Goal: Task Accomplishment & Management: Use online tool/utility

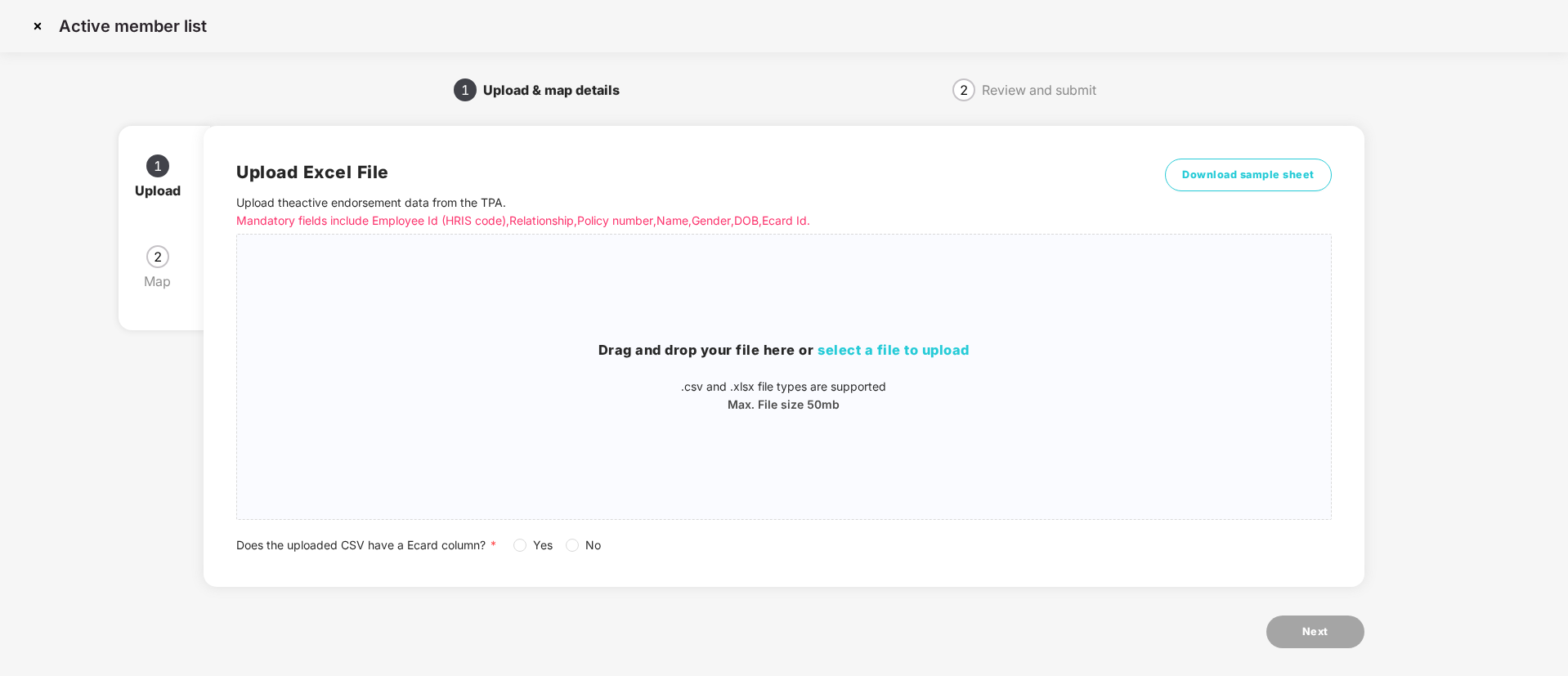
click at [33, 32] on img at bounding box center [38, 26] width 26 height 26
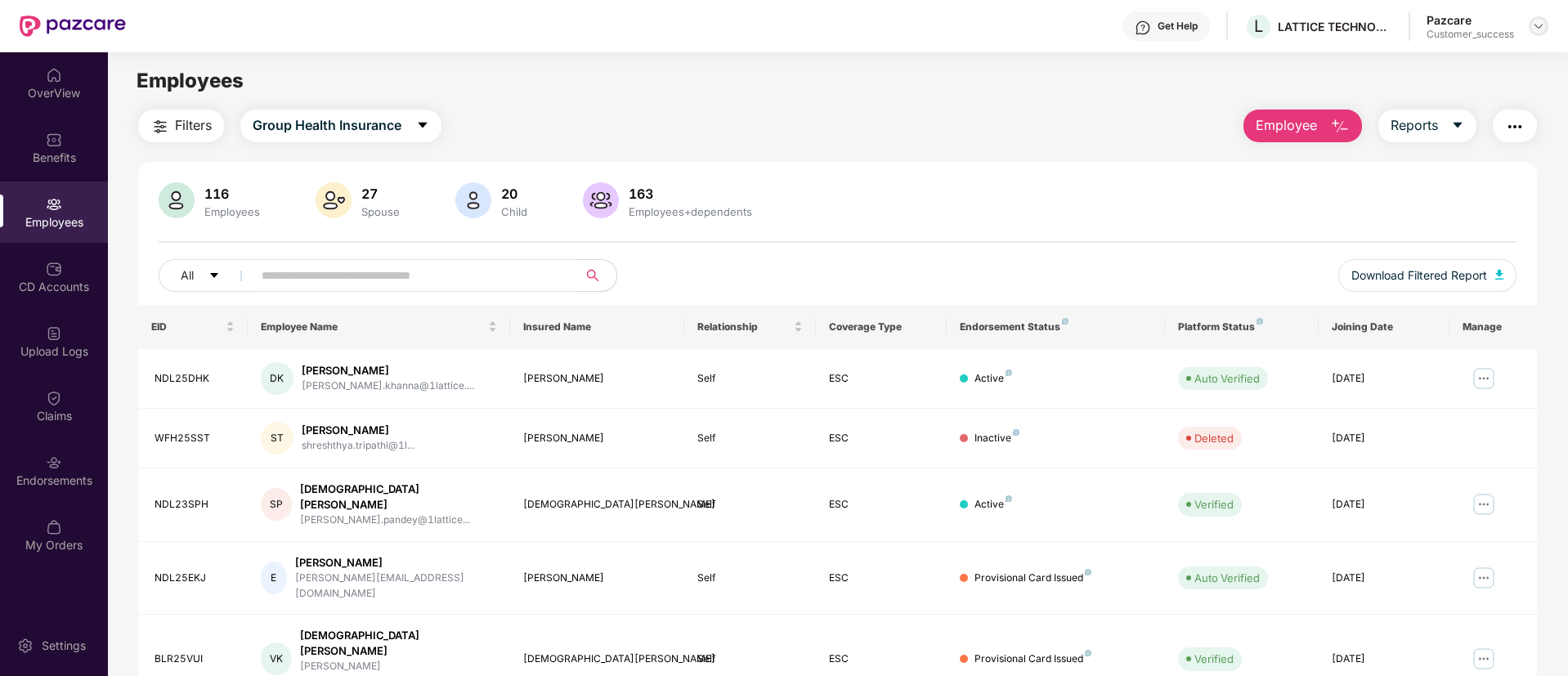
click at [1547, 26] on div at bounding box center [1539, 26] width 19 height 19
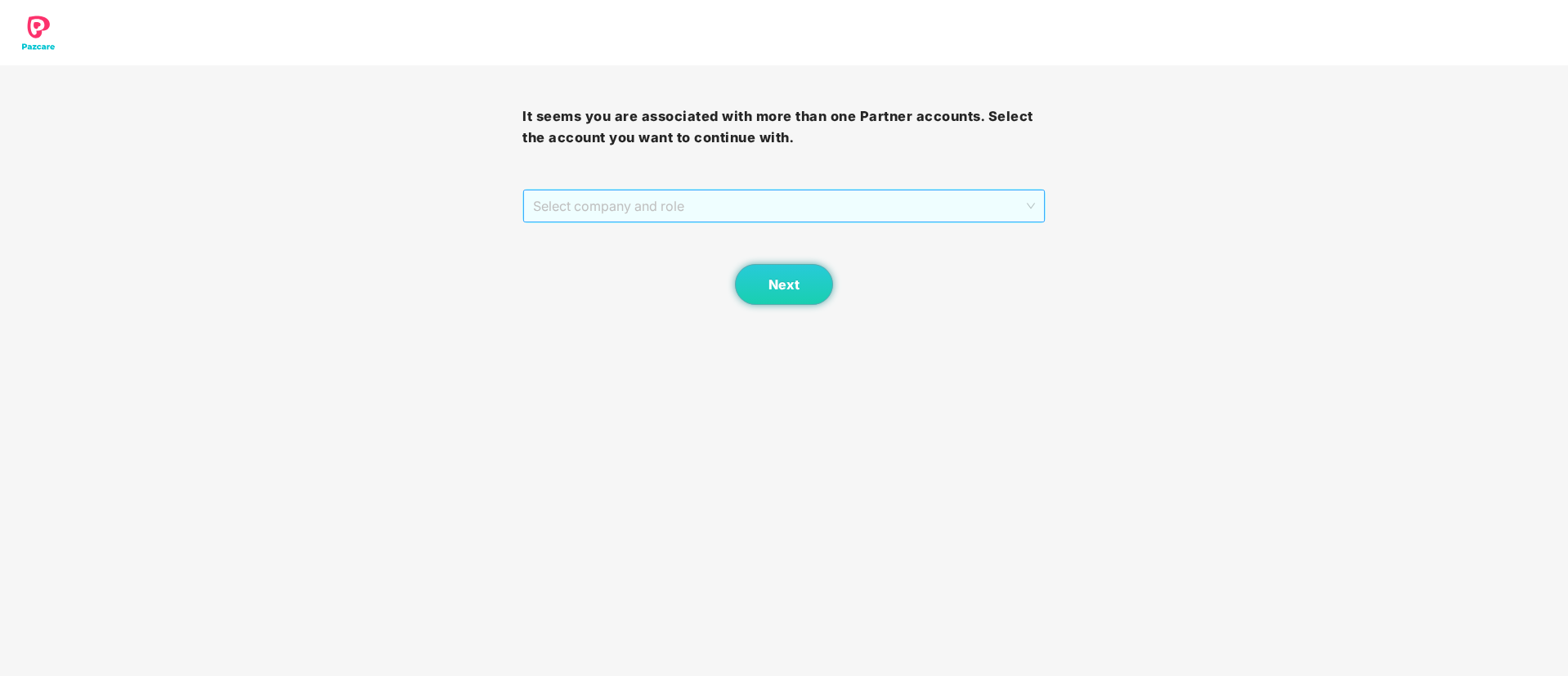
click at [760, 217] on span "Select company and role" at bounding box center [783, 205] width 501 height 31
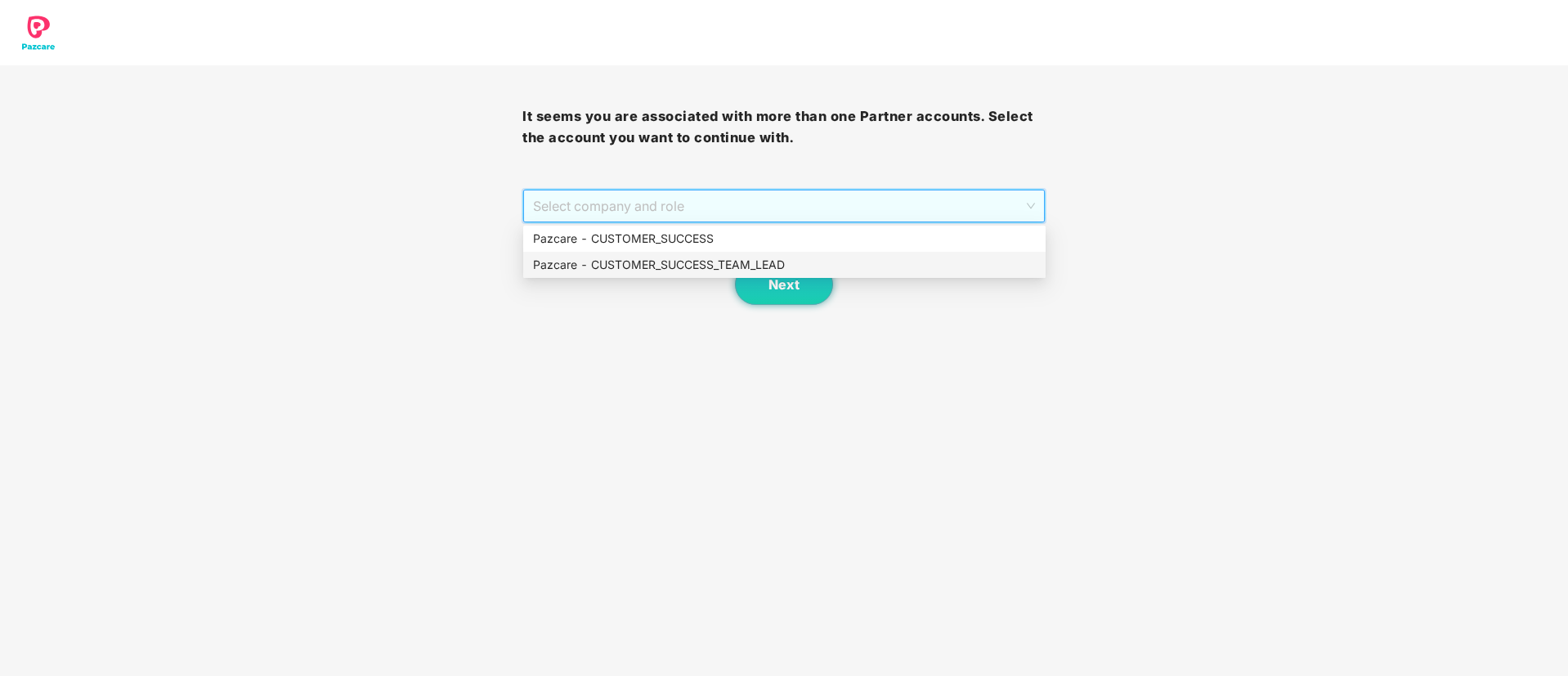
click at [757, 266] on div "Pazcare - CUSTOMER_SUCCESS_TEAM_LEAD" at bounding box center [784, 264] width 503 height 18
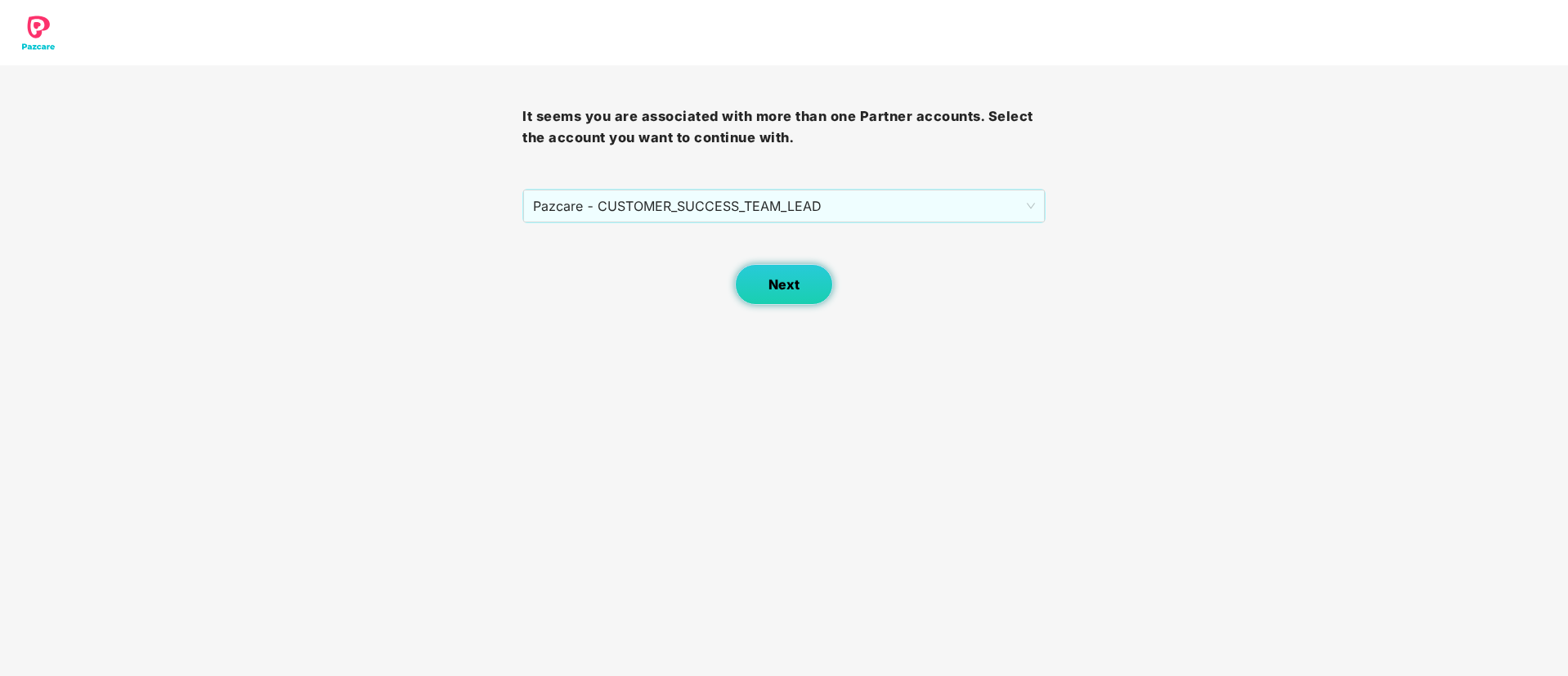
click at [779, 277] on span "Next" at bounding box center [783, 285] width 31 height 16
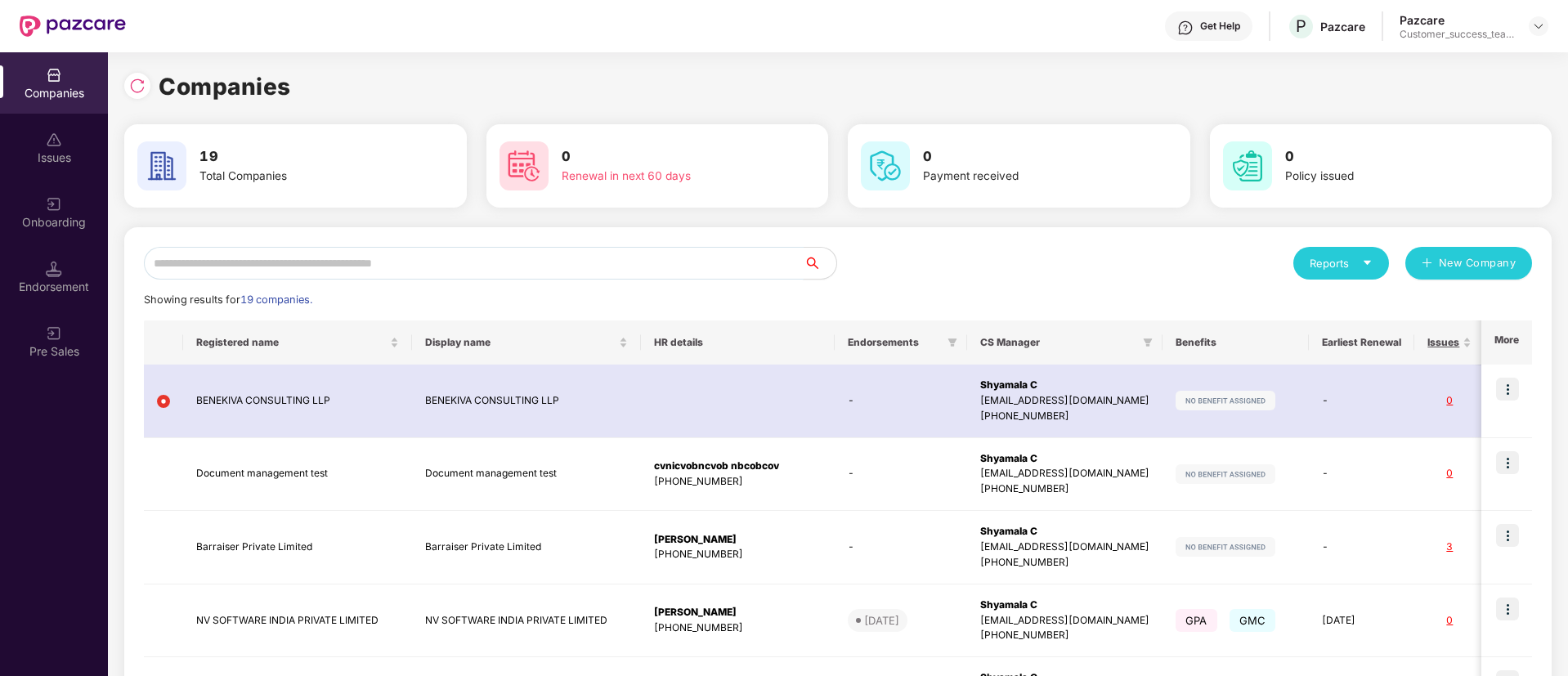
click at [666, 264] on input "text" at bounding box center [474, 263] width 660 height 33
click at [1540, 24] on img at bounding box center [1538, 26] width 13 height 13
click at [1513, 89] on div "Switch Partner" at bounding box center [1463, 97] width 213 height 32
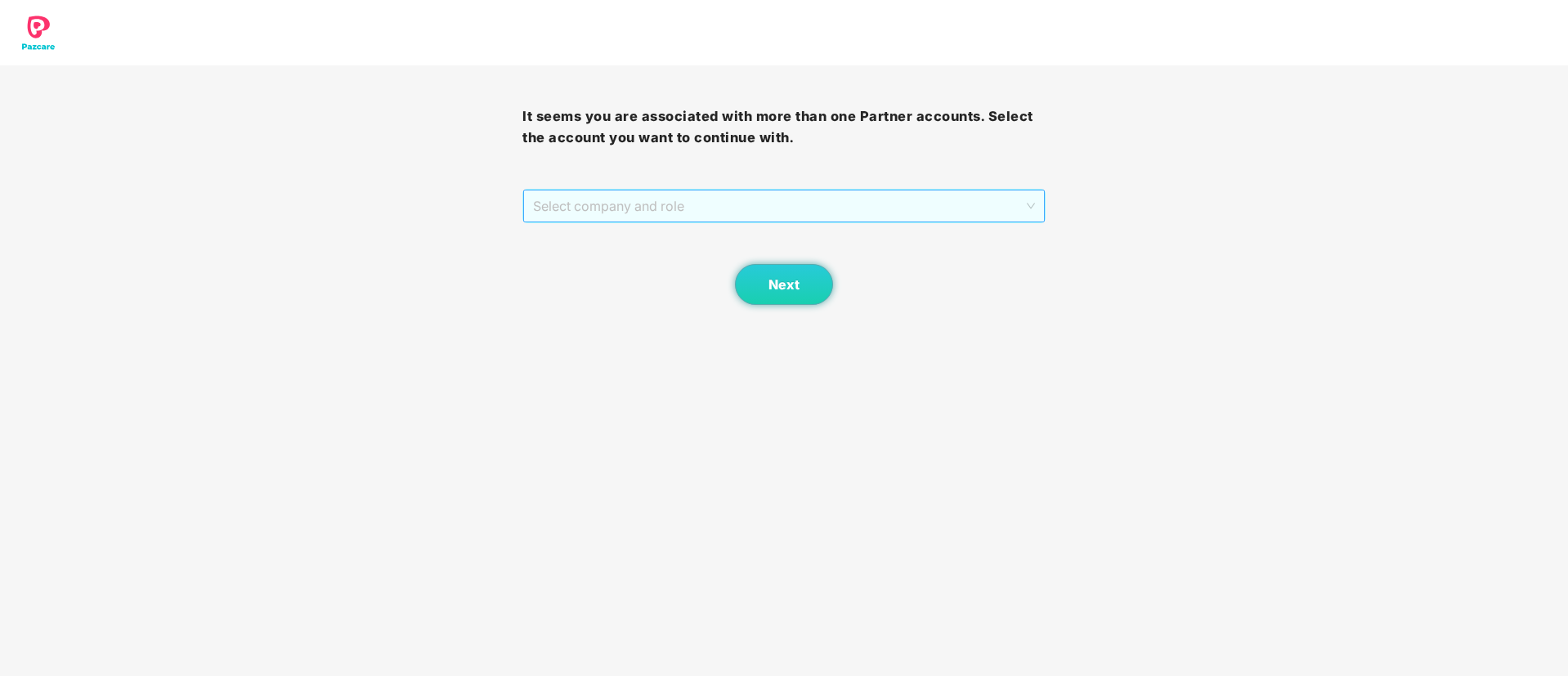
click at [824, 214] on span "Select company and role" at bounding box center [783, 205] width 501 height 31
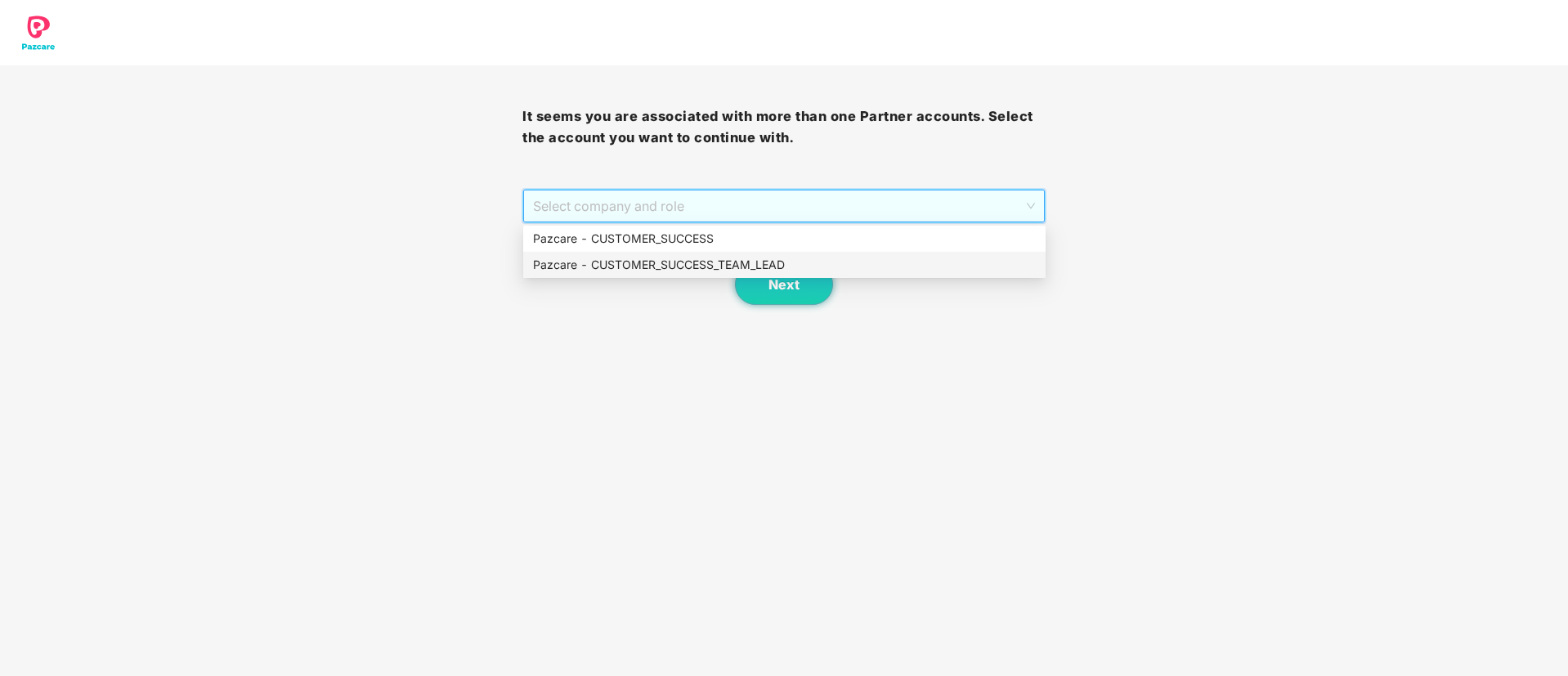
click at [802, 260] on div "Pazcare - CUSTOMER_SUCCESS_TEAM_LEAD" at bounding box center [784, 264] width 503 height 18
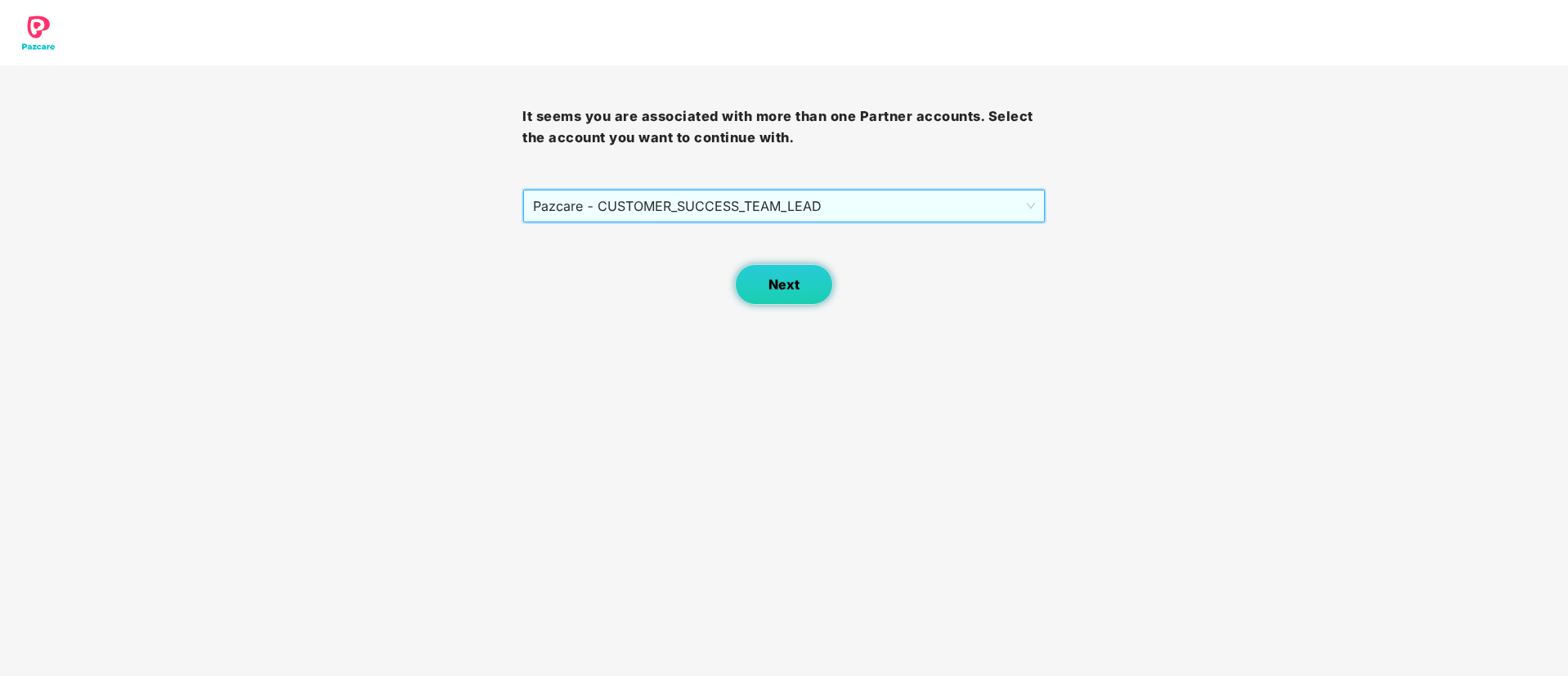
click at [783, 301] on button "Next" at bounding box center [783, 284] width 98 height 41
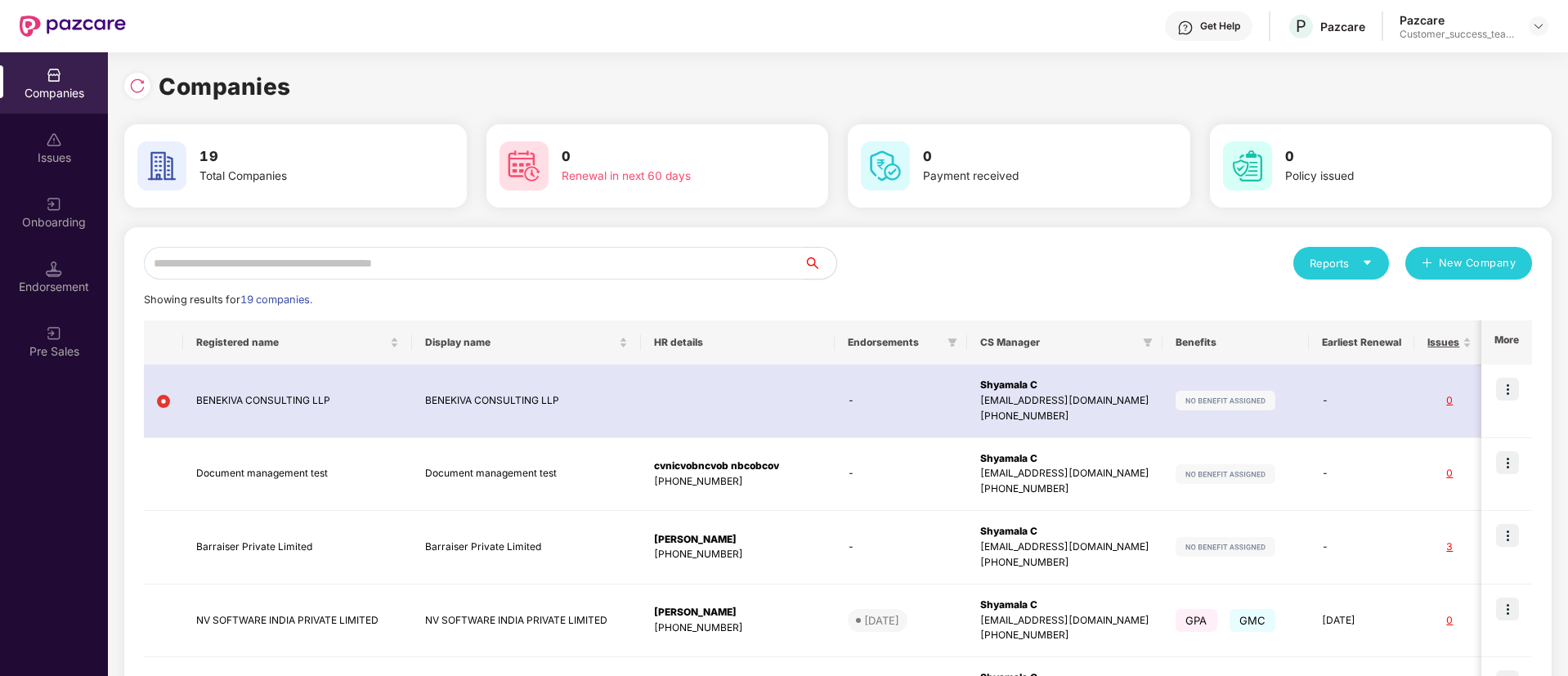
click at [646, 270] on input "text" at bounding box center [474, 263] width 660 height 33
click at [142, 101] on div "Companies" at bounding box center [838, 86] width 1428 height 36
click at [137, 95] on div at bounding box center [138, 86] width 26 height 26
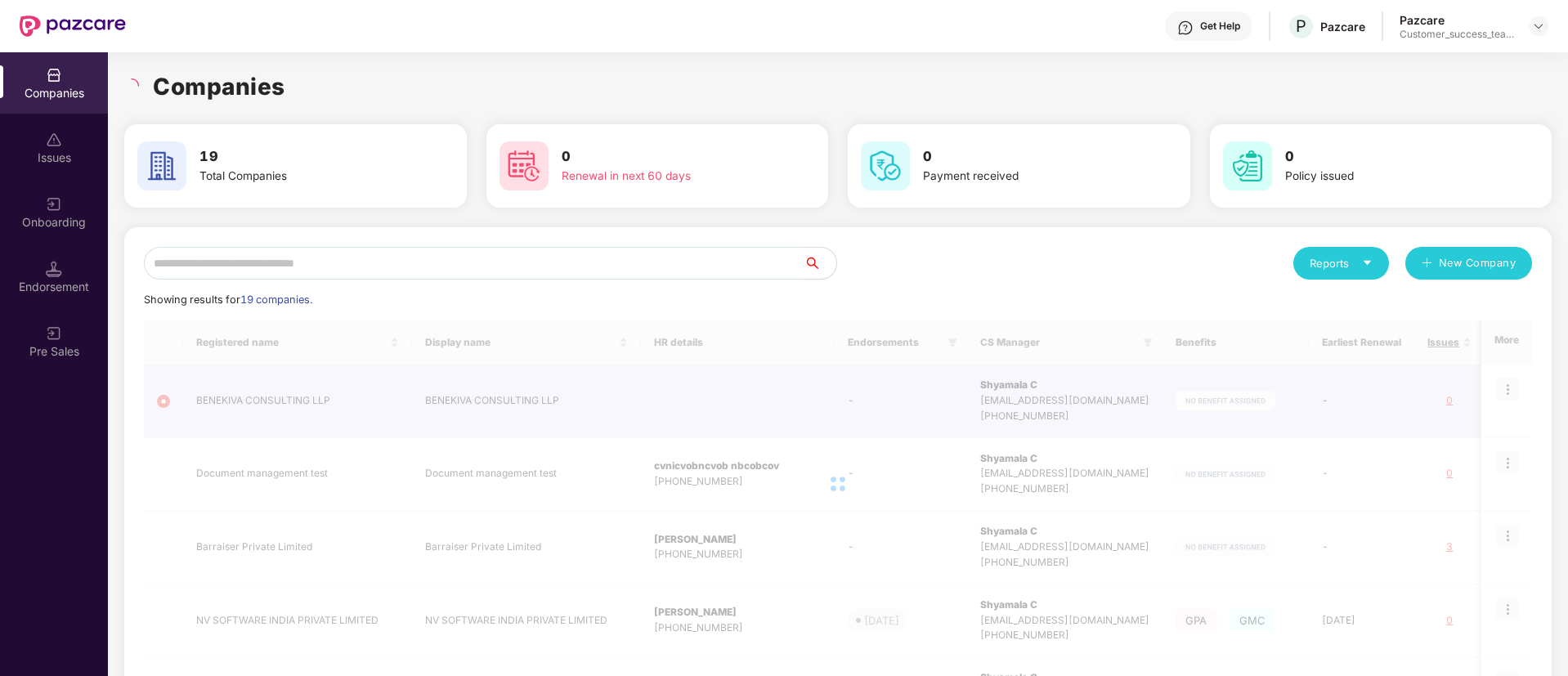
click at [307, 249] on input "text" at bounding box center [474, 263] width 660 height 33
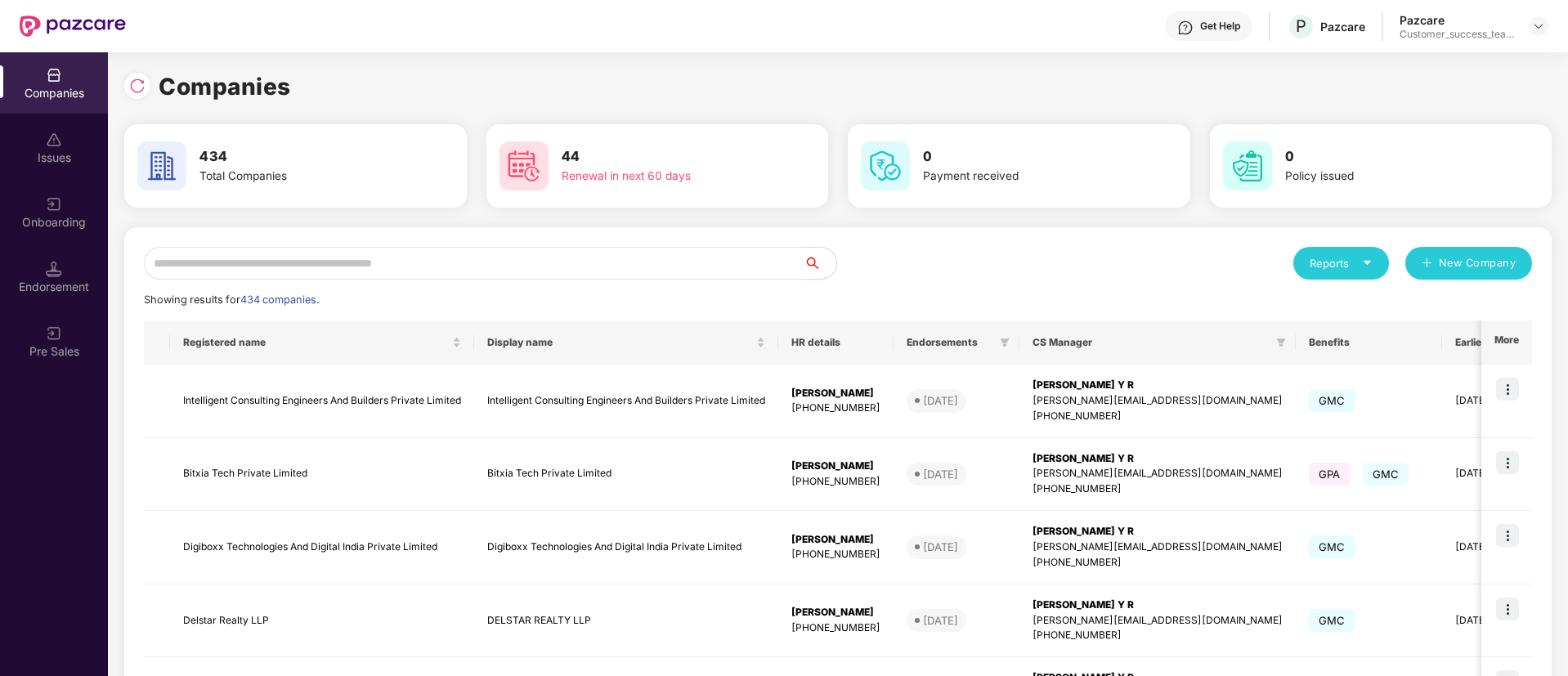
click at [307, 249] on input "text" at bounding box center [474, 263] width 660 height 33
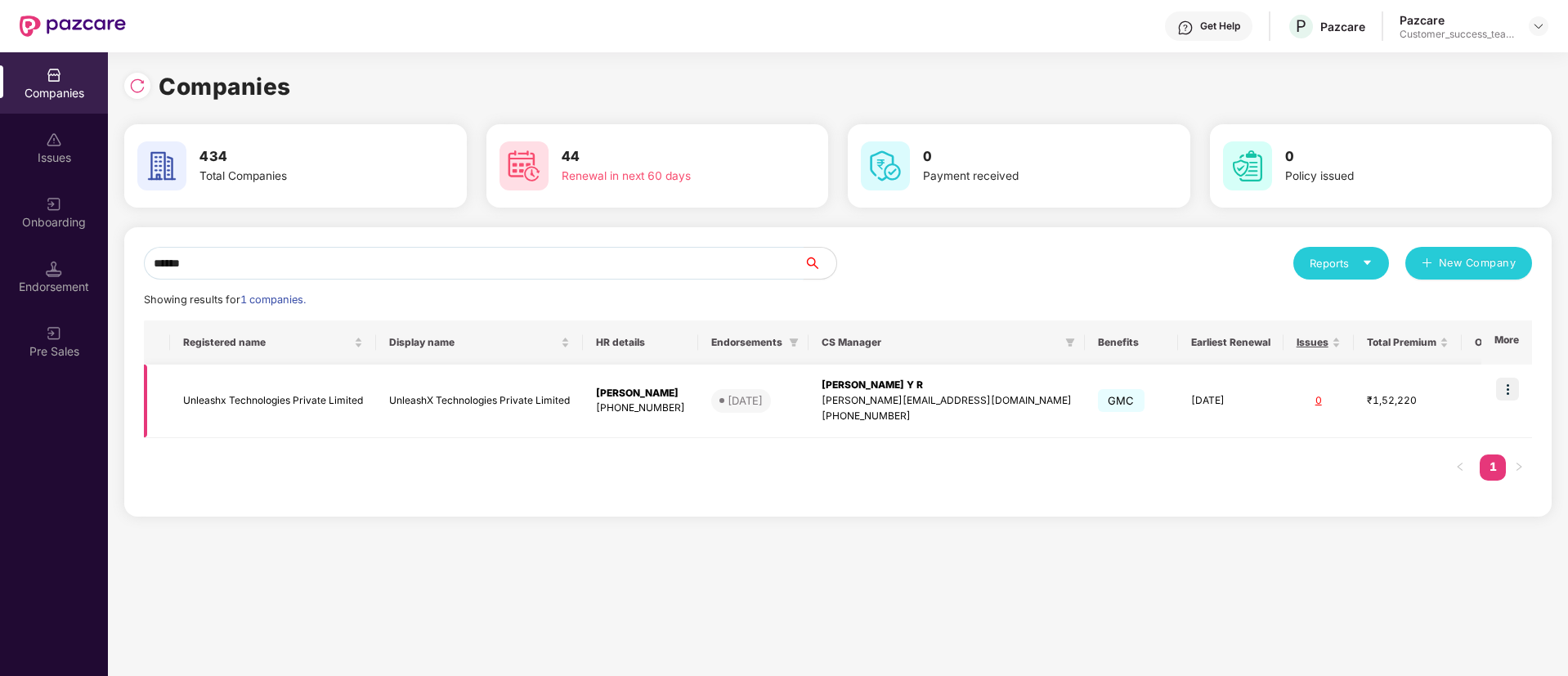
type input "******"
click at [1519, 389] on img at bounding box center [1508, 389] width 23 height 23
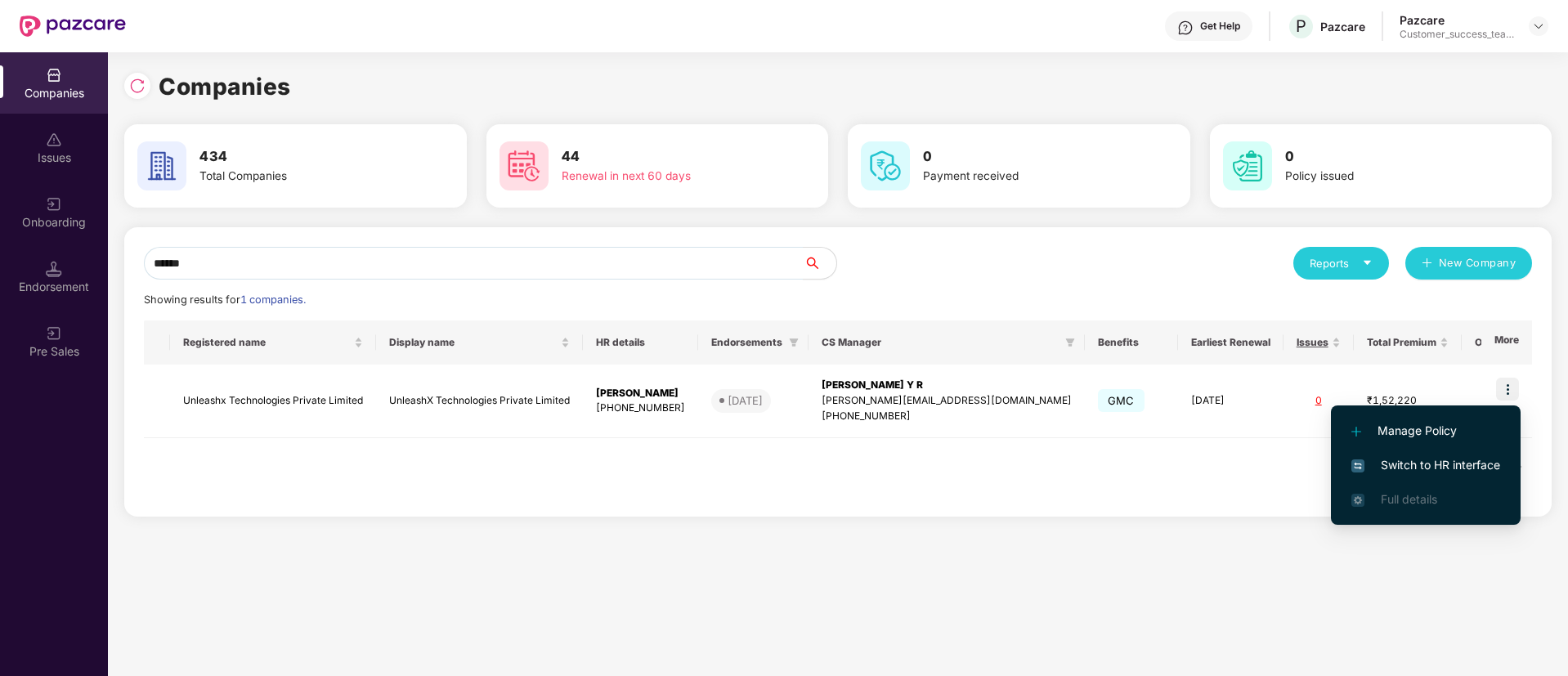
click at [1505, 464] on li "Switch to HR interface" at bounding box center [1425, 464] width 190 height 34
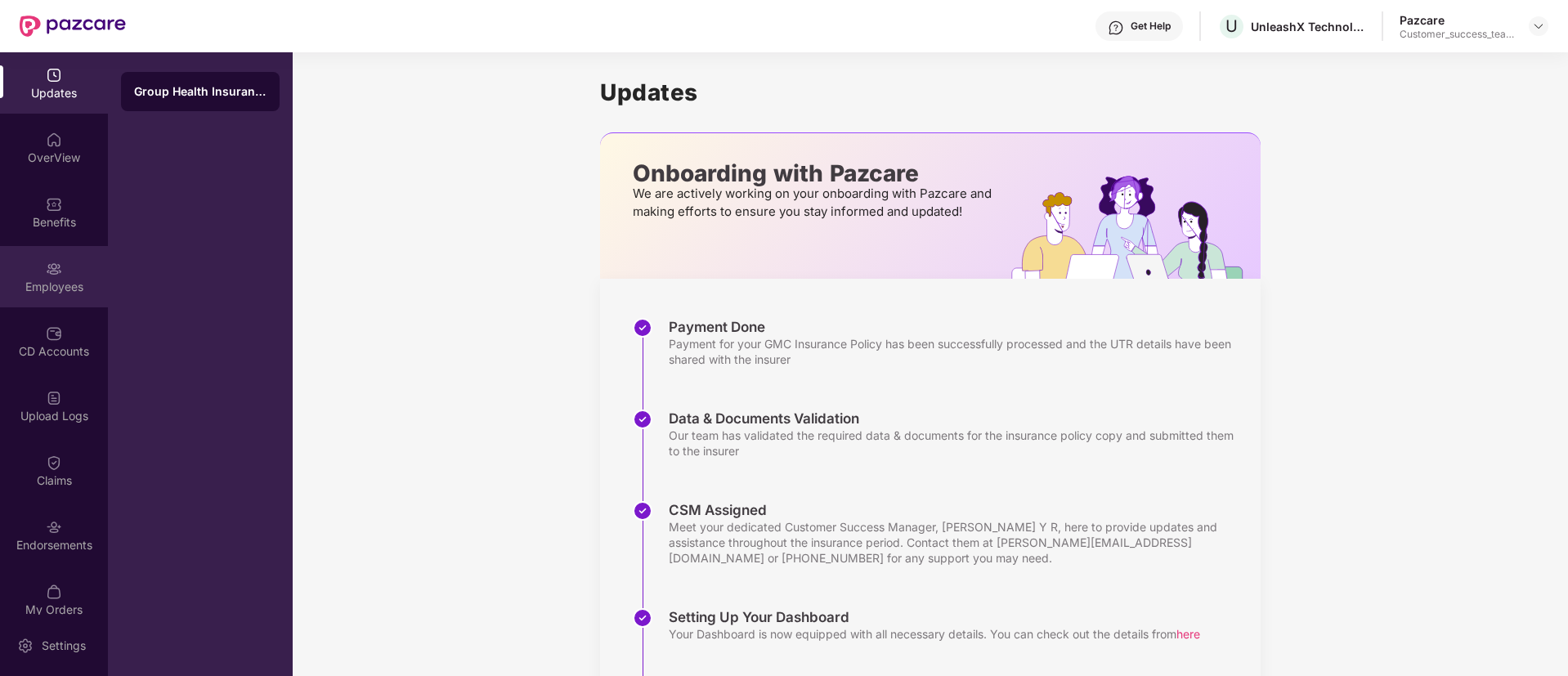
click at [72, 263] on div "Employees" at bounding box center [54, 277] width 108 height 62
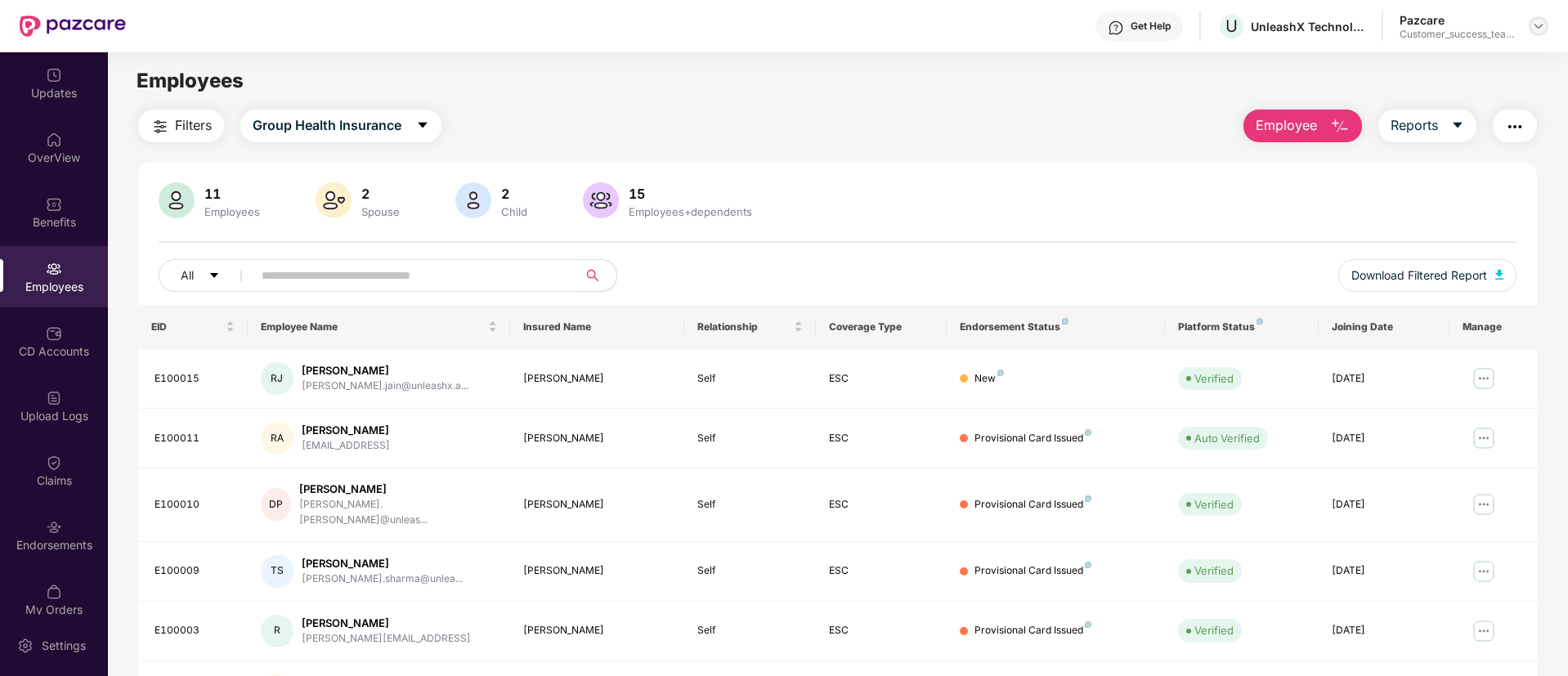
click at [1542, 33] on div at bounding box center [1539, 26] width 19 height 19
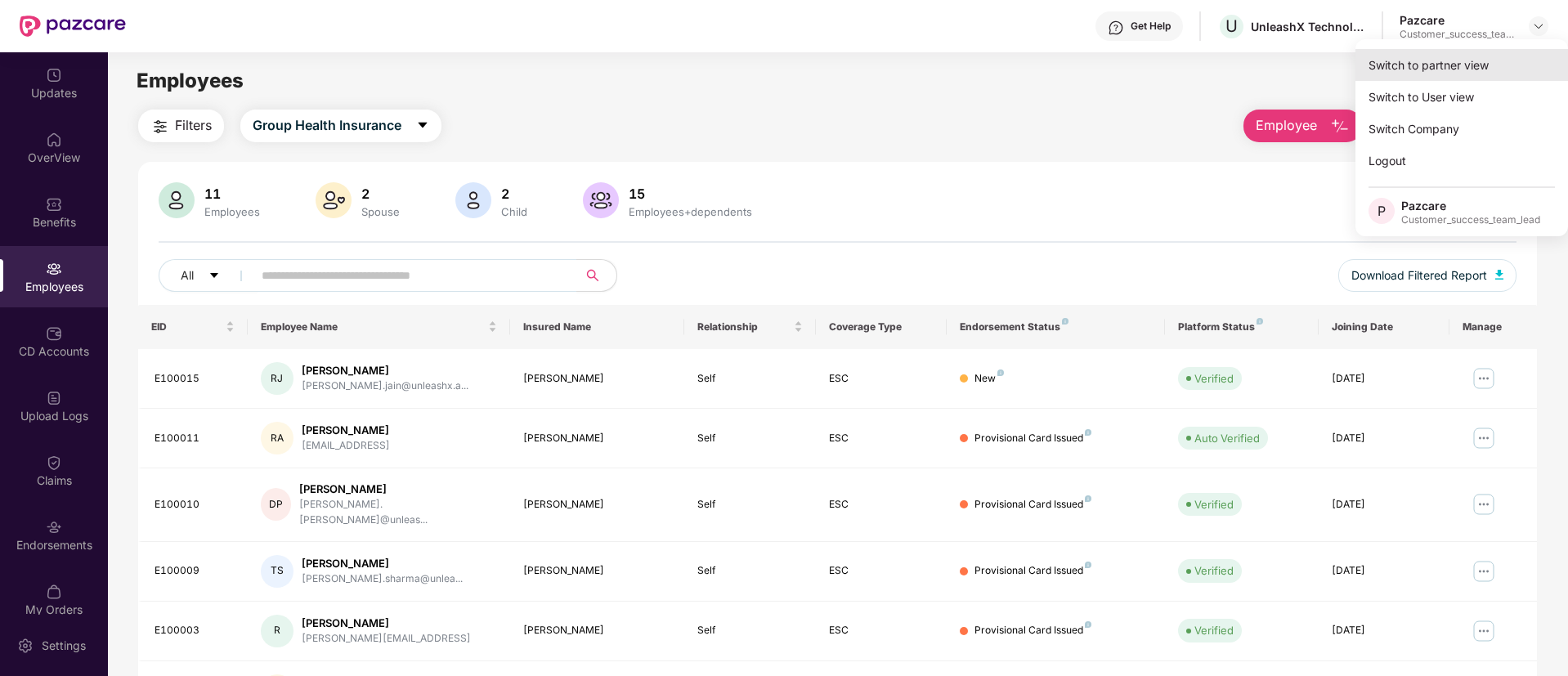
click at [1462, 69] on div "Switch to partner view" at bounding box center [1461, 65] width 213 height 32
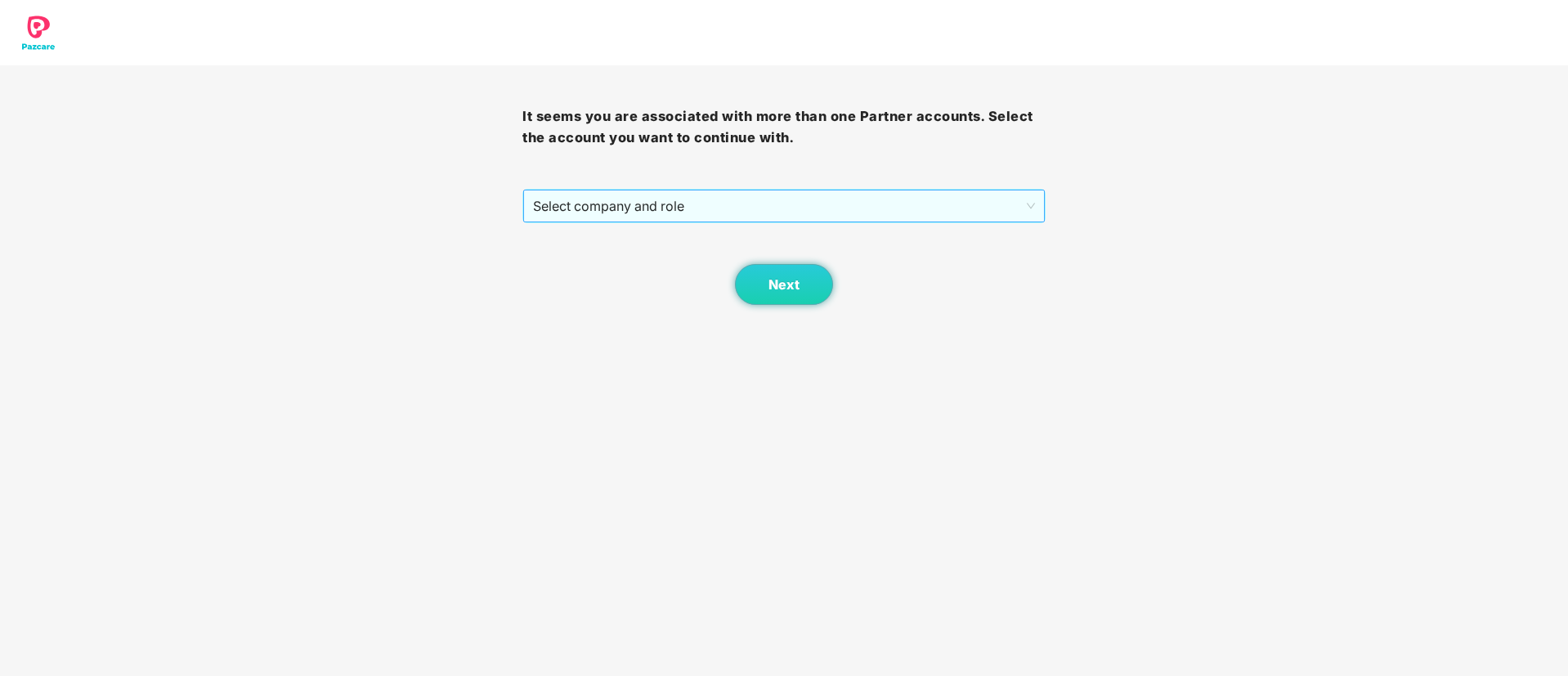
click at [832, 211] on span "Select company and role" at bounding box center [783, 205] width 501 height 31
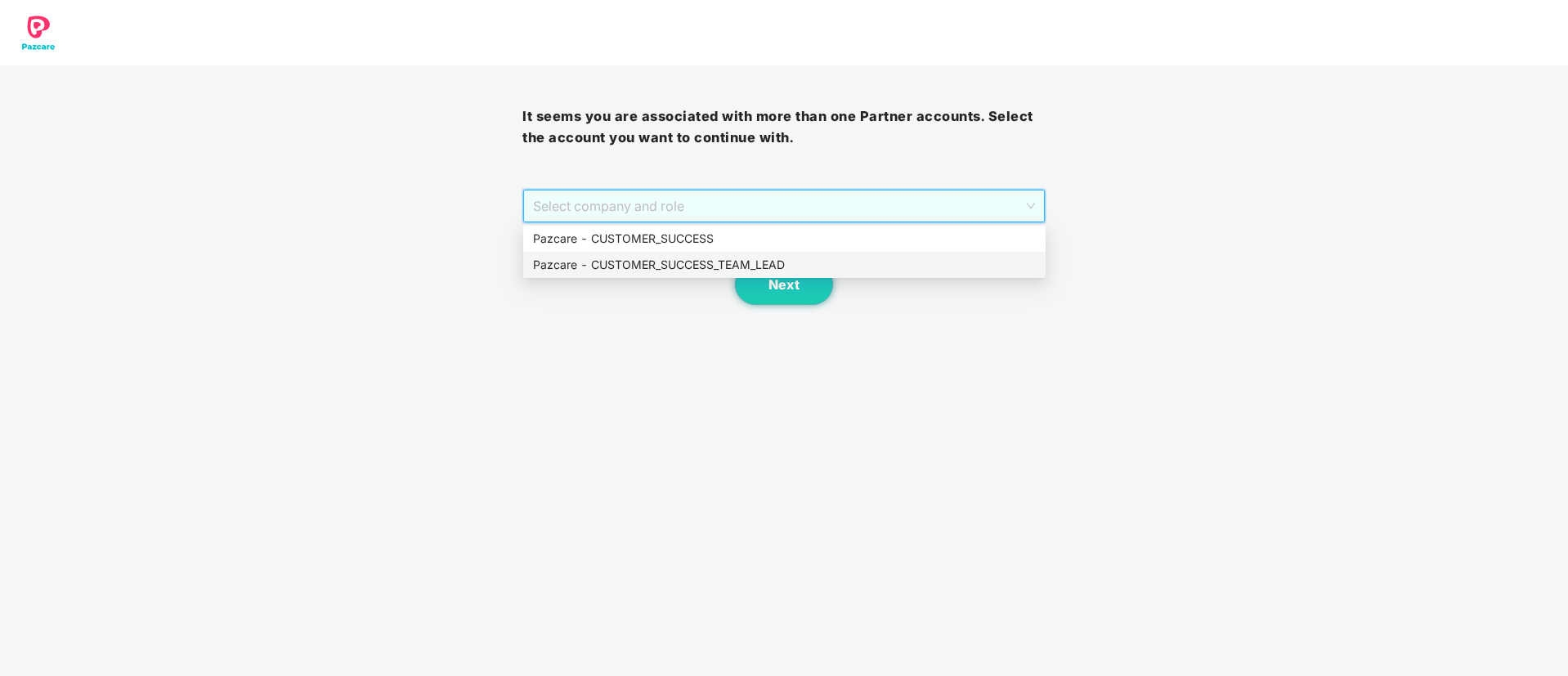
click at [822, 260] on div "Pazcare - CUSTOMER_SUCCESS_TEAM_LEAD" at bounding box center [784, 264] width 503 height 18
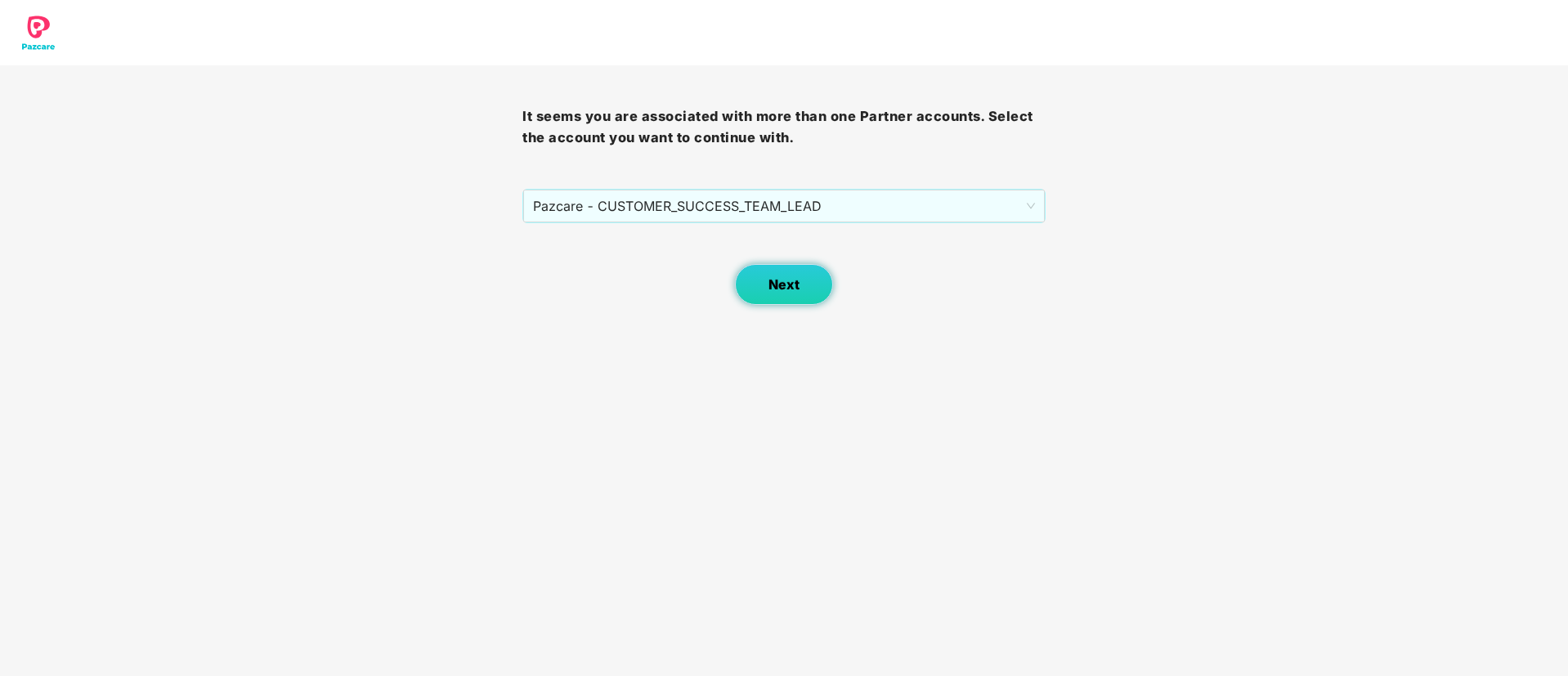
click at [796, 287] on span "Next" at bounding box center [783, 285] width 31 height 16
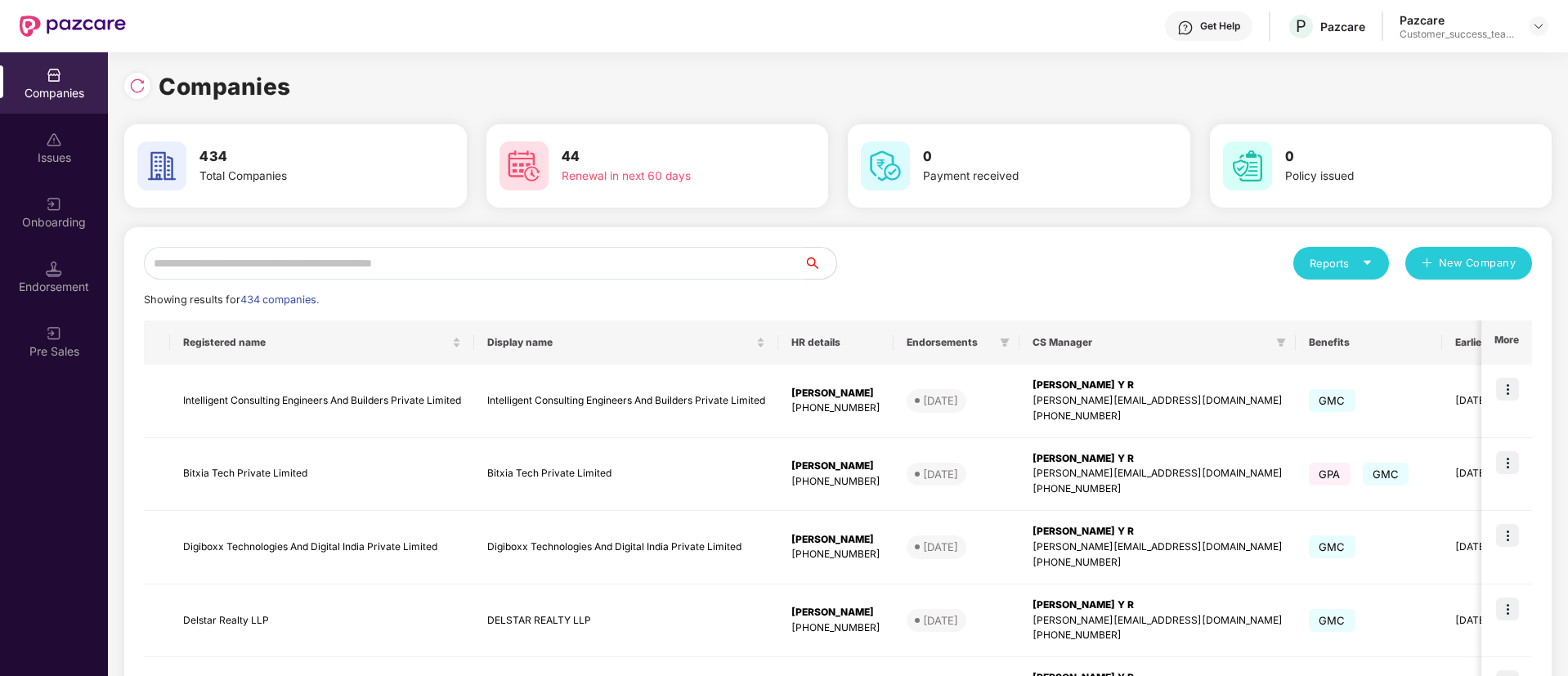
click at [586, 265] on input "text" at bounding box center [474, 263] width 660 height 33
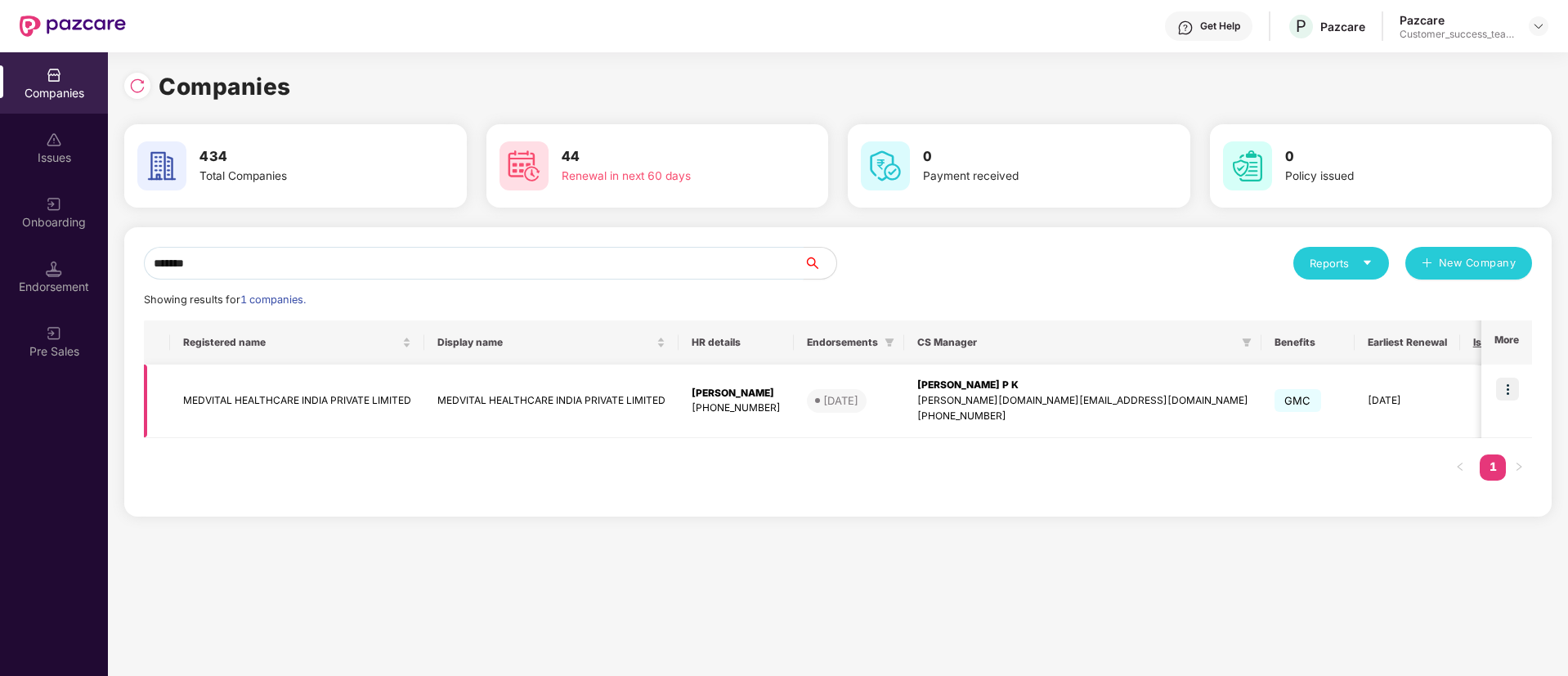
type input "*******"
click at [1510, 389] on img at bounding box center [1508, 389] width 23 height 23
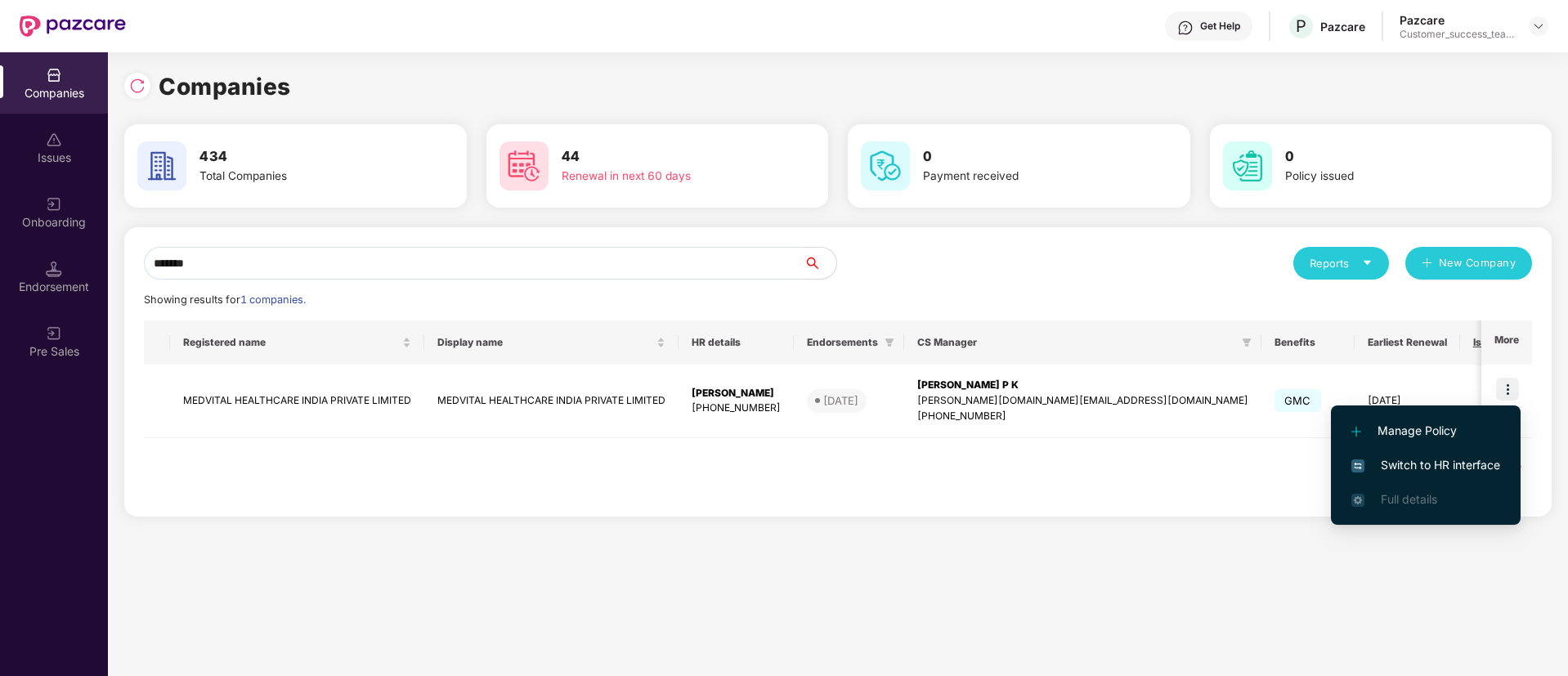
click at [1474, 462] on span "Switch to HR interface" at bounding box center [1425, 464] width 149 height 18
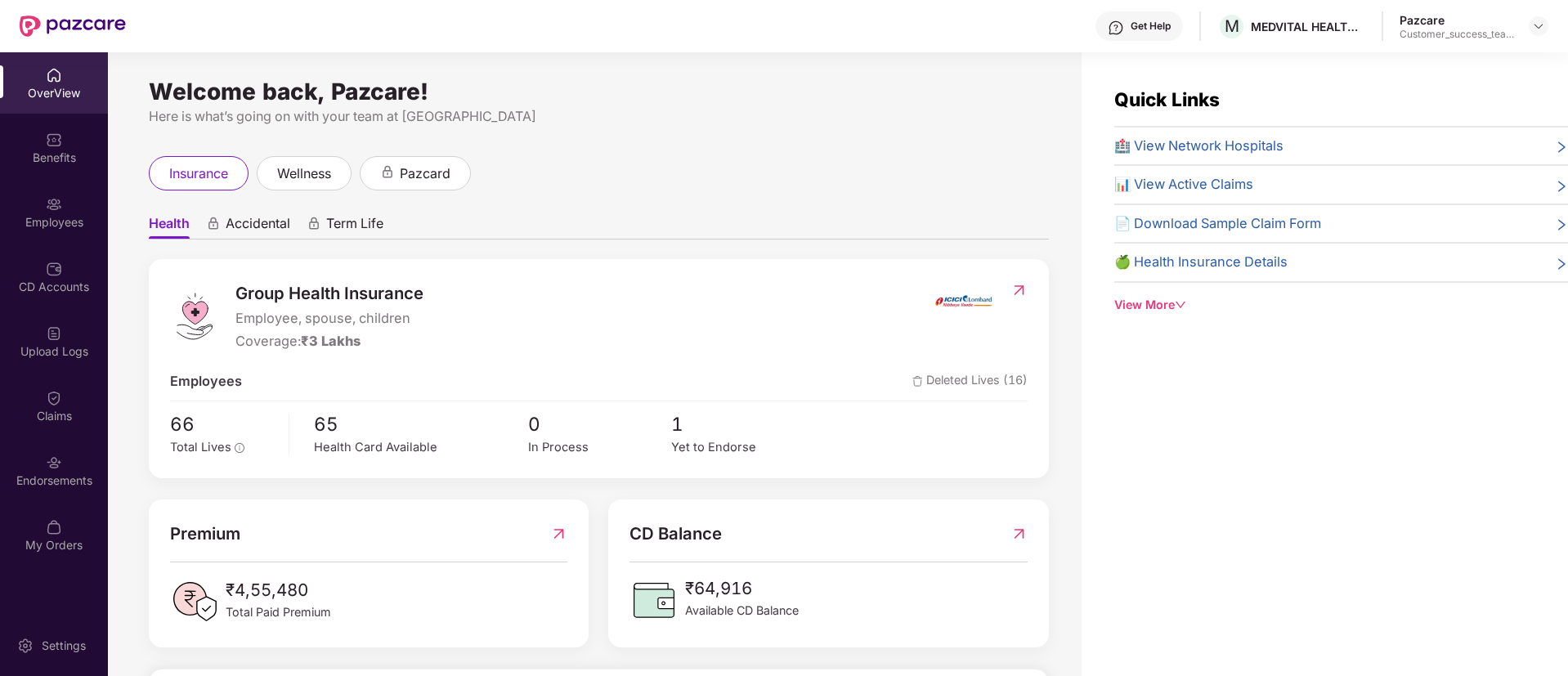
click at [53, 408] on div "Claims" at bounding box center [54, 416] width 108 height 17
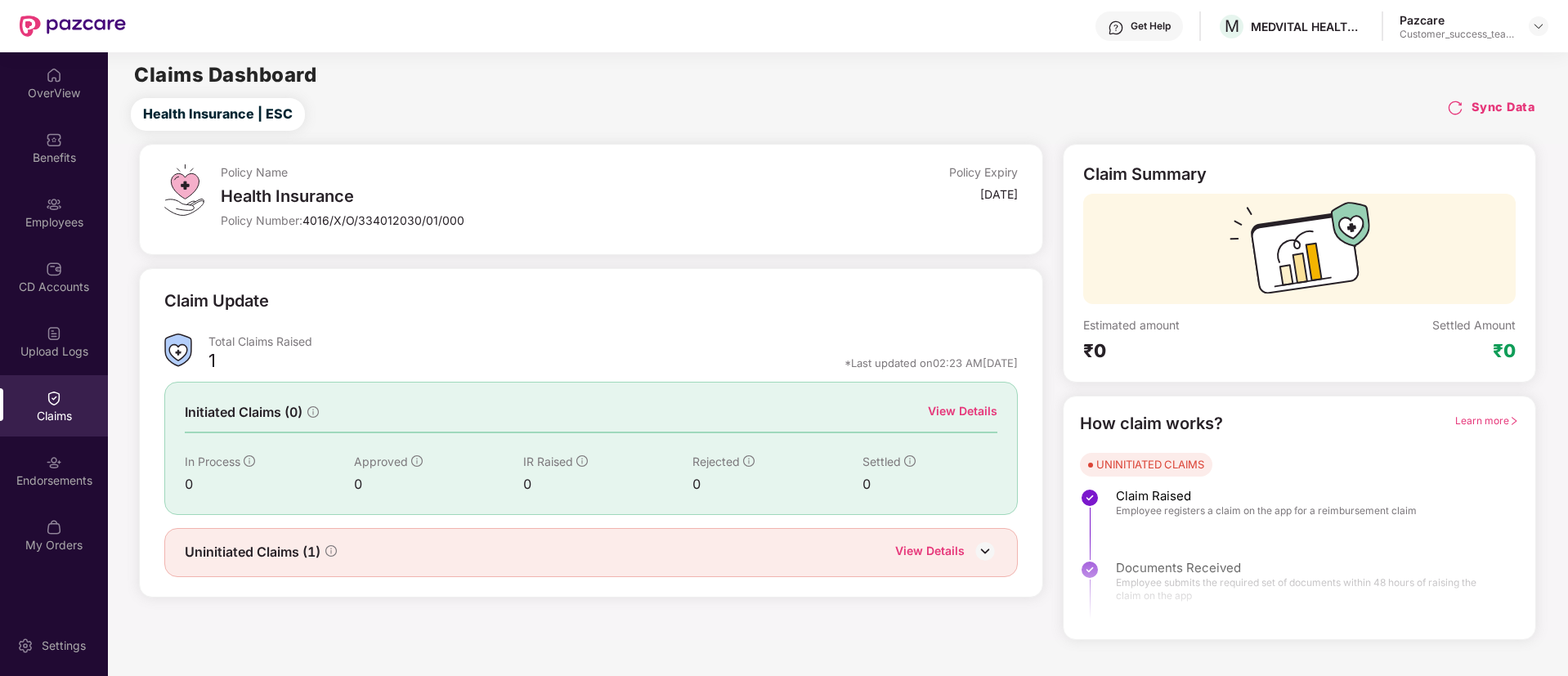
click at [952, 539] on div "Uninitiated Claims (1) View Details" at bounding box center [591, 553] width 855 height 49
click at [945, 553] on div "View Details" at bounding box center [930, 553] width 70 height 21
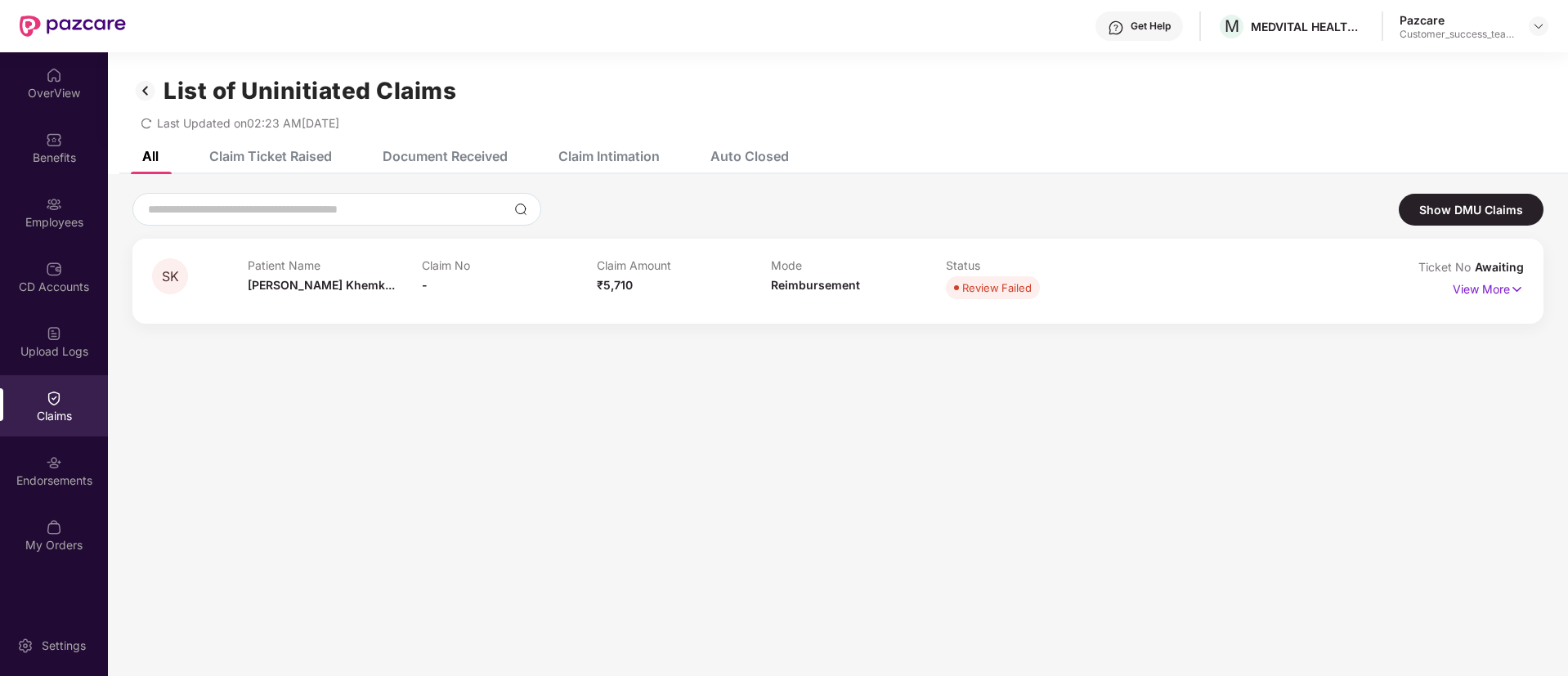
click at [145, 87] on img at bounding box center [146, 91] width 26 height 28
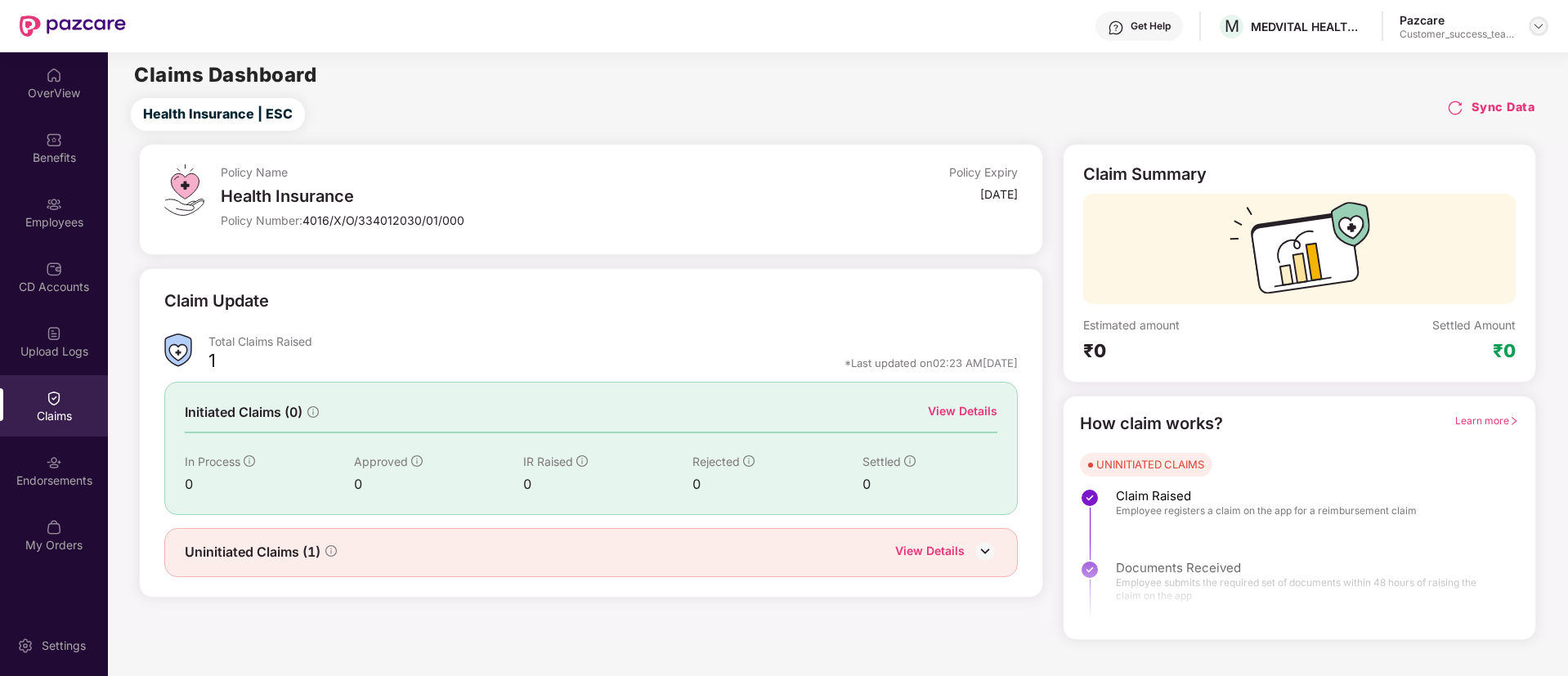
click at [1537, 28] on img at bounding box center [1538, 26] width 13 height 13
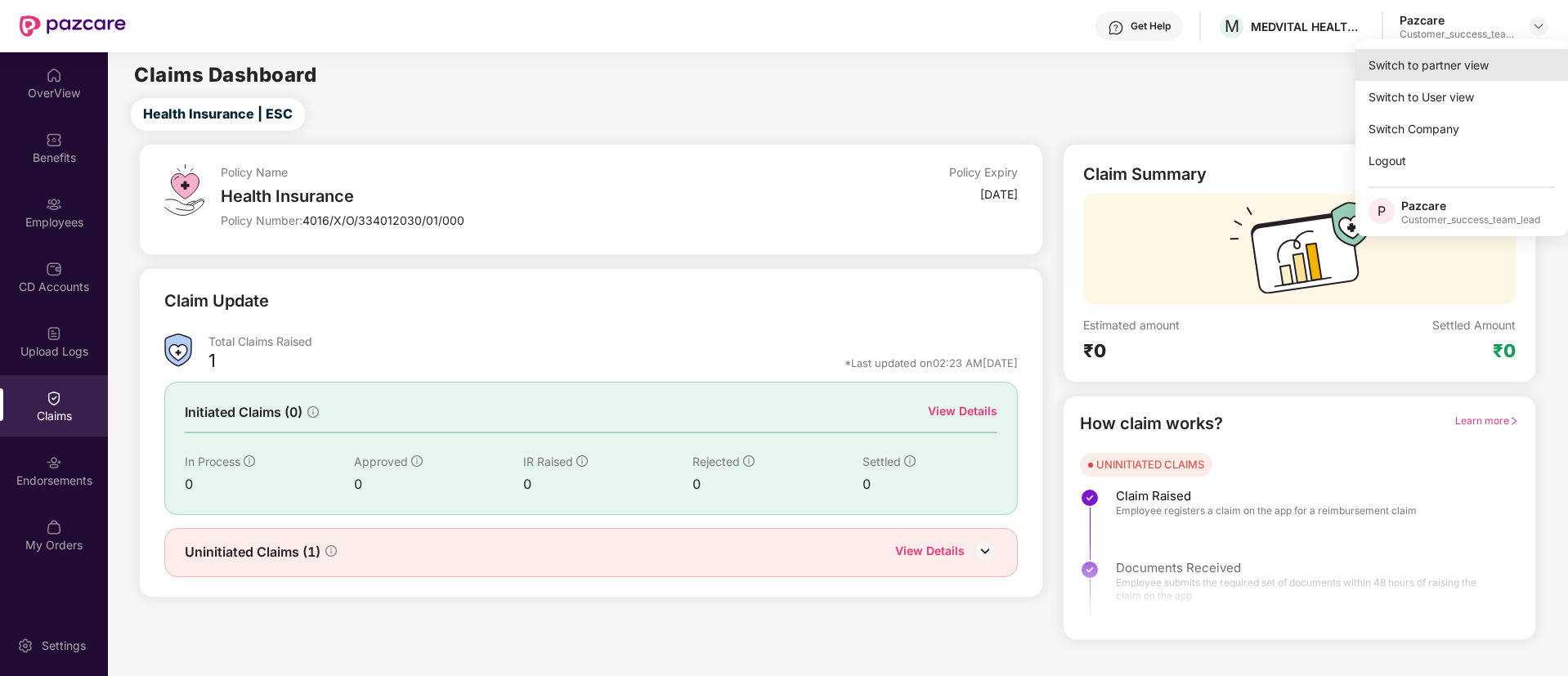
click at [1502, 71] on div "Switch to partner view" at bounding box center [1461, 65] width 213 height 32
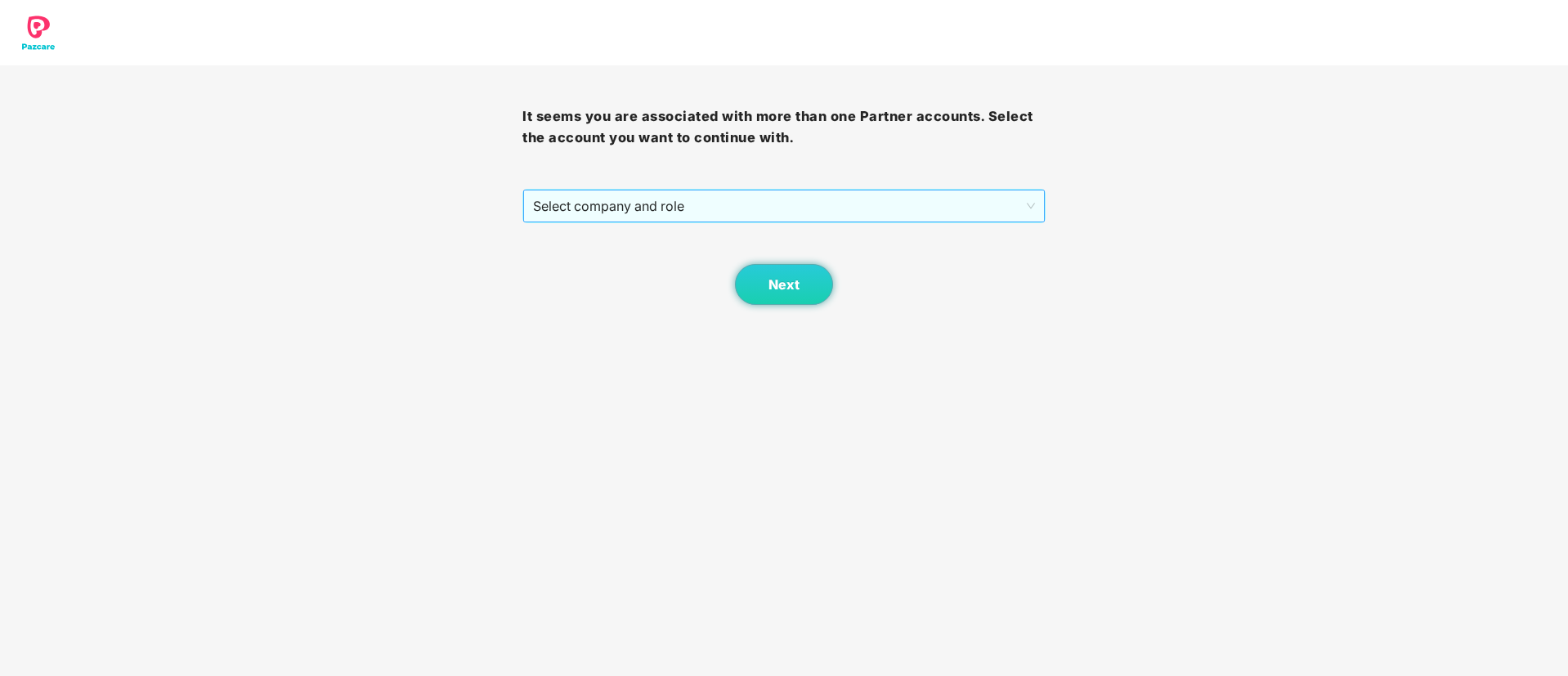
click at [811, 211] on span "Select company and role" at bounding box center [783, 205] width 501 height 31
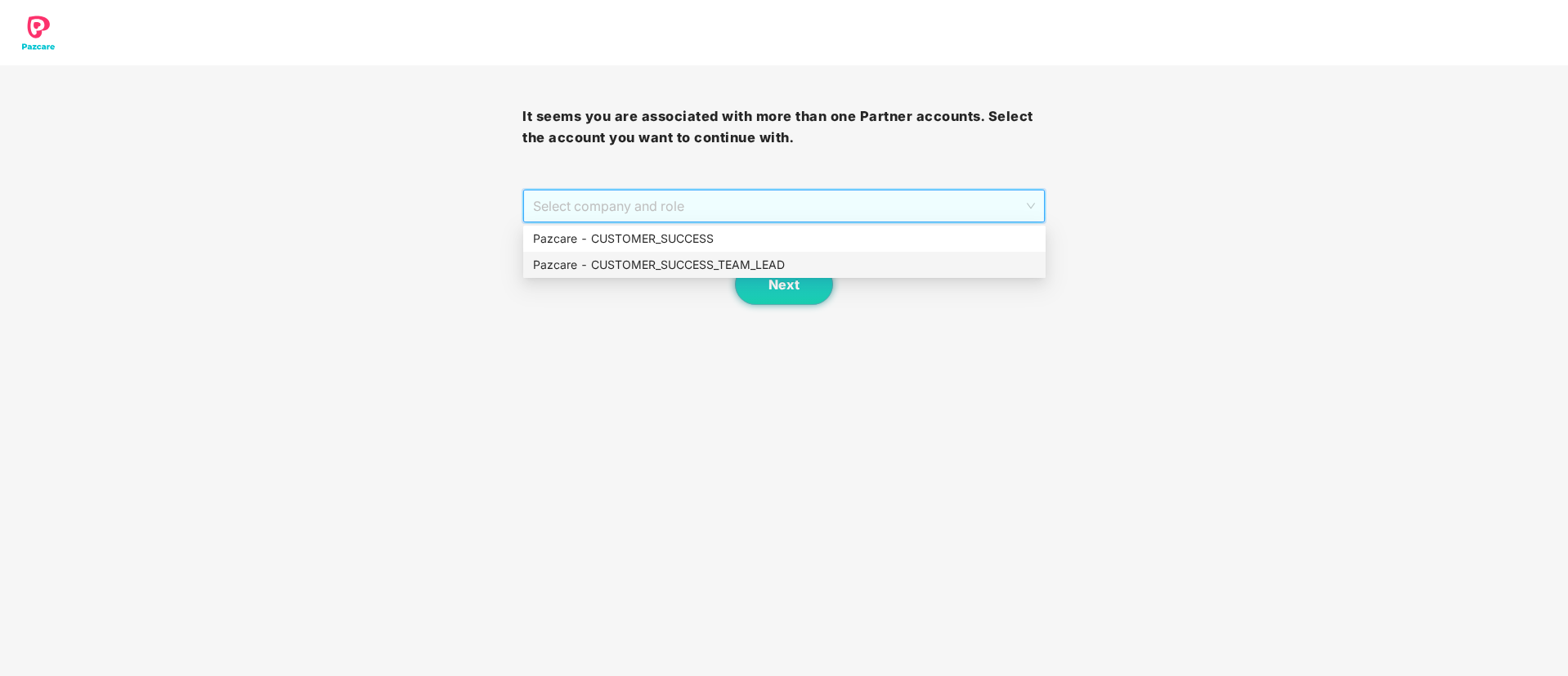
click at [756, 264] on div "Pazcare - CUSTOMER_SUCCESS_TEAM_LEAD" at bounding box center [784, 264] width 503 height 18
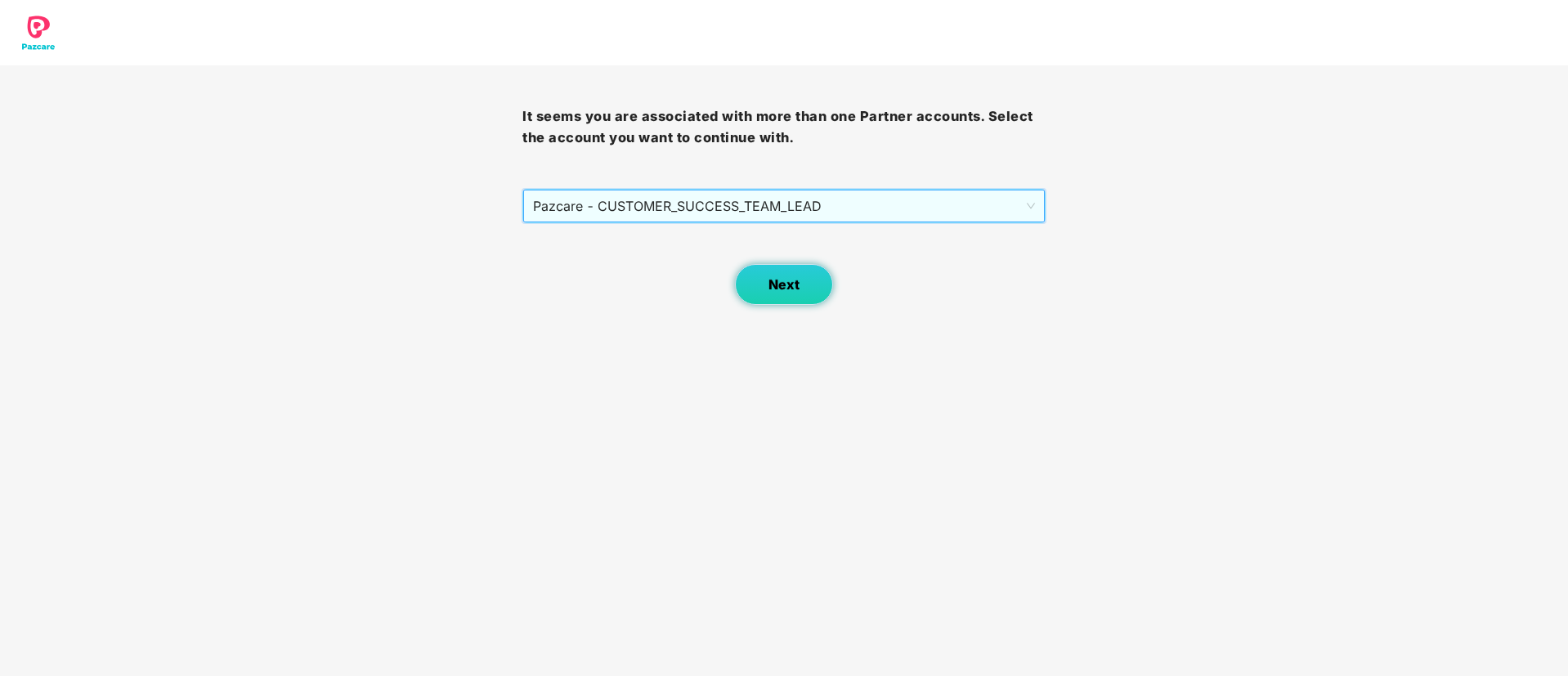
click at [774, 288] on span "Next" at bounding box center [783, 285] width 31 height 16
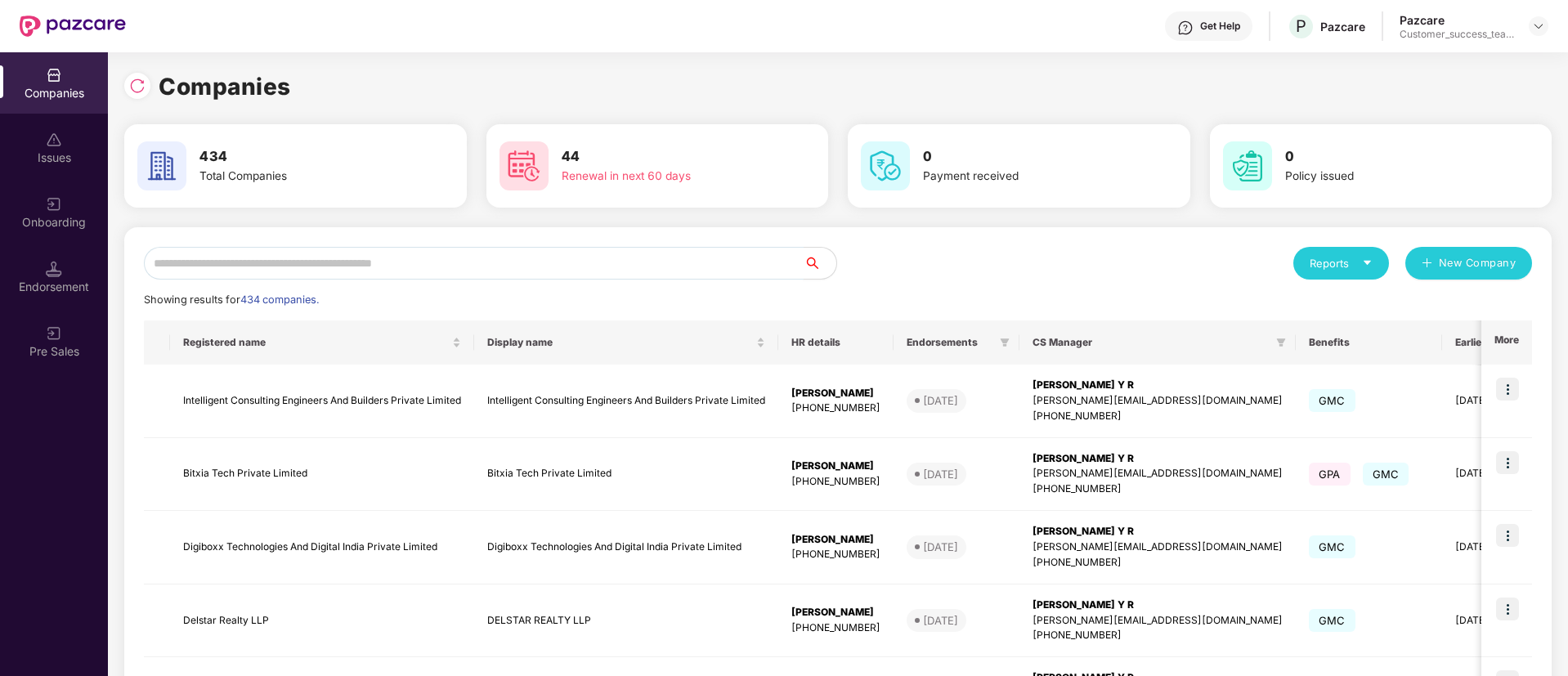
click at [570, 272] on input "text" at bounding box center [474, 263] width 660 height 33
paste input "**********"
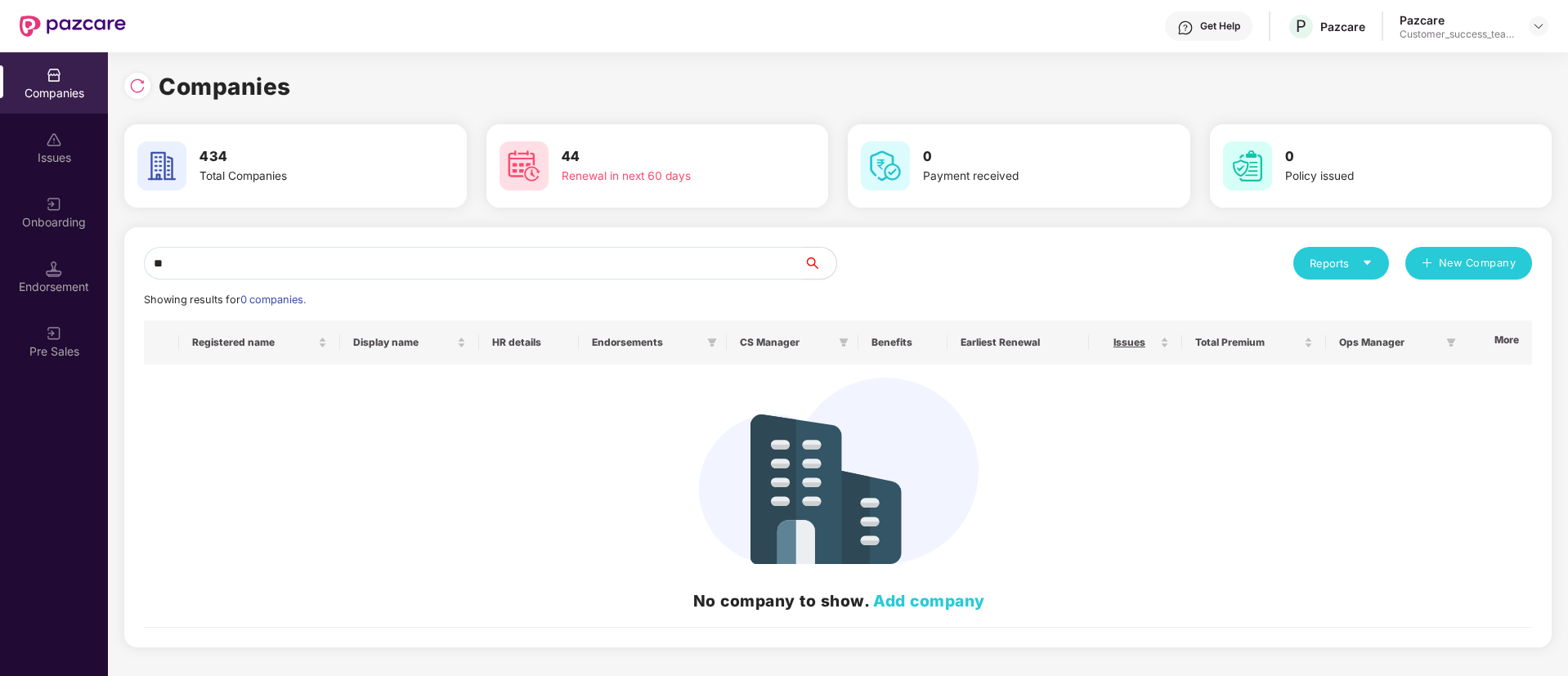
type input "*"
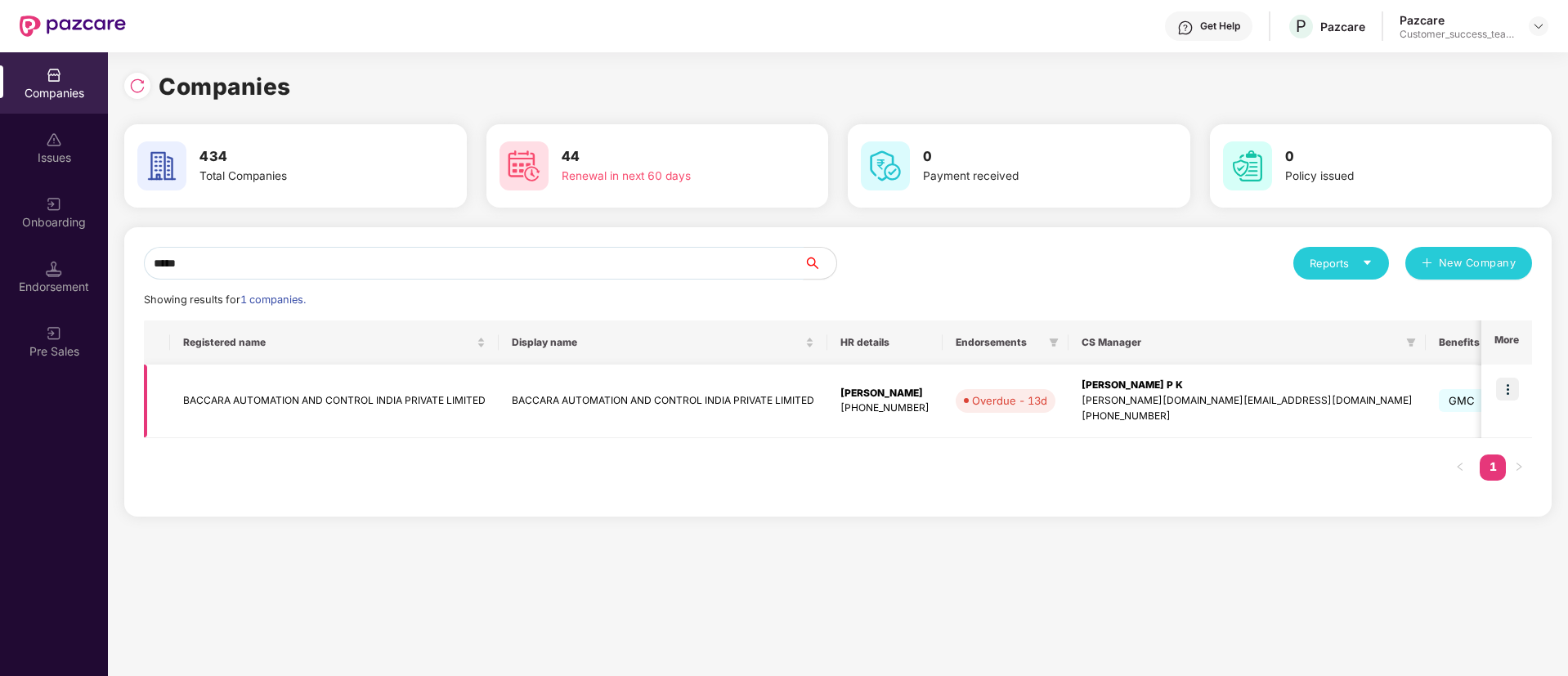
type input "*****"
click at [1507, 390] on img at bounding box center [1508, 389] width 23 height 23
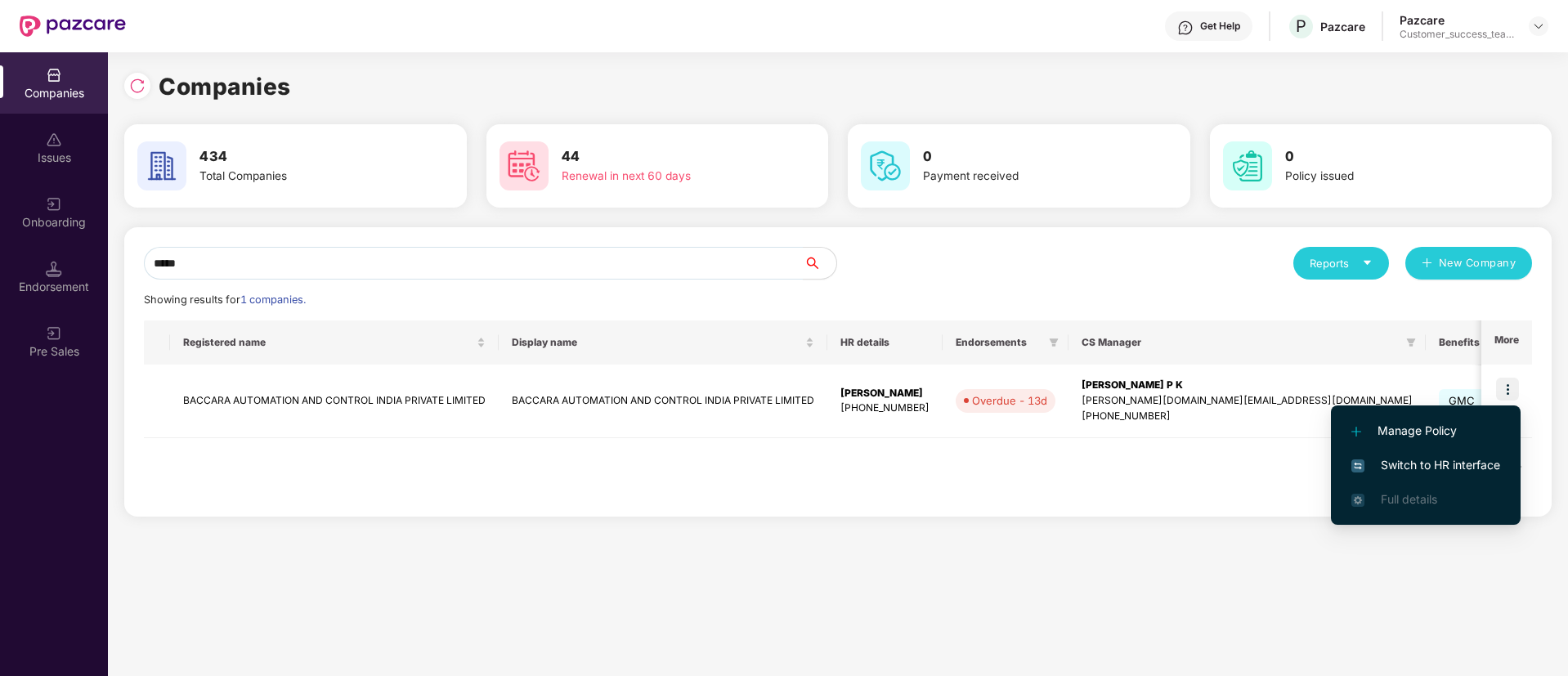
click at [1467, 459] on span "Switch to HR interface" at bounding box center [1425, 464] width 149 height 18
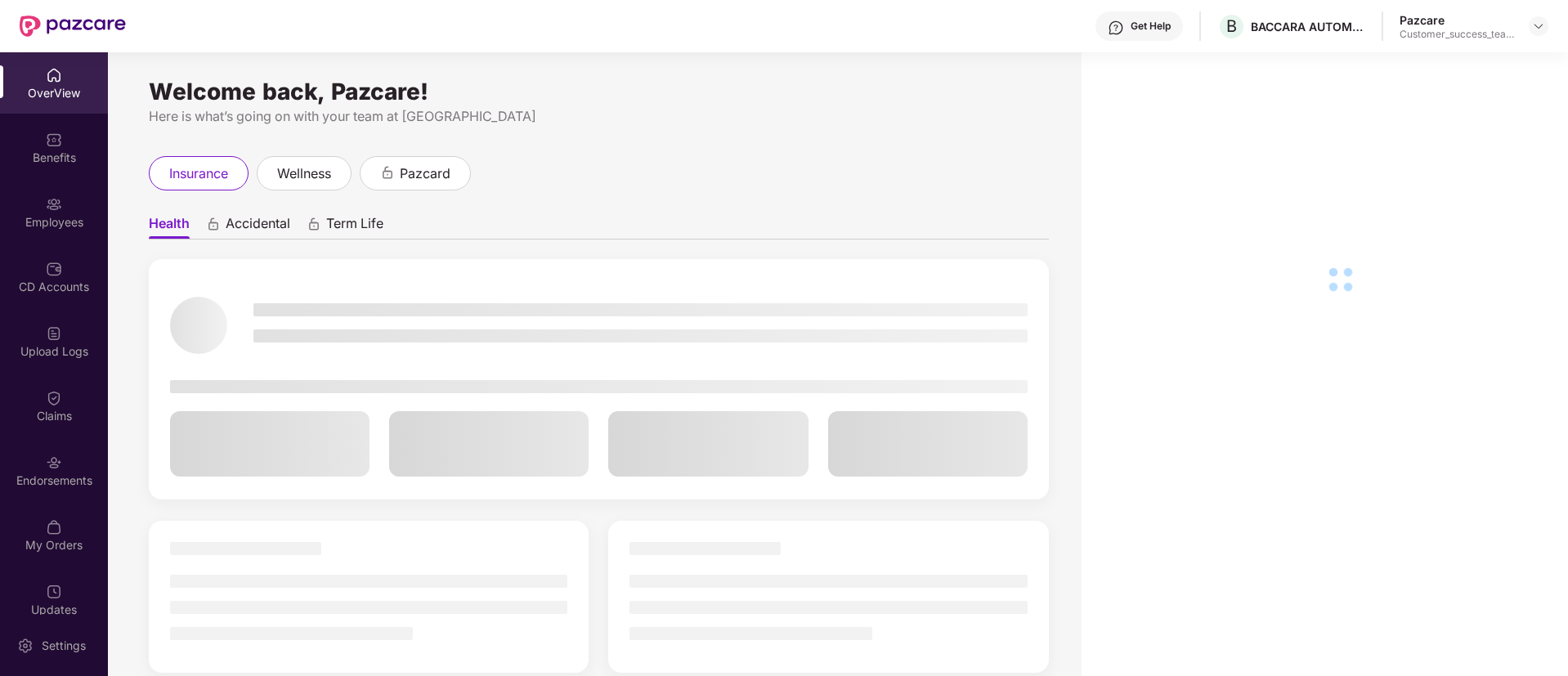
click at [55, 217] on div "Employees" at bounding box center [54, 222] width 108 height 17
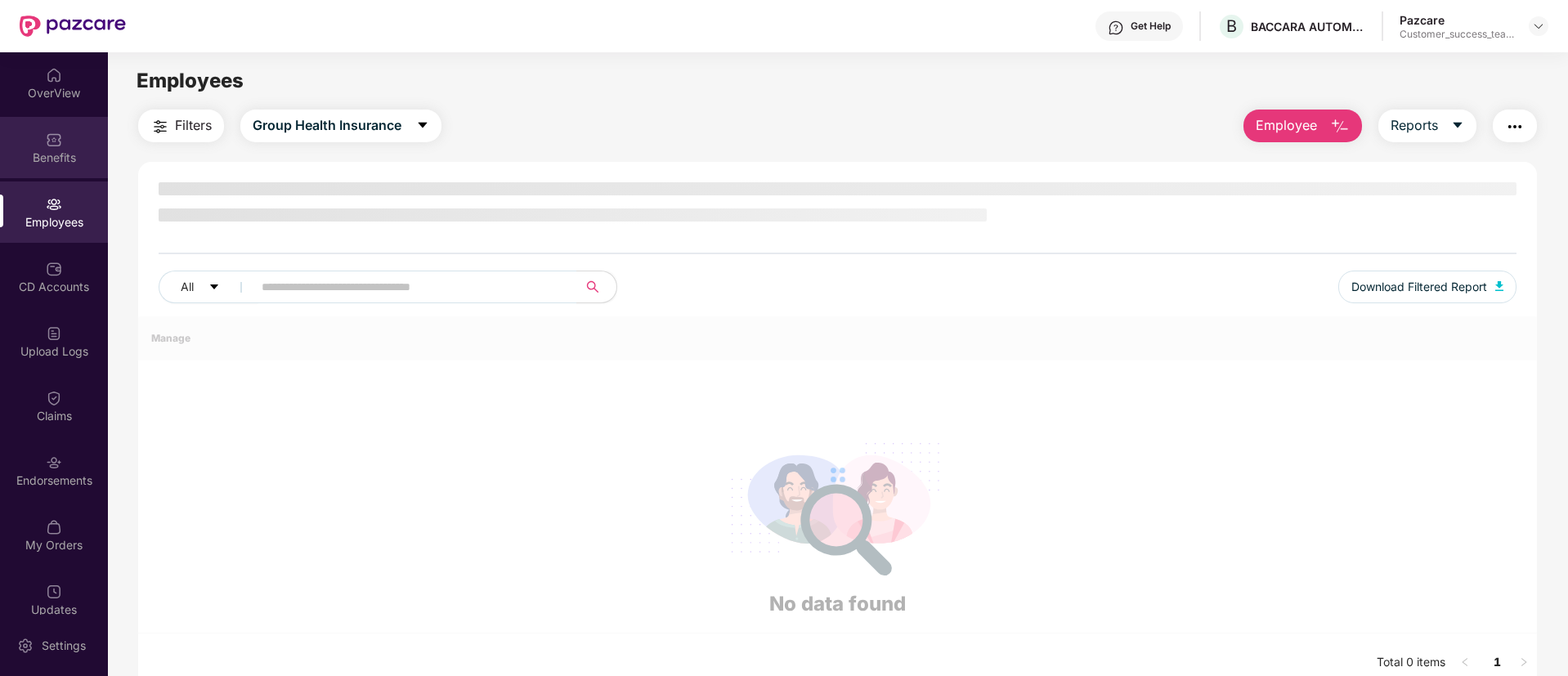
click at [55, 168] on div "Benefits" at bounding box center [54, 148] width 108 height 62
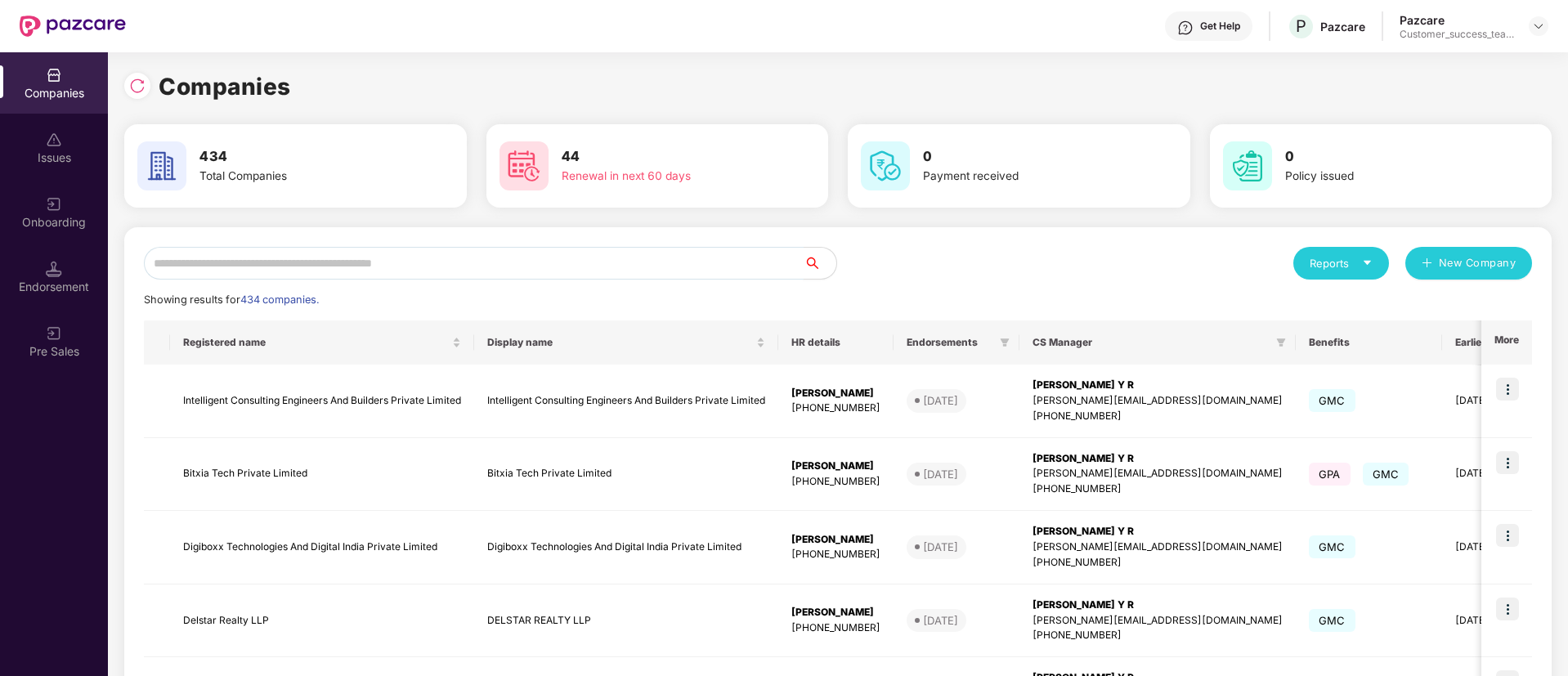
click at [427, 259] on input "text" at bounding box center [474, 263] width 660 height 33
paste input "**********"
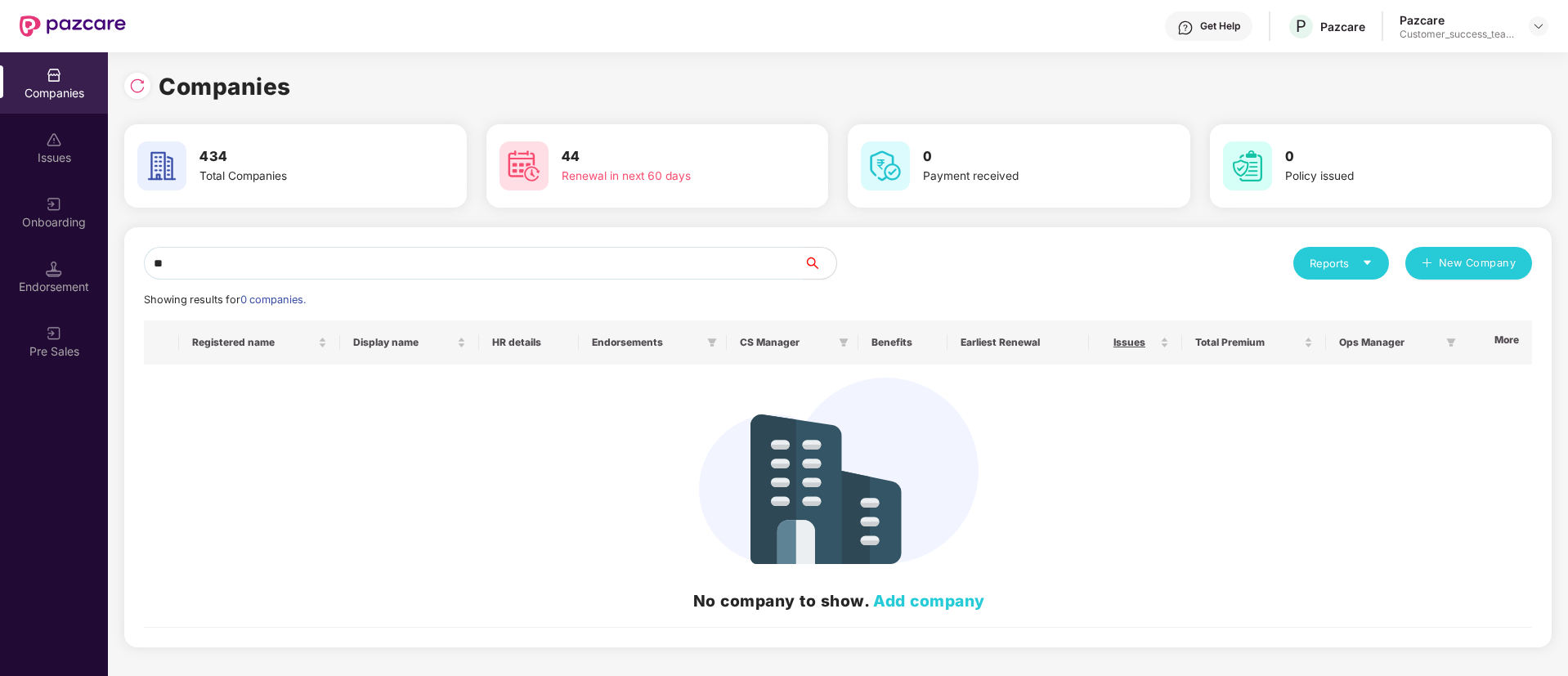
type input "*"
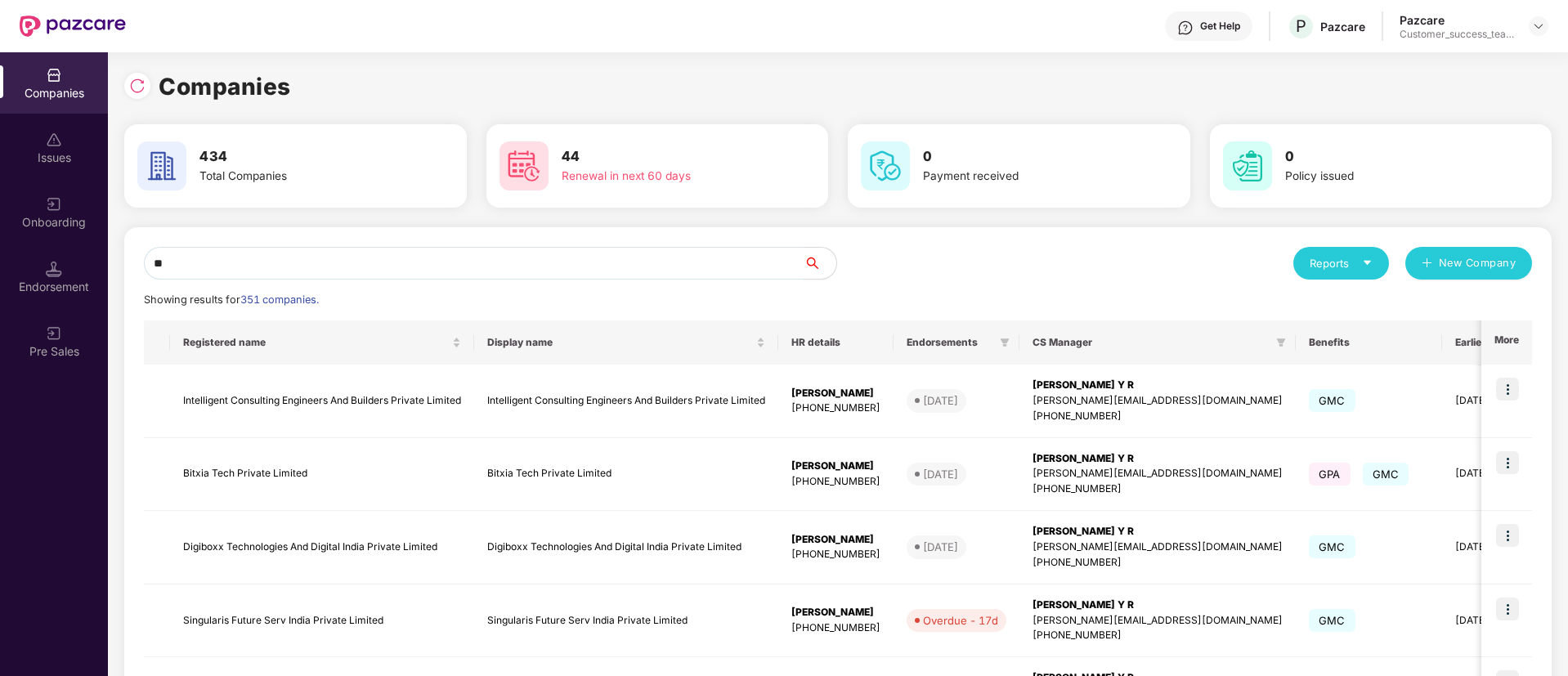
type input "*"
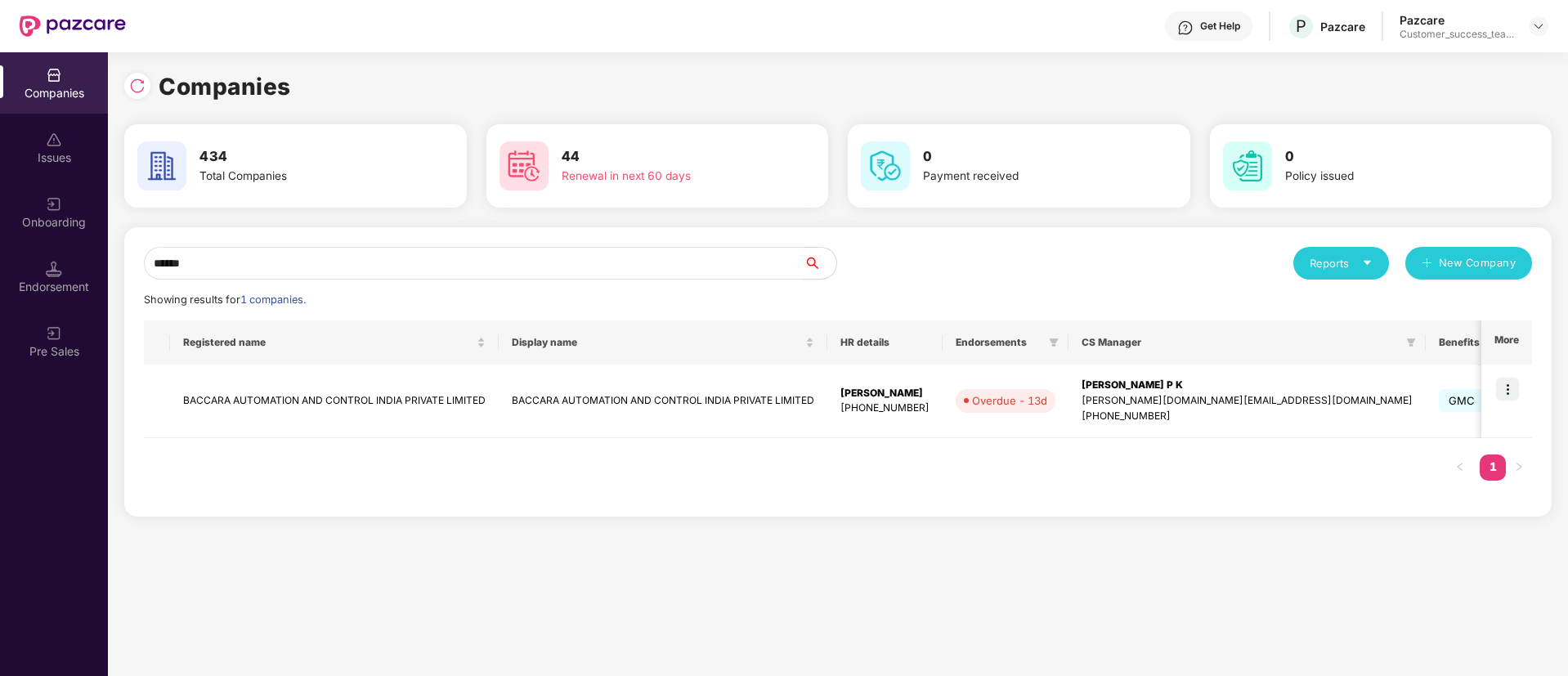
type input "******"
click at [894, 411] on div "[PHONE_NUMBER]" at bounding box center [885, 408] width 89 height 16
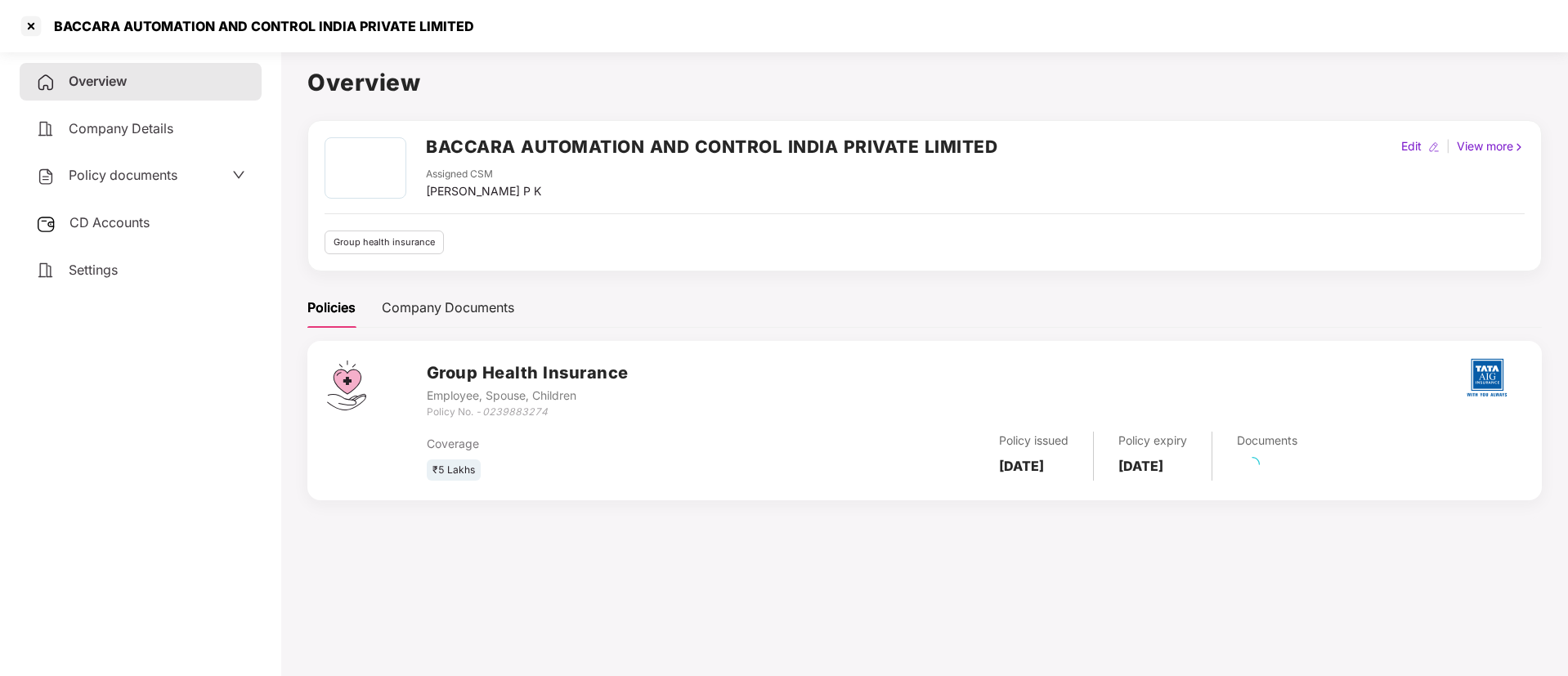
click at [200, 170] on div "Policy documents" at bounding box center [140, 175] width 209 height 21
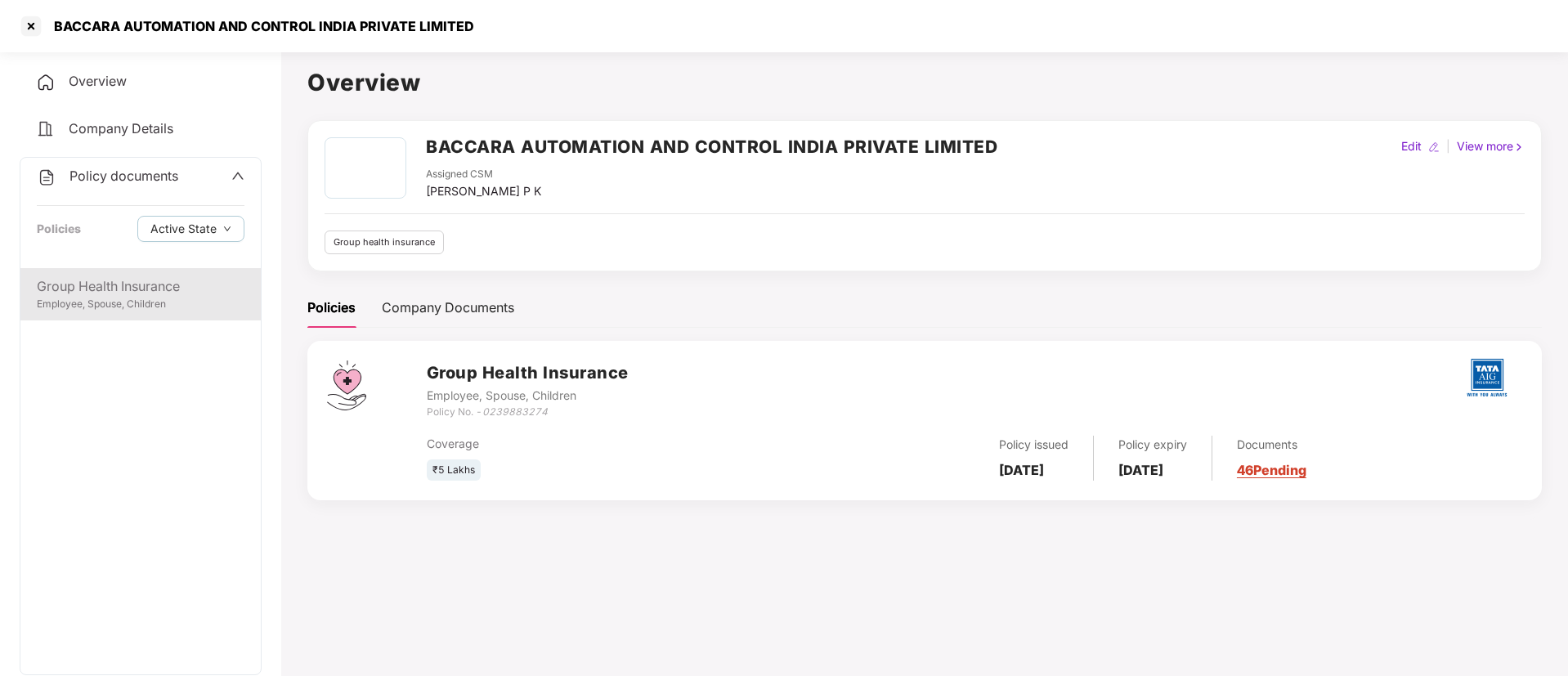
click at [180, 288] on div "Group Health Insurance" at bounding box center [140, 286] width 207 height 20
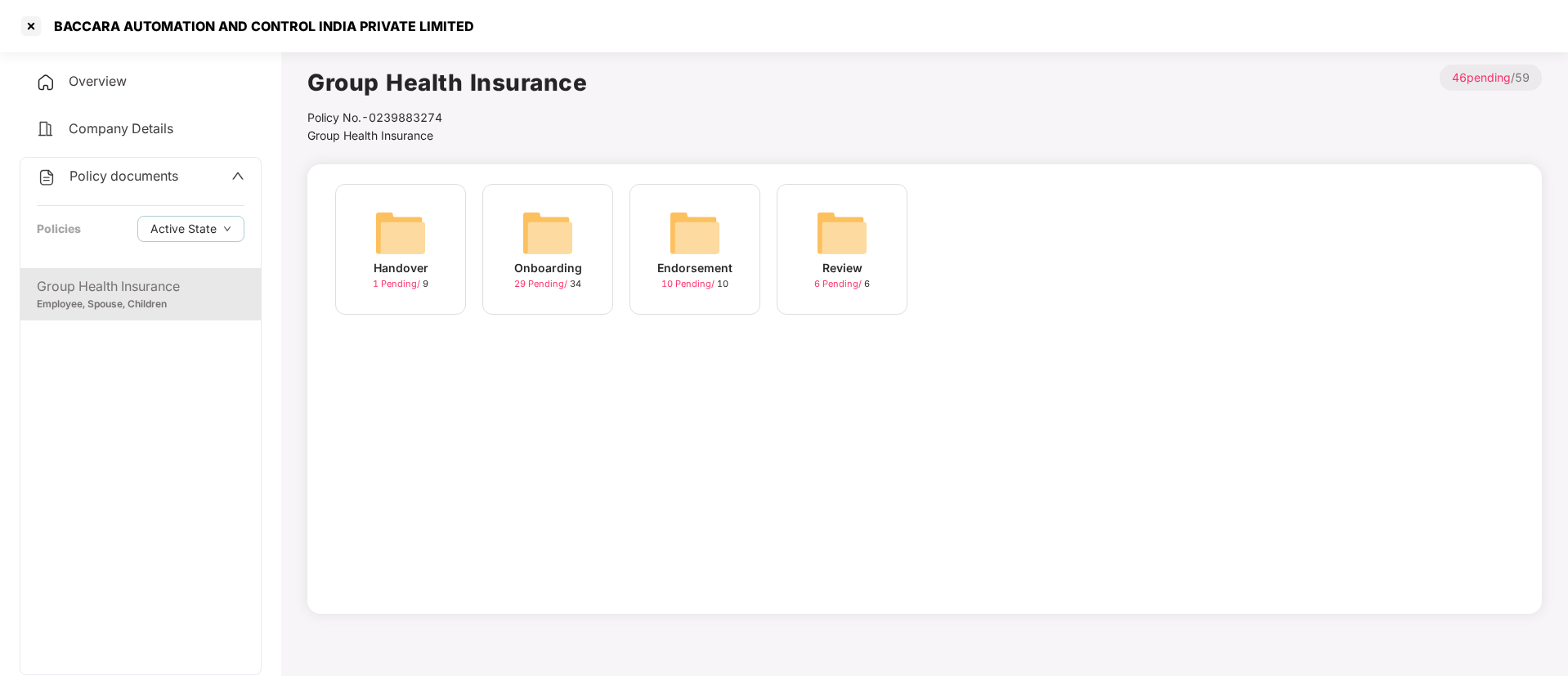
click at [561, 286] on span "29 Pending /" at bounding box center [541, 283] width 56 height 11
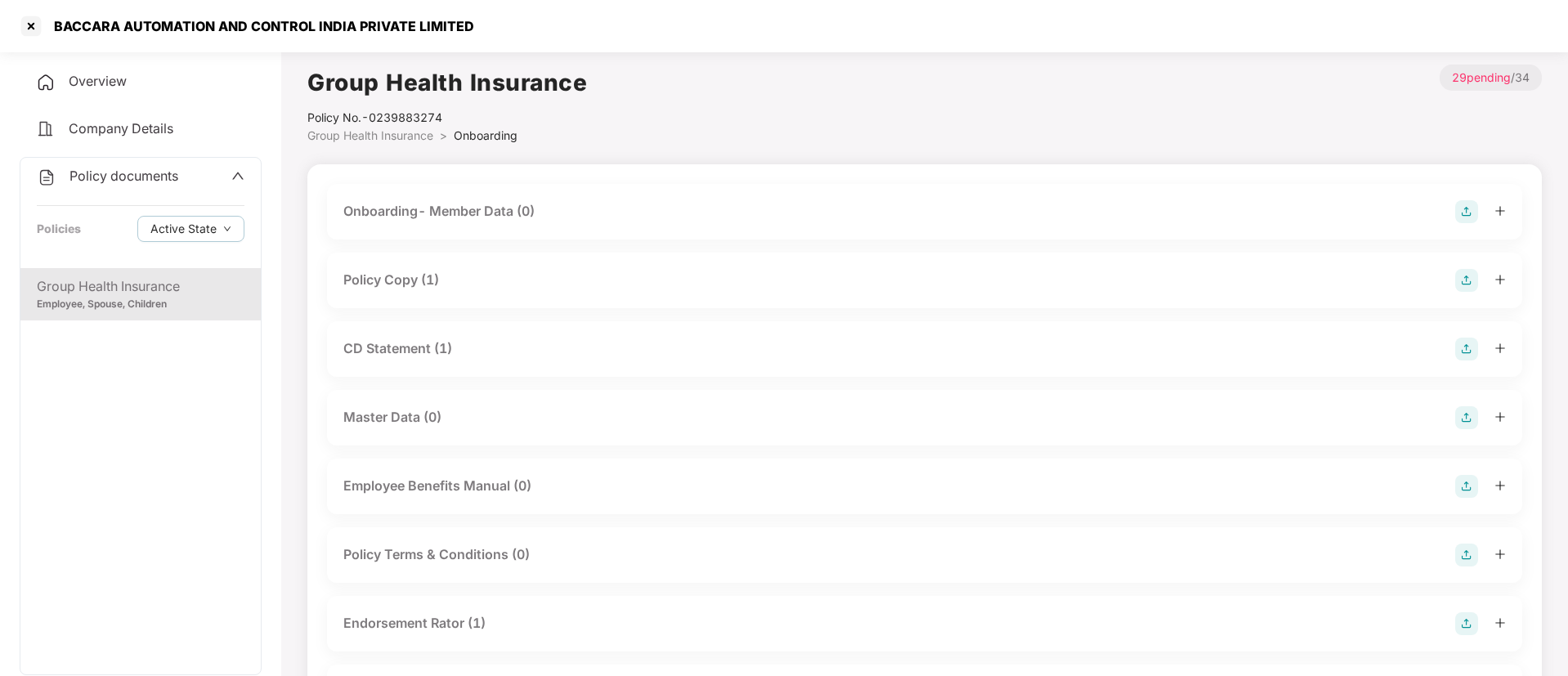
click at [399, 278] on div "Policy Copy (1)" at bounding box center [391, 279] width 95 height 20
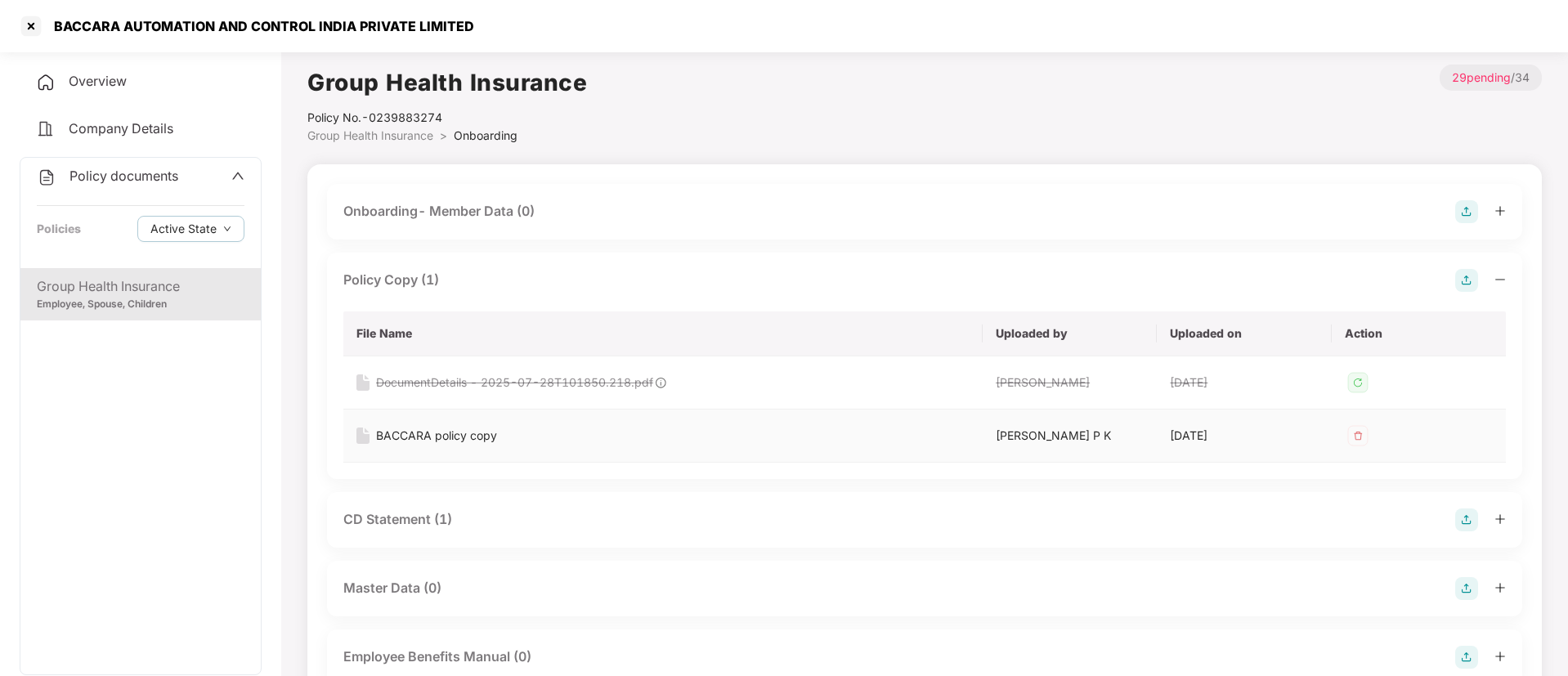
click at [486, 430] on div "BACCARA policy copy" at bounding box center [436, 435] width 121 height 18
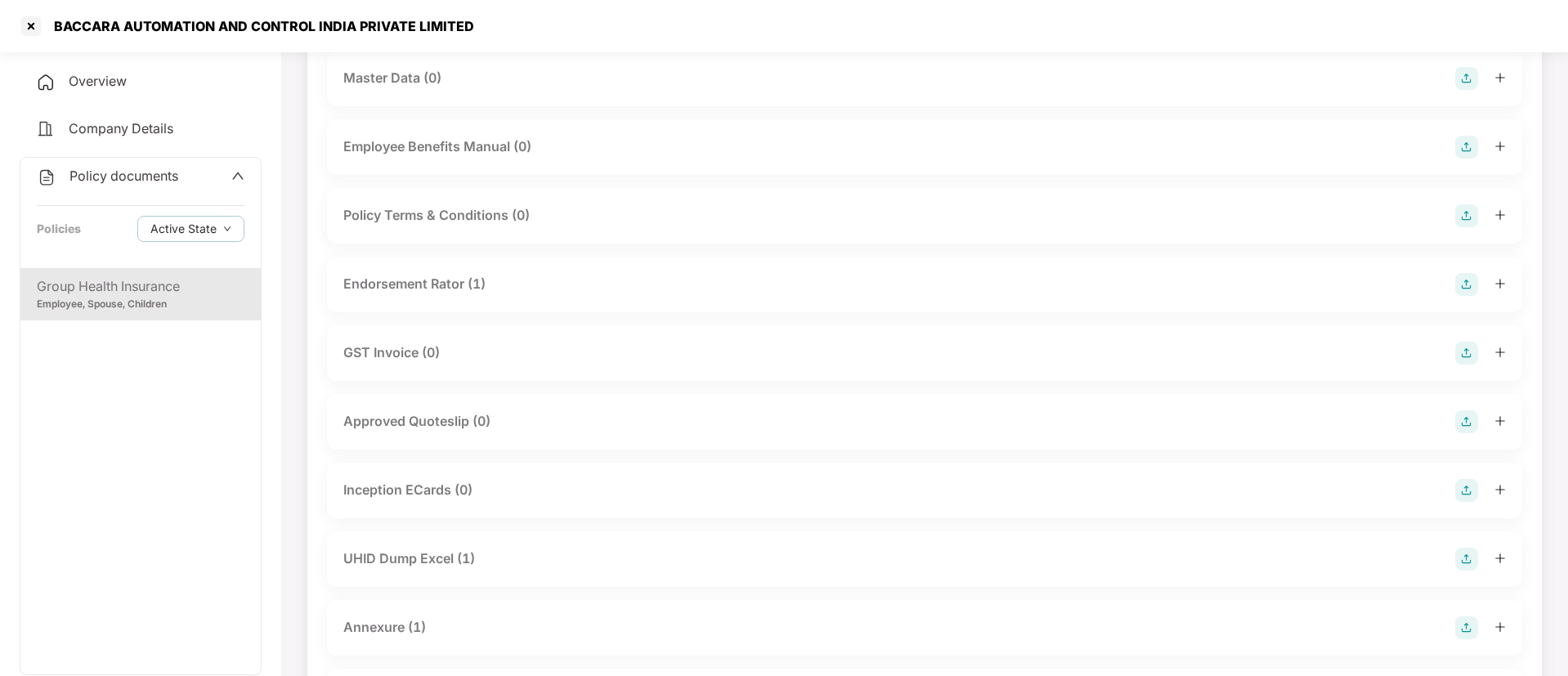
scroll to position [613, 0]
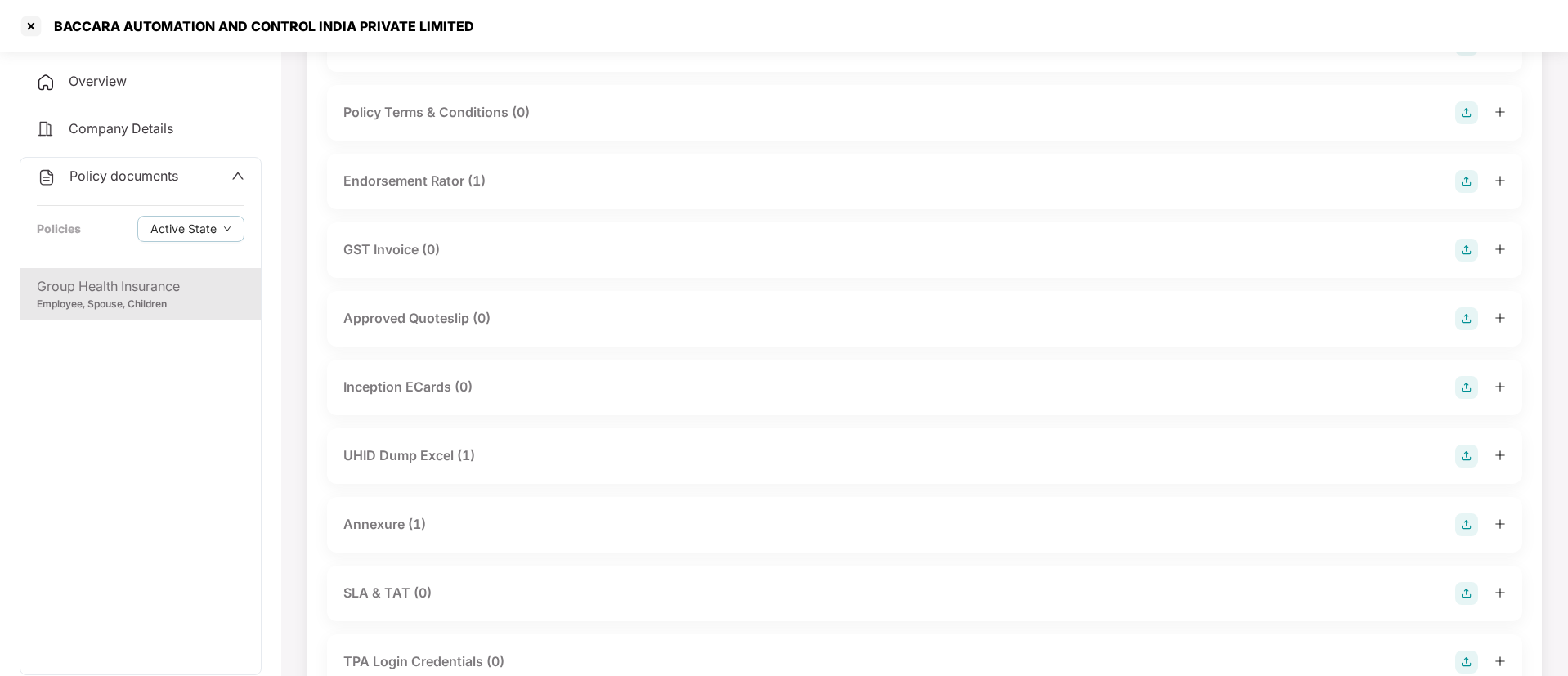
click at [467, 456] on div "UHID Dump Excel (1)" at bounding box center [408, 455] width 131 height 20
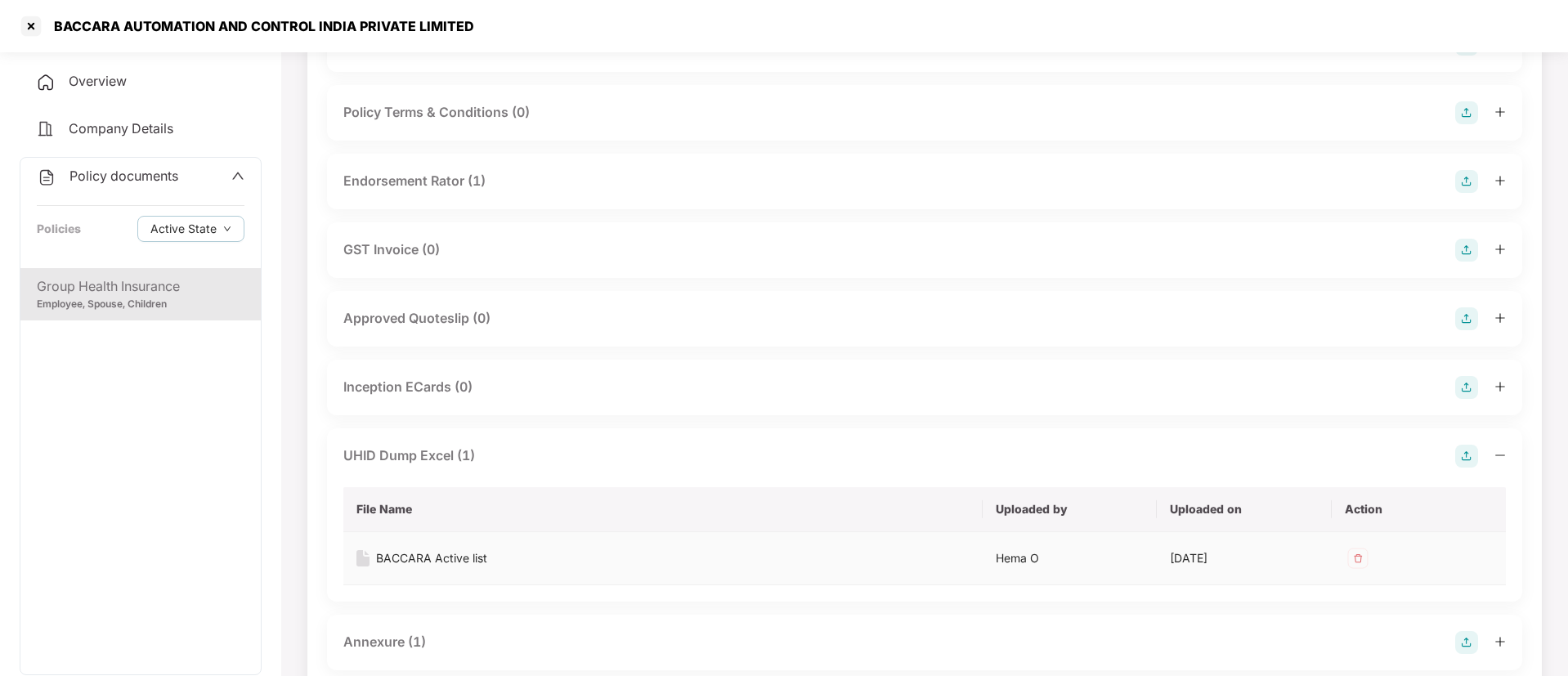
scroll to position [735, 0]
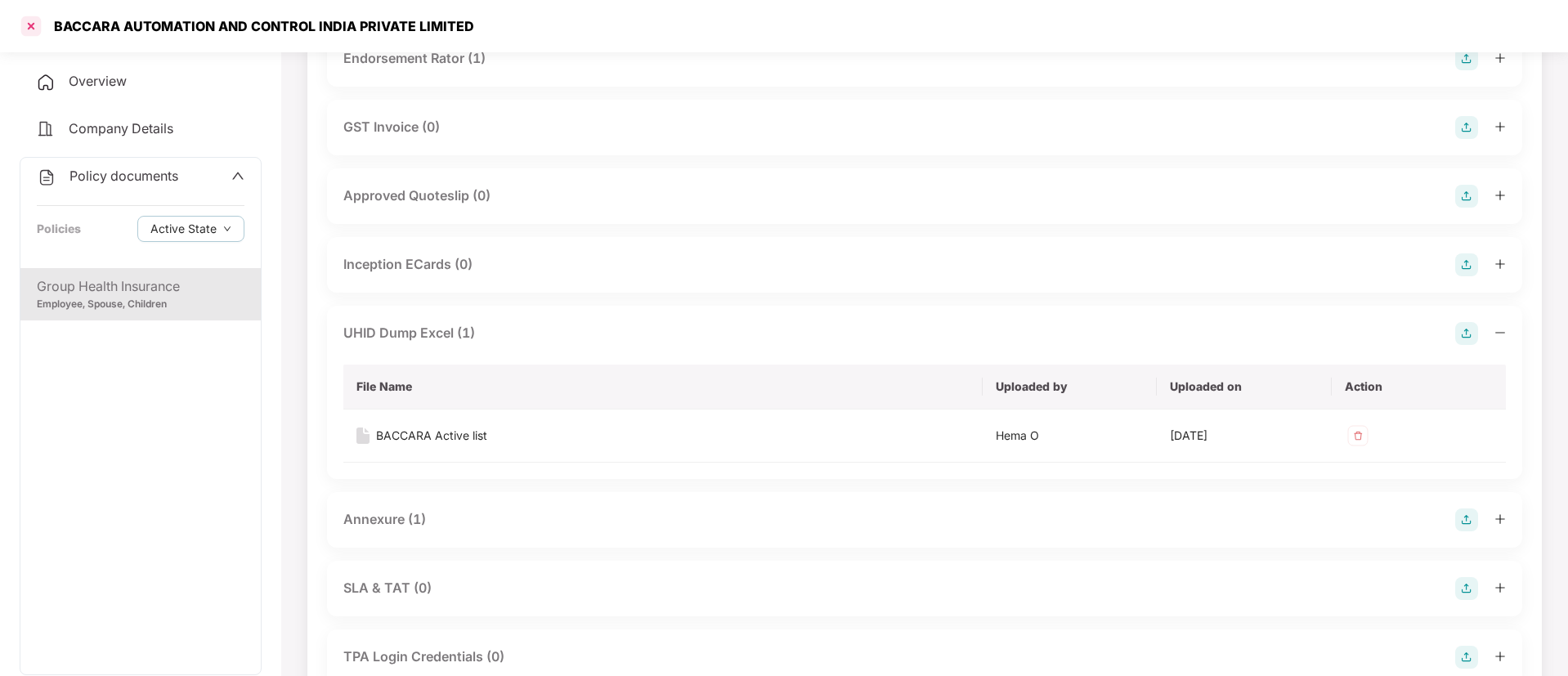
click at [31, 24] on div at bounding box center [31, 26] width 26 height 26
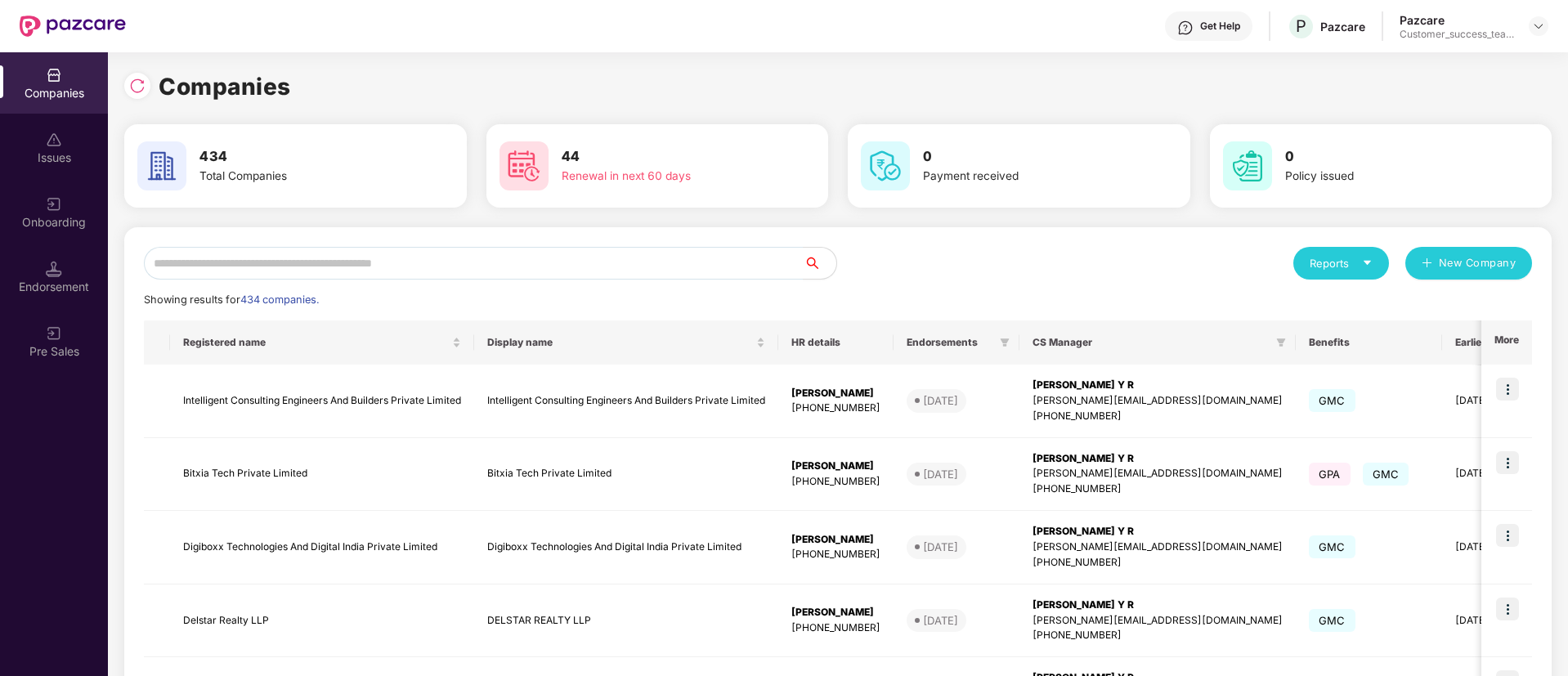
scroll to position [0, 0]
click at [405, 264] on input "text" at bounding box center [474, 263] width 660 height 33
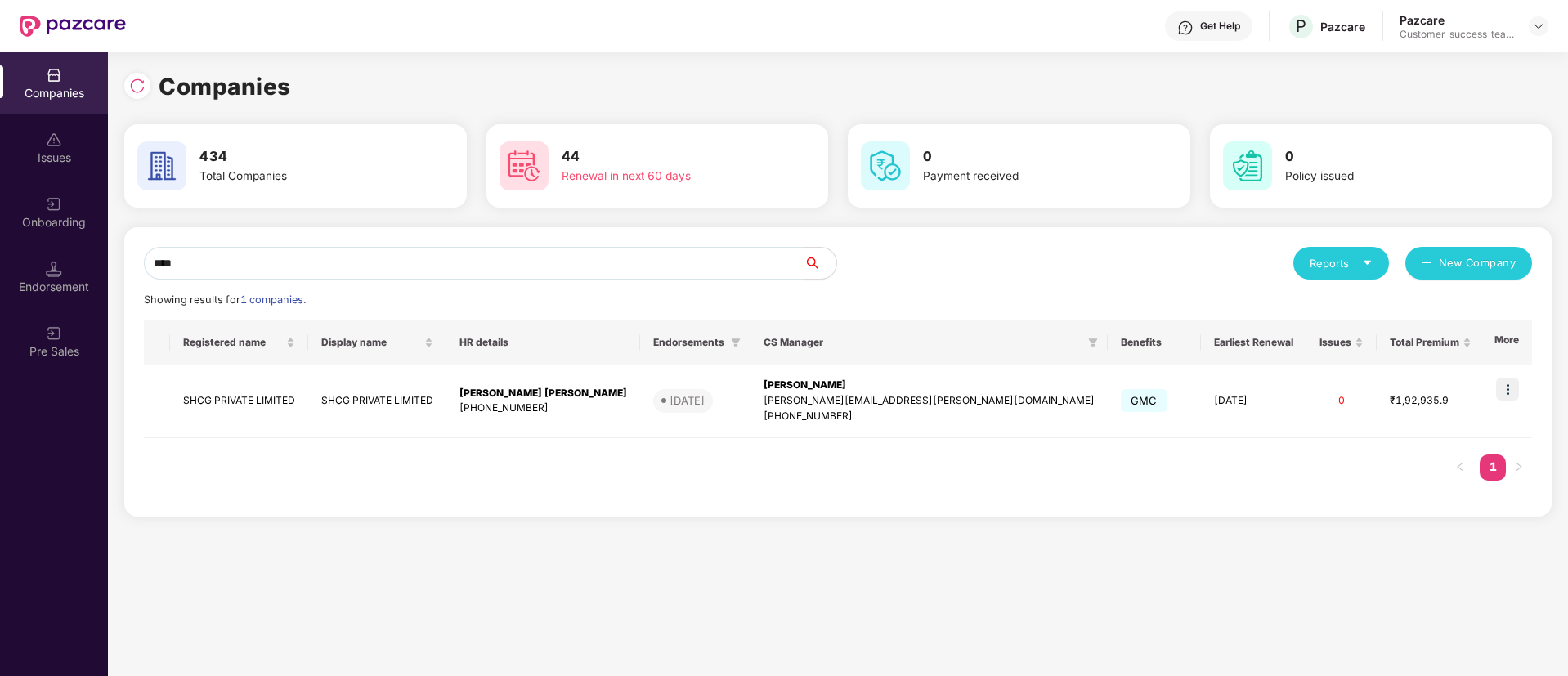
click at [276, 249] on input "****" at bounding box center [474, 263] width 660 height 33
type input "*"
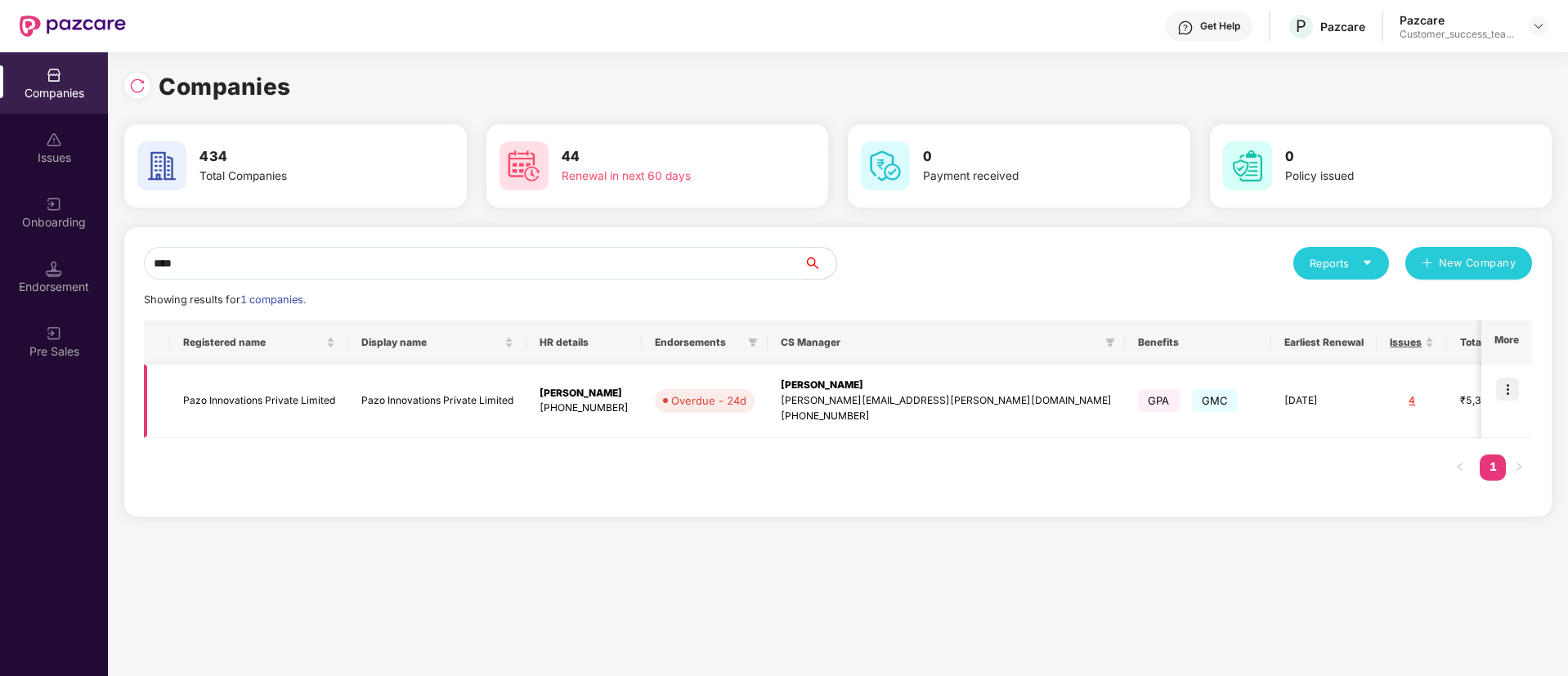
type input "****"
click at [516, 402] on td "Pazo Innovations Private Limited" at bounding box center [437, 400] width 178 height 73
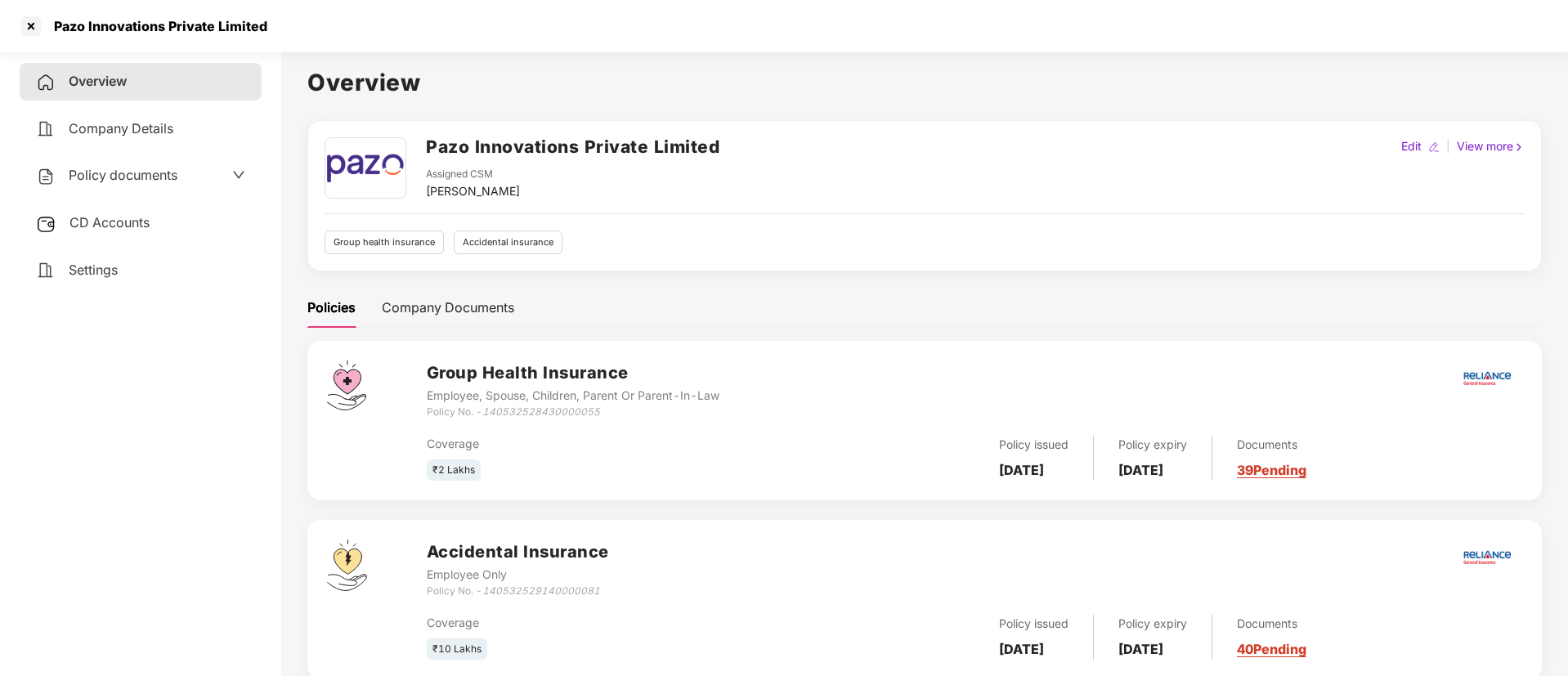
click at [213, 174] on div "Policy documents" at bounding box center [140, 175] width 209 height 21
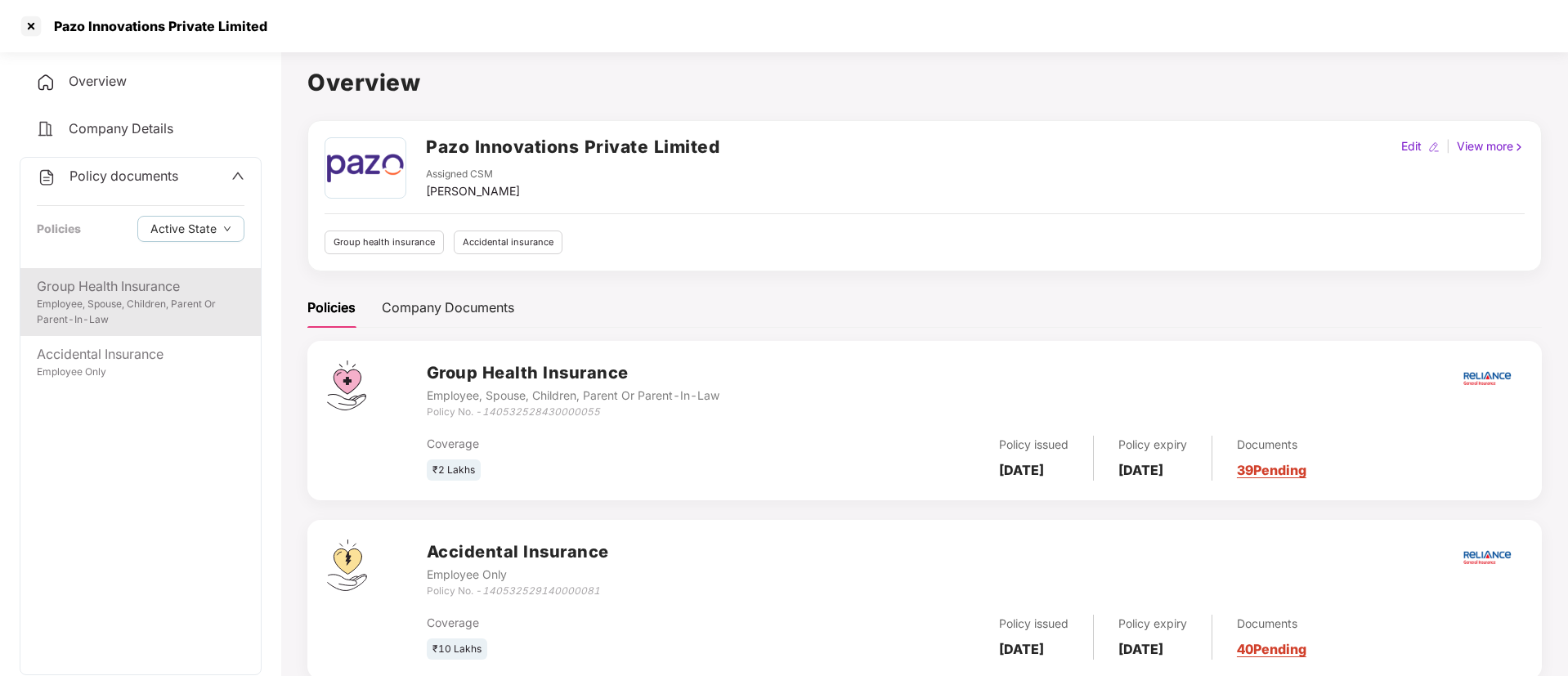
click at [177, 301] on div "Employee, Spouse, Children, Parent Or Parent-In-Law" at bounding box center [140, 312] width 207 height 31
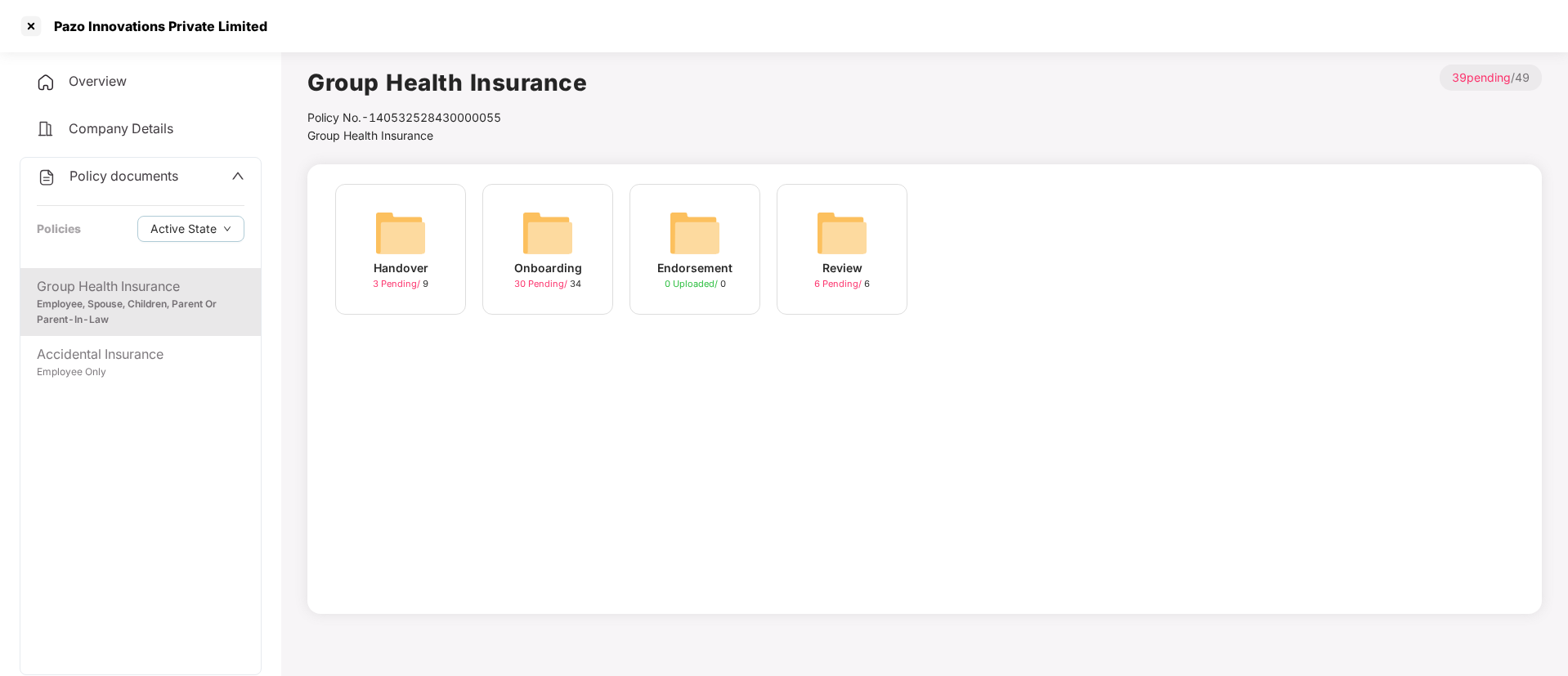
click at [544, 277] on div "30 Pending / 34" at bounding box center [548, 284] width 67 height 14
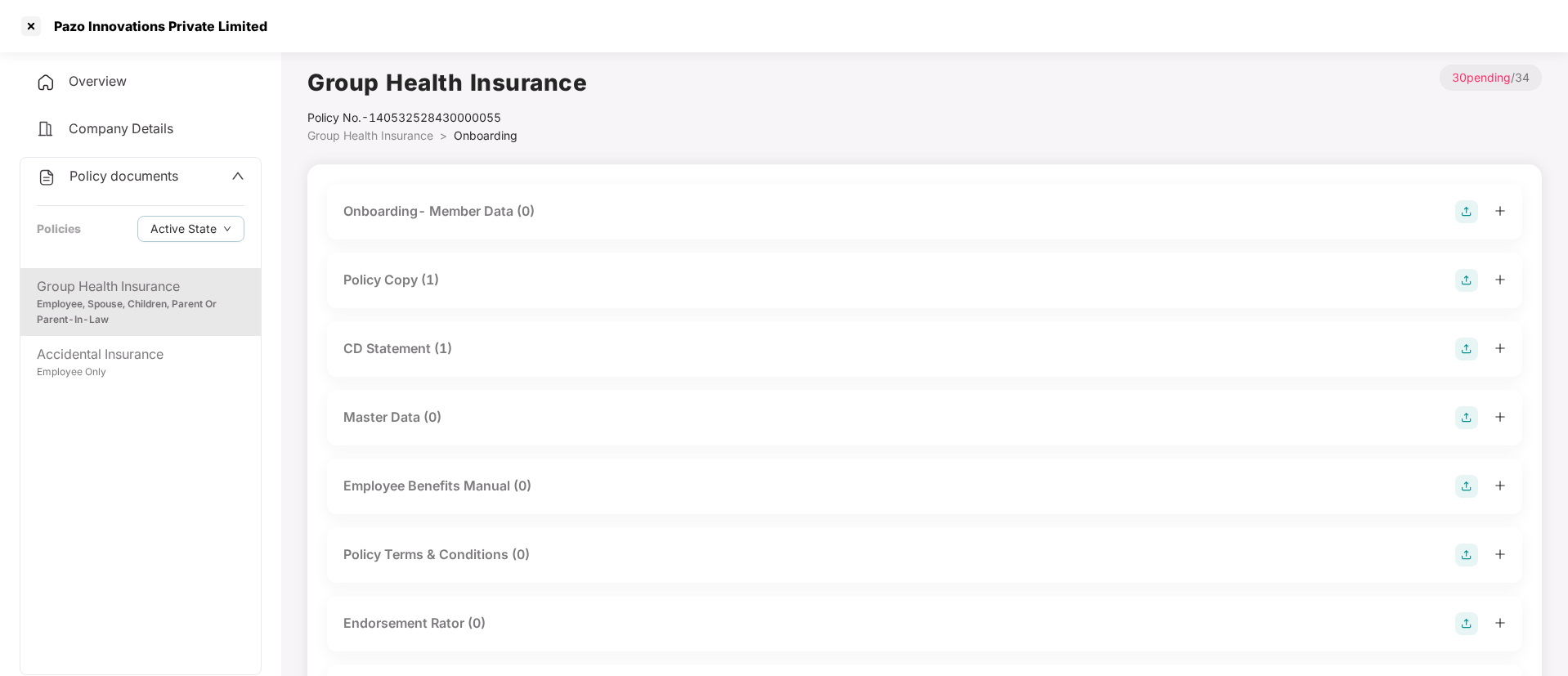
click at [428, 281] on div "Policy Copy (1)" at bounding box center [391, 279] width 95 height 20
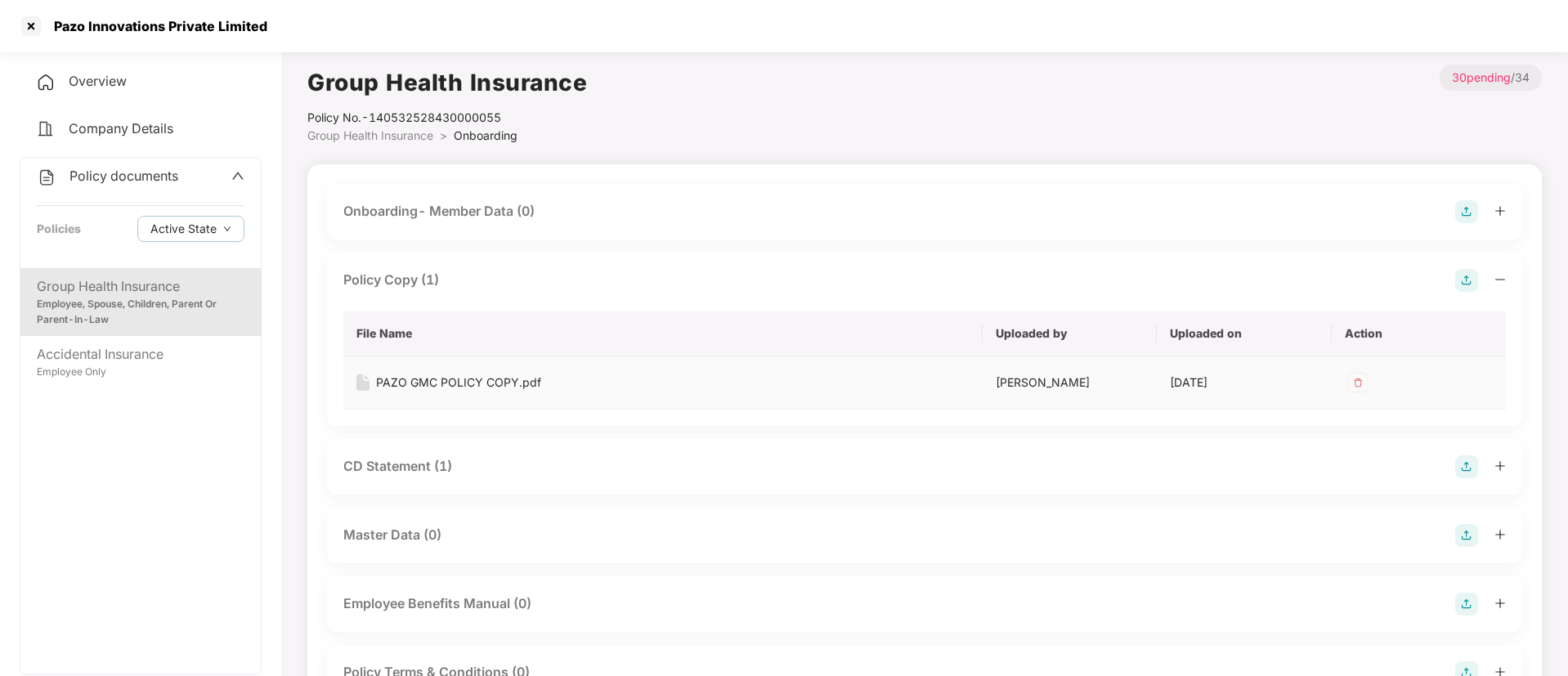
click at [479, 386] on div "PAZO GMC POLICY COPY.pdf" at bounding box center [458, 383] width 165 height 18
click at [27, 33] on div at bounding box center [31, 26] width 26 height 26
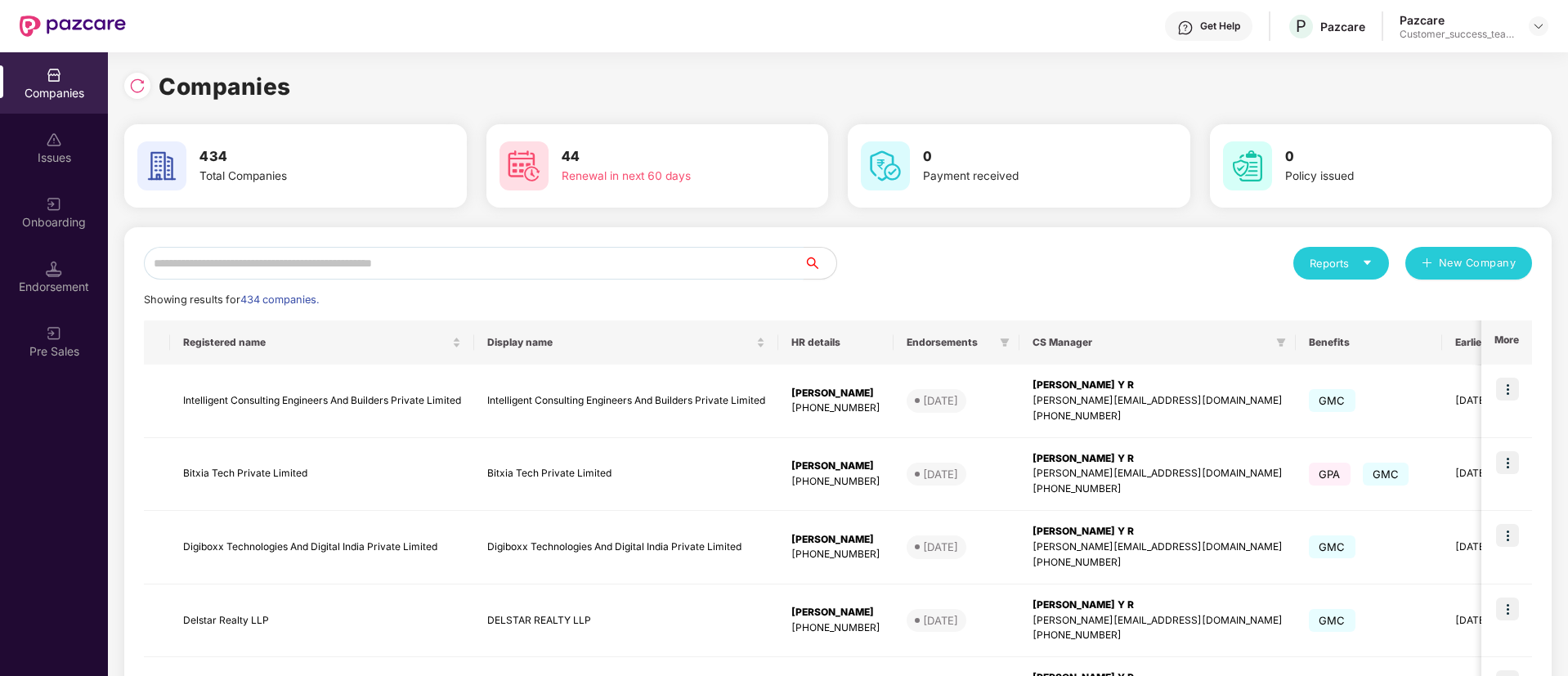
click at [444, 277] on input "text" at bounding box center [474, 263] width 660 height 33
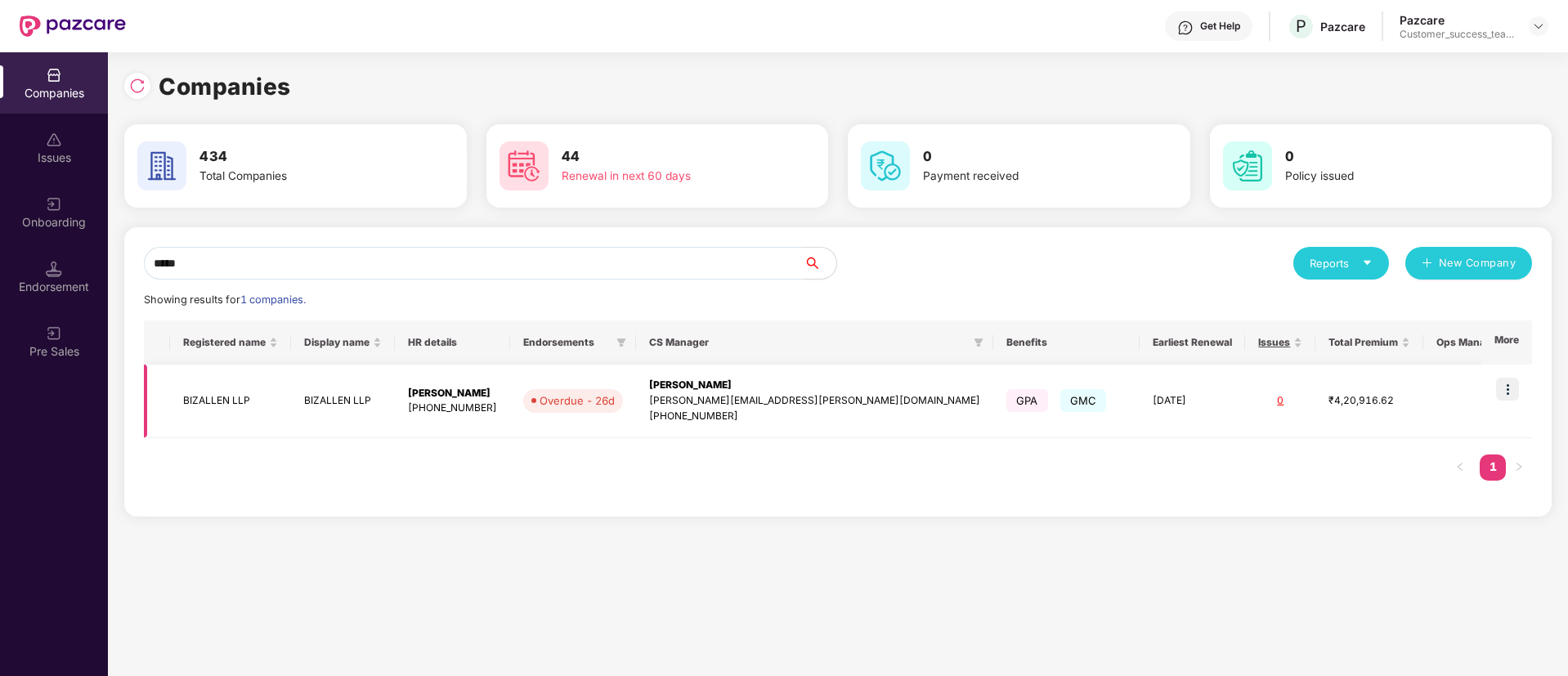
type input "*****"
click at [1519, 387] on img at bounding box center [1508, 389] width 23 height 23
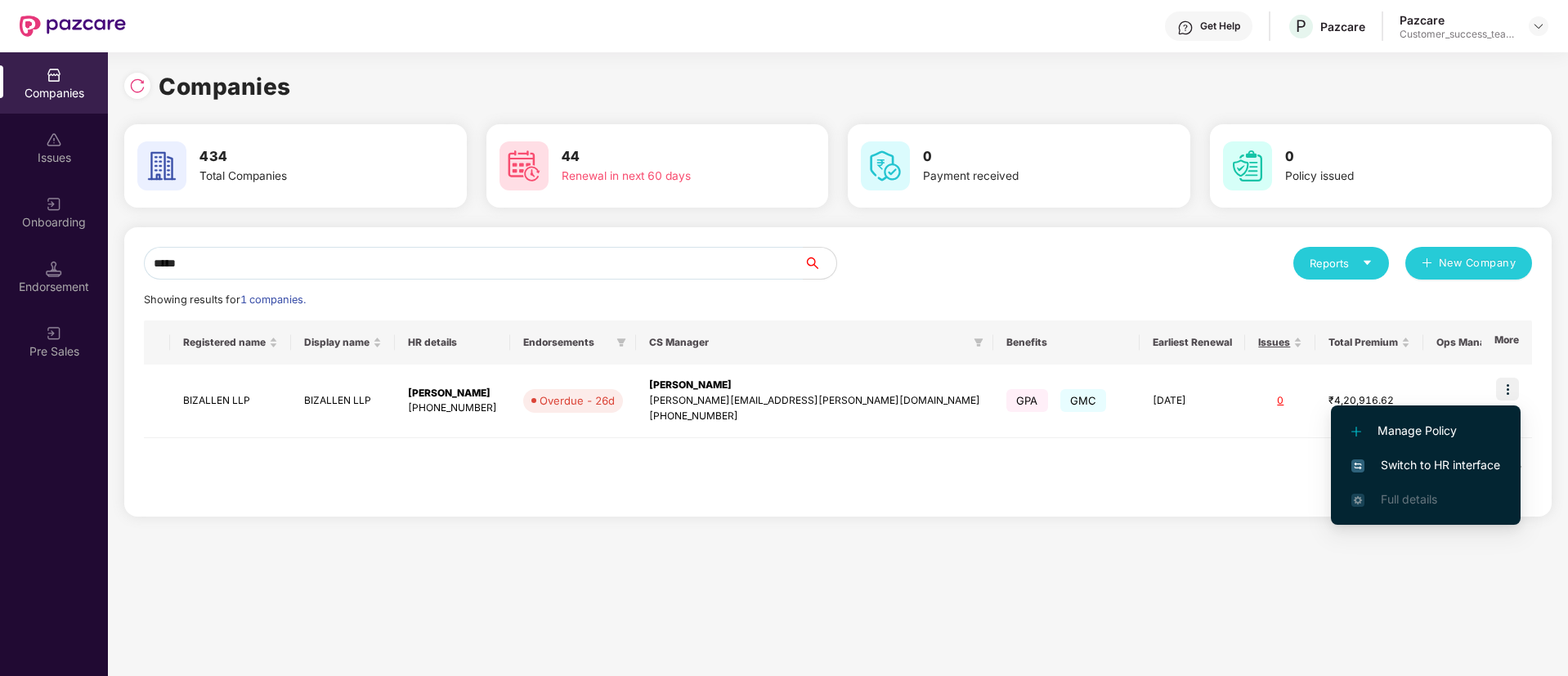
click at [1497, 464] on span "Switch to HR interface" at bounding box center [1425, 464] width 149 height 18
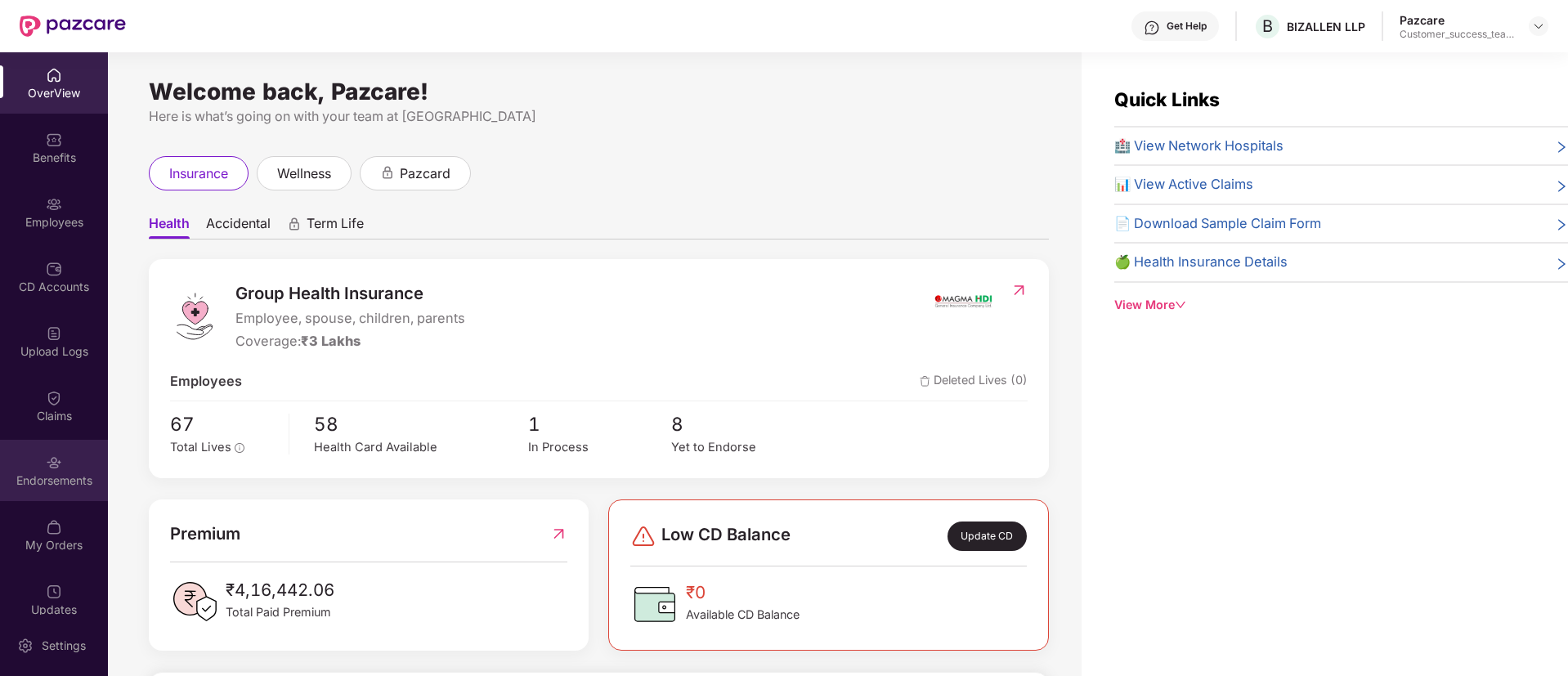
click at [64, 479] on div "Endorsements" at bounding box center [54, 480] width 108 height 17
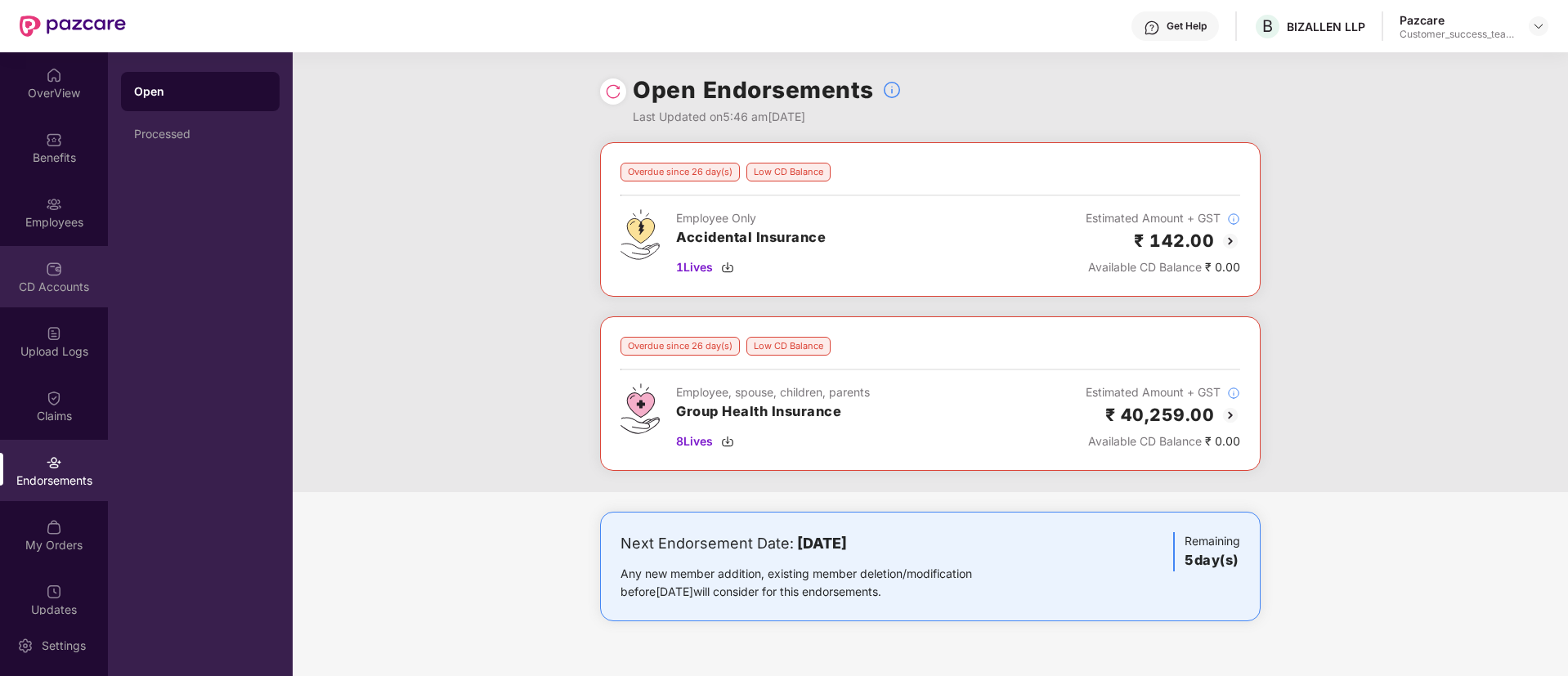
click at [59, 303] on div "CD Accounts" at bounding box center [54, 277] width 108 height 62
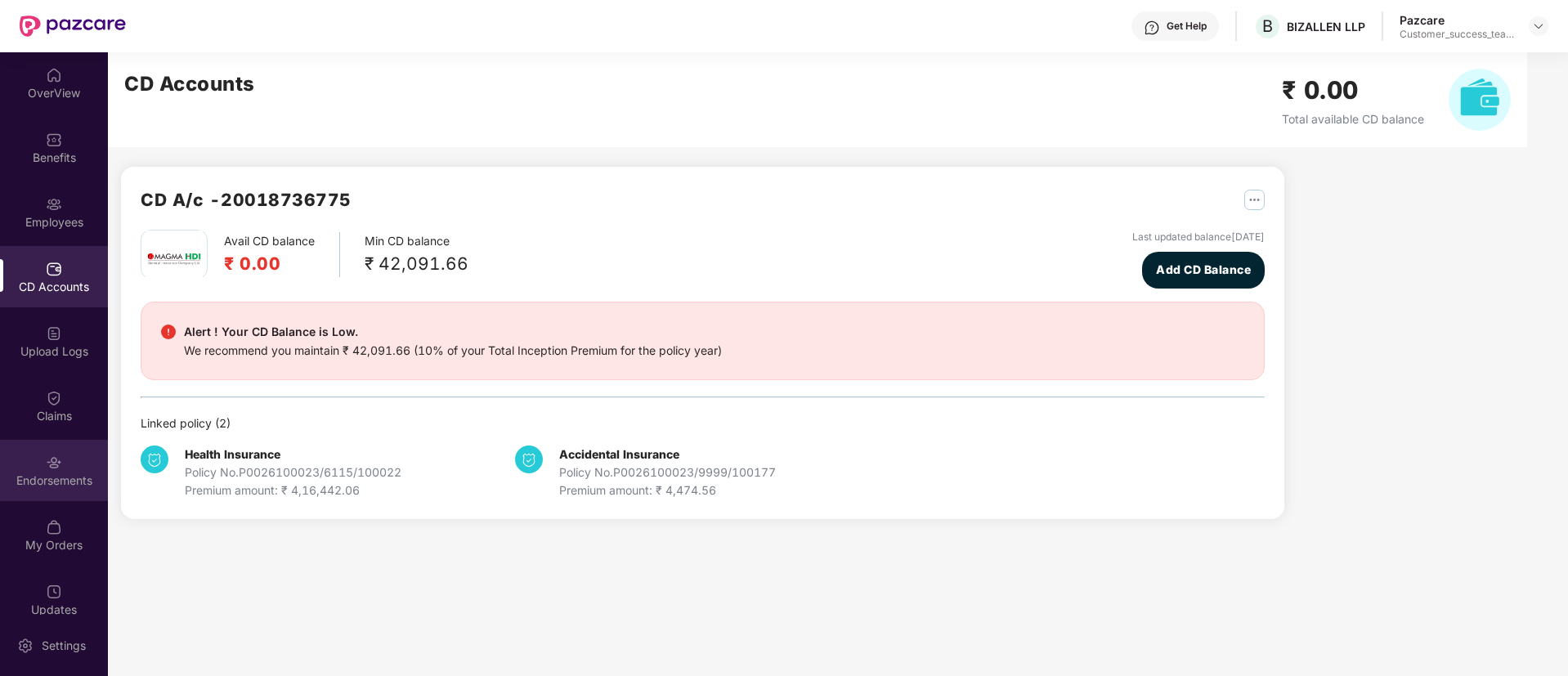
click at [68, 476] on div "Endorsements" at bounding box center [54, 480] width 108 height 17
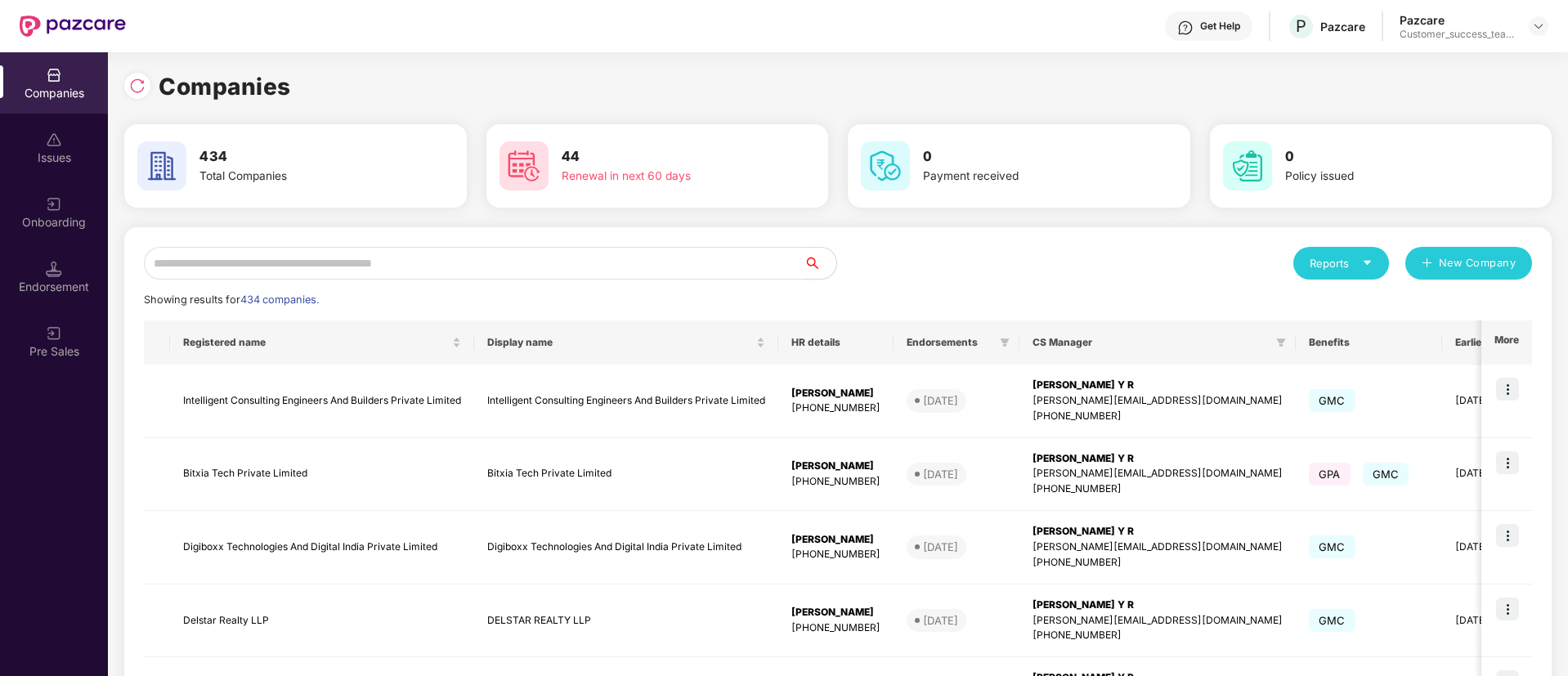
click at [605, 262] on input "text" at bounding box center [474, 263] width 660 height 33
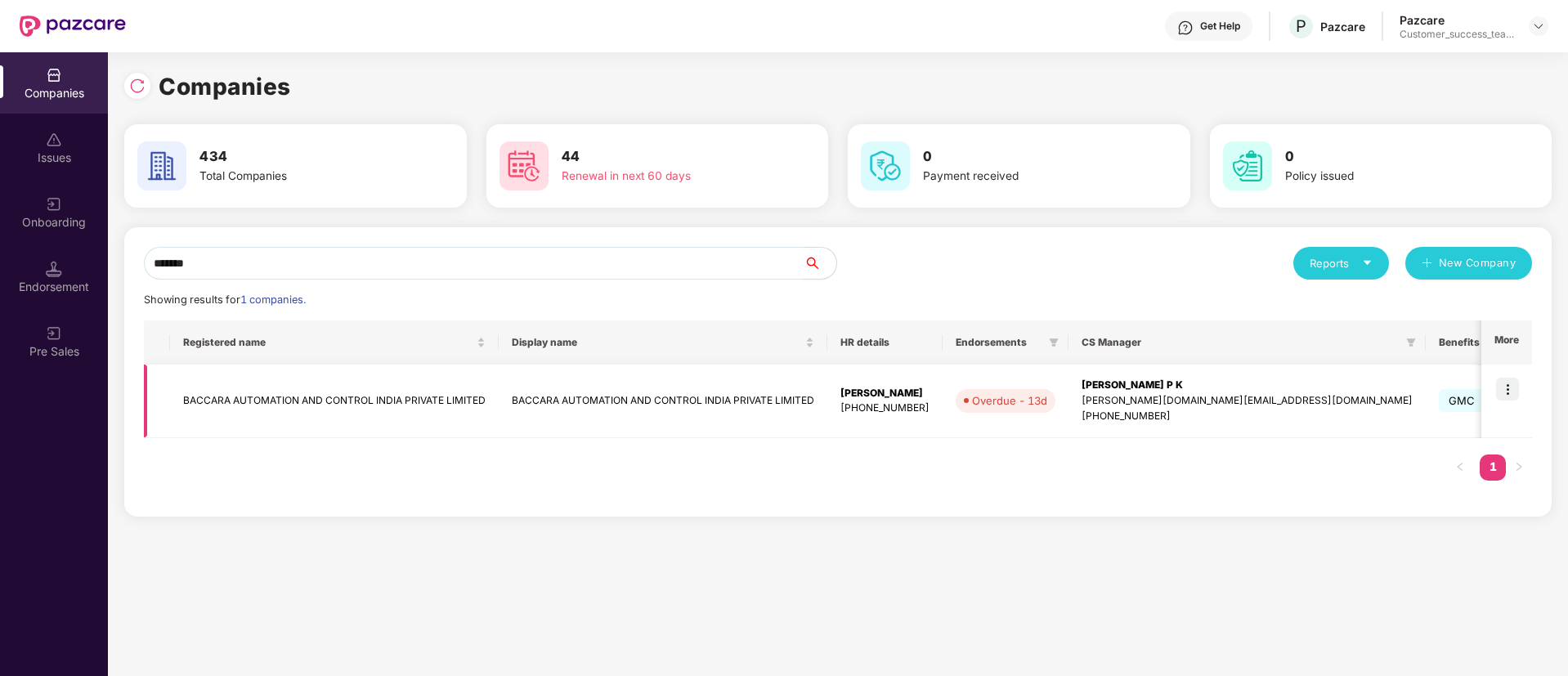
type input "*******"
click at [736, 397] on td "BACCARA AUTOMATION AND CONTROL INDIA PRIVATE LIMITED" at bounding box center [663, 400] width 329 height 73
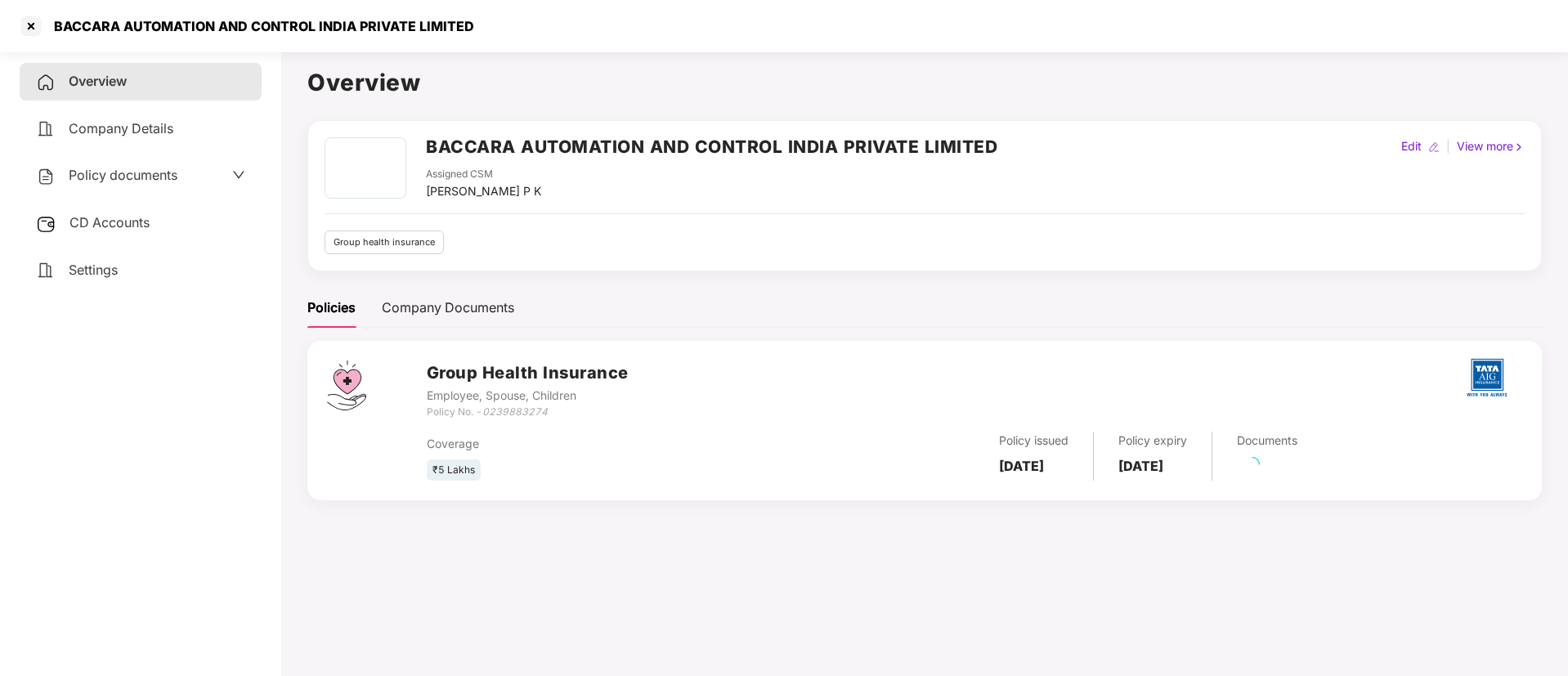
click at [174, 155] on div "Overview Company Details Policy documents CD Accounts Settings" at bounding box center [140, 175] width 242 height 226
click at [198, 185] on div "Policy documents" at bounding box center [140, 175] width 209 height 21
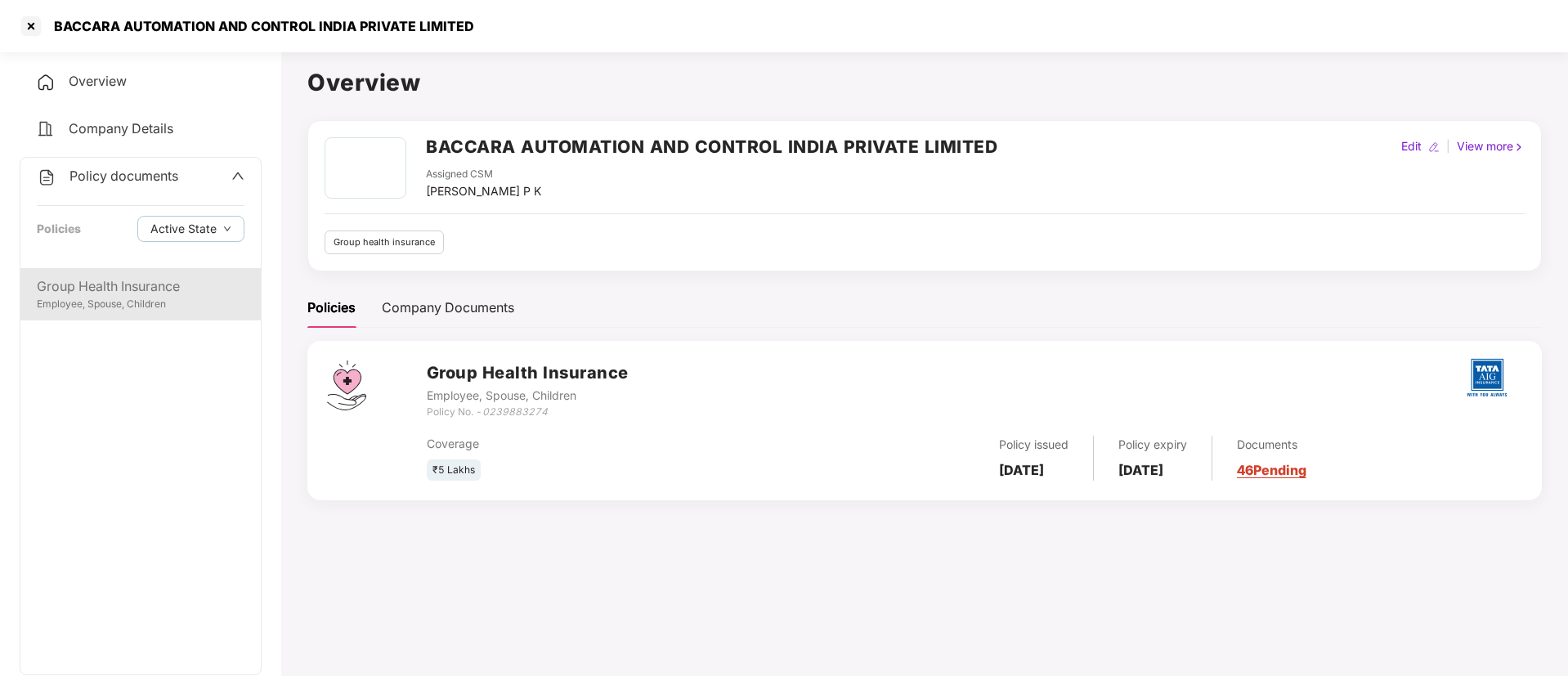
click at [201, 282] on div "Group Health Insurance" at bounding box center [140, 286] width 207 height 20
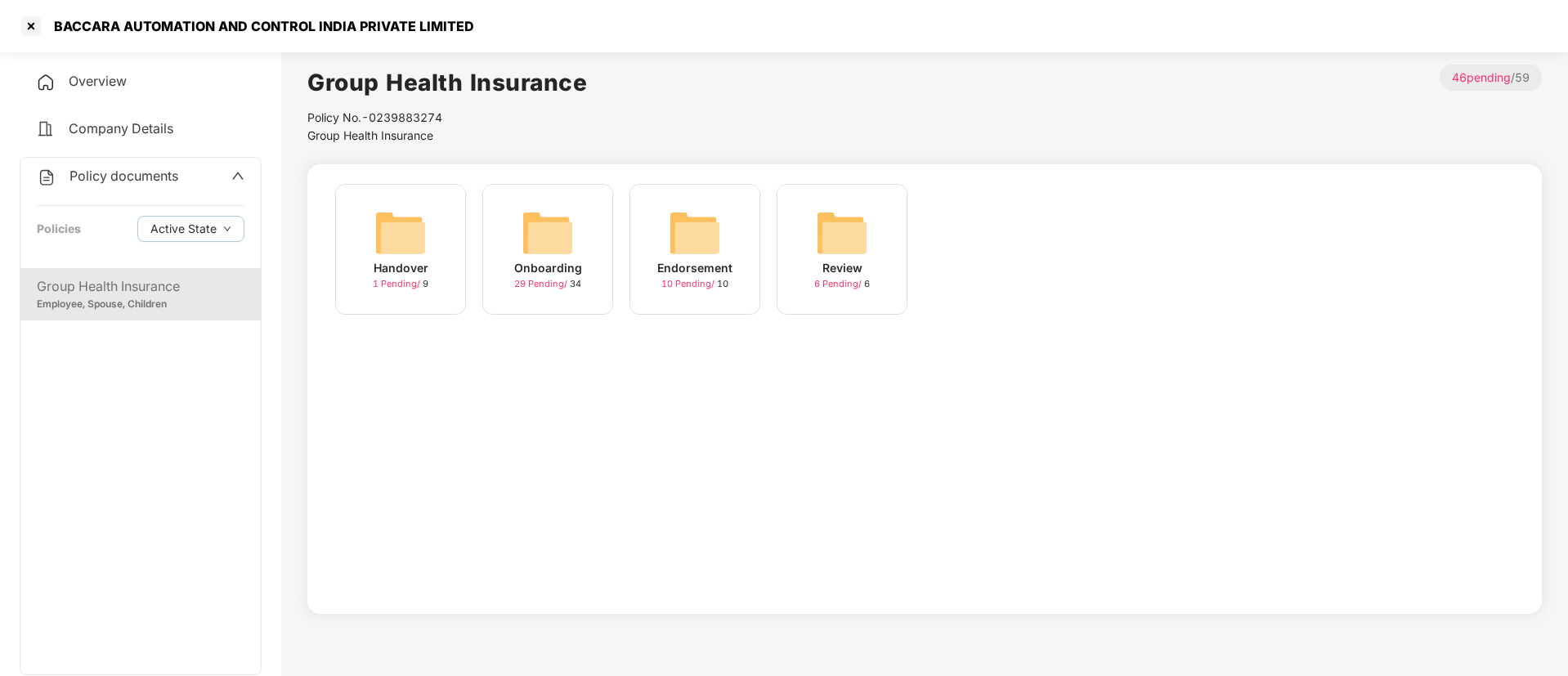
click at [542, 281] on span "29 Pending /" at bounding box center [541, 283] width 56 height 11
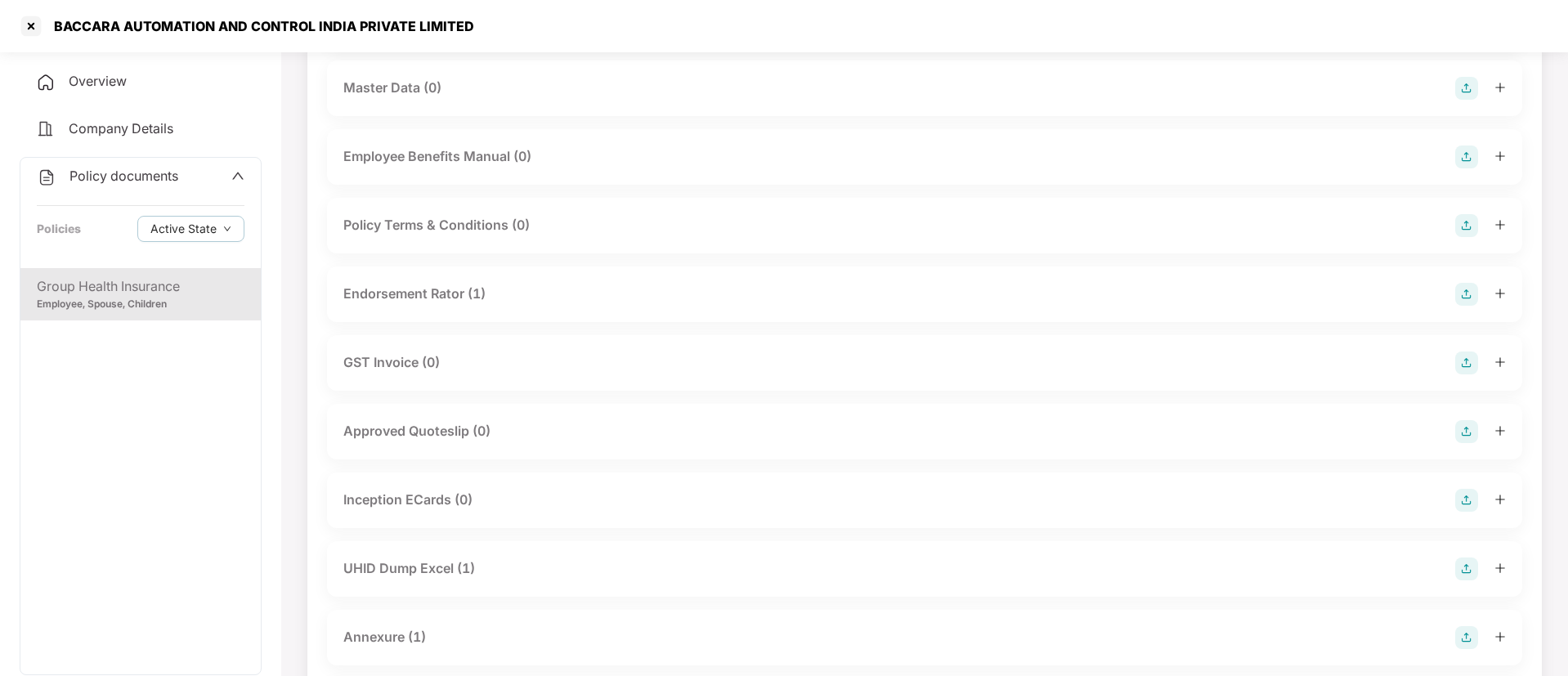
scroll to position [368, 0]
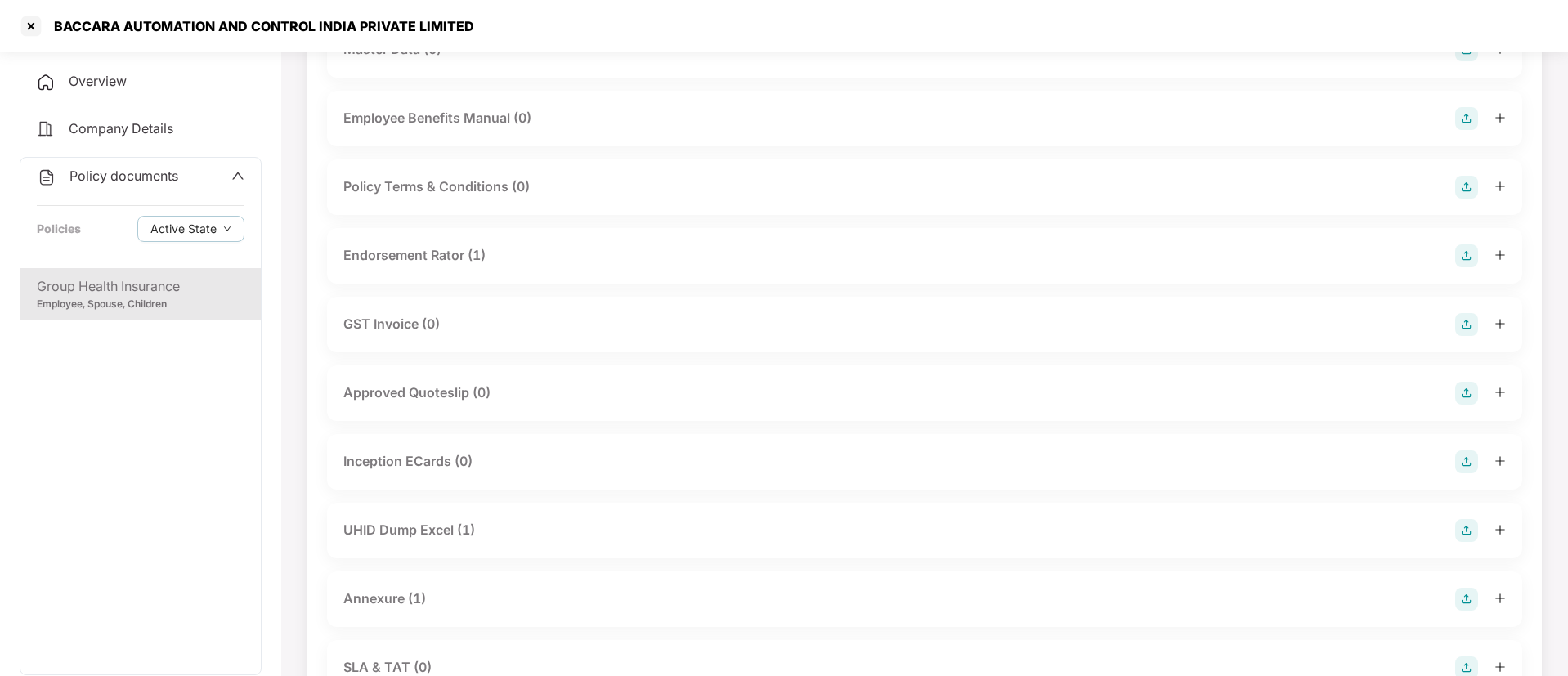
click at [428, 520] on div "UHID Dump Excel (1)" at bounding box center [408, 530] width 131 height 20
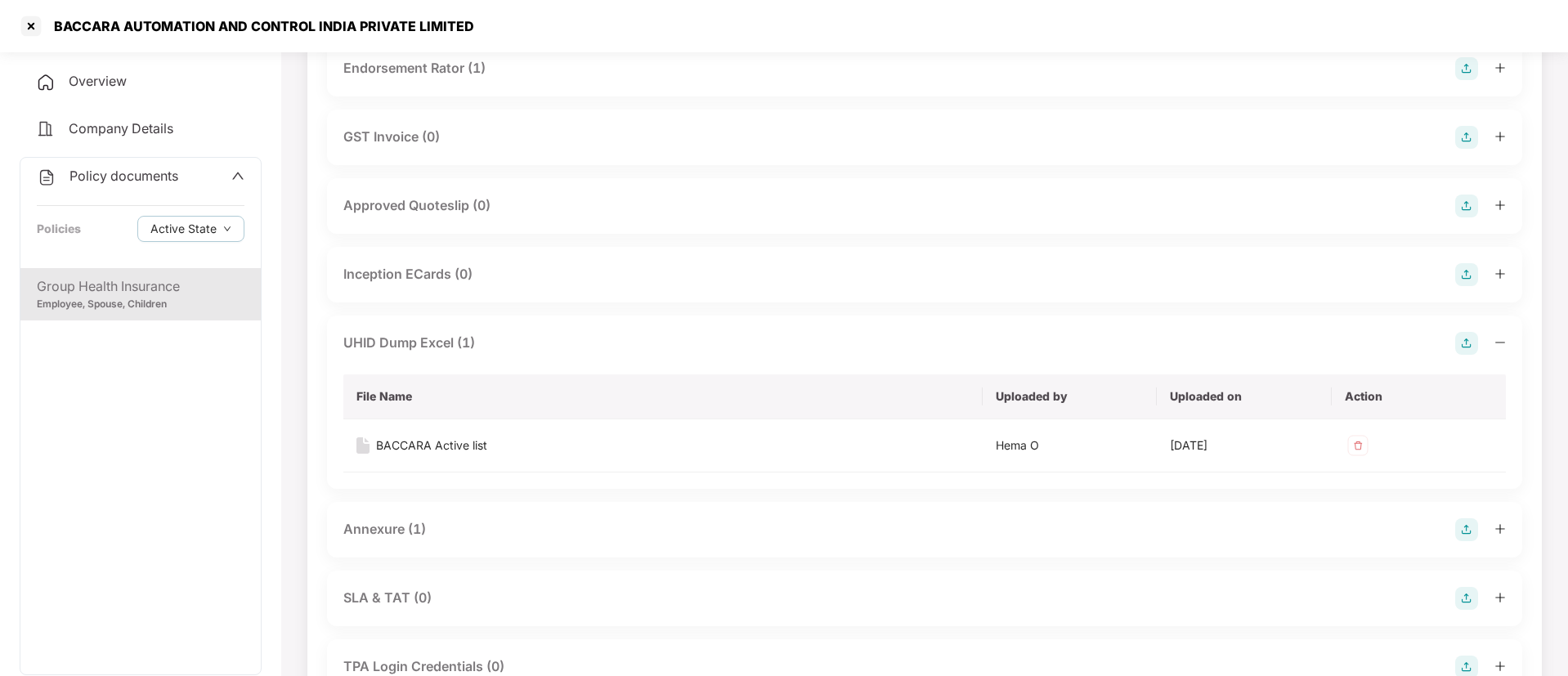
scroll to position [613, 0]
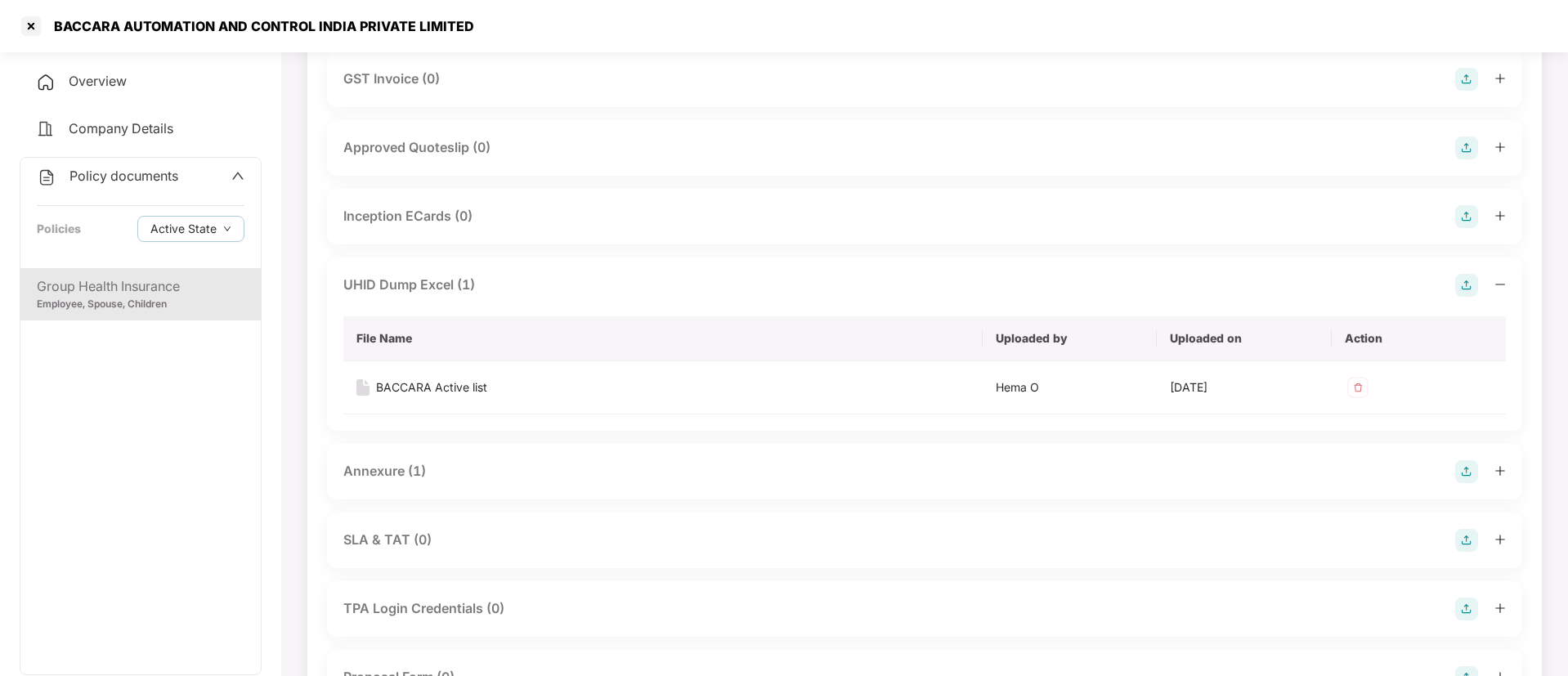
click at [1465, 284] on img at bounding box center [1467, 286] width 23 height 23
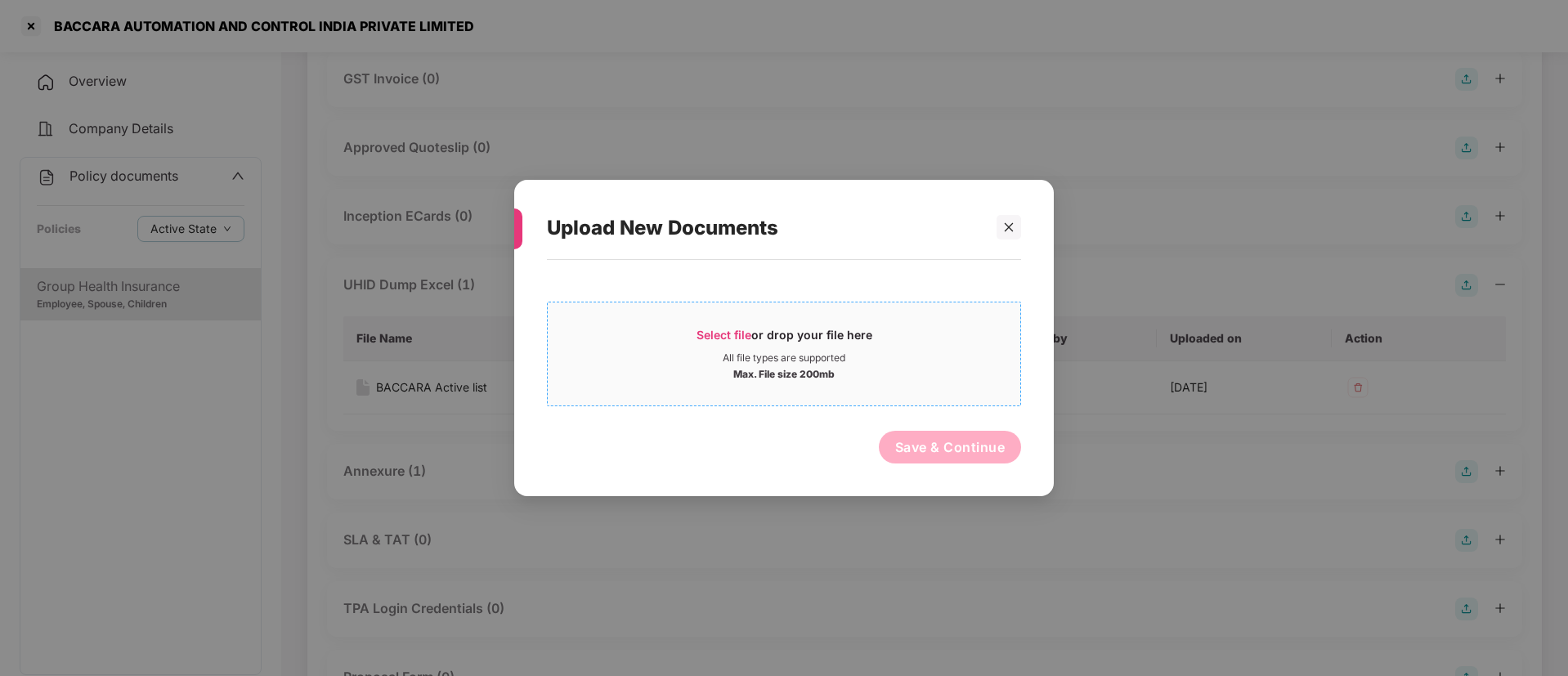
click at [742, 335] on span "Select file" at bounding box center [724, 335] width 55 height 14
click at [1016, 227] on div at bounding box center [1009, 227] width 25 height 25
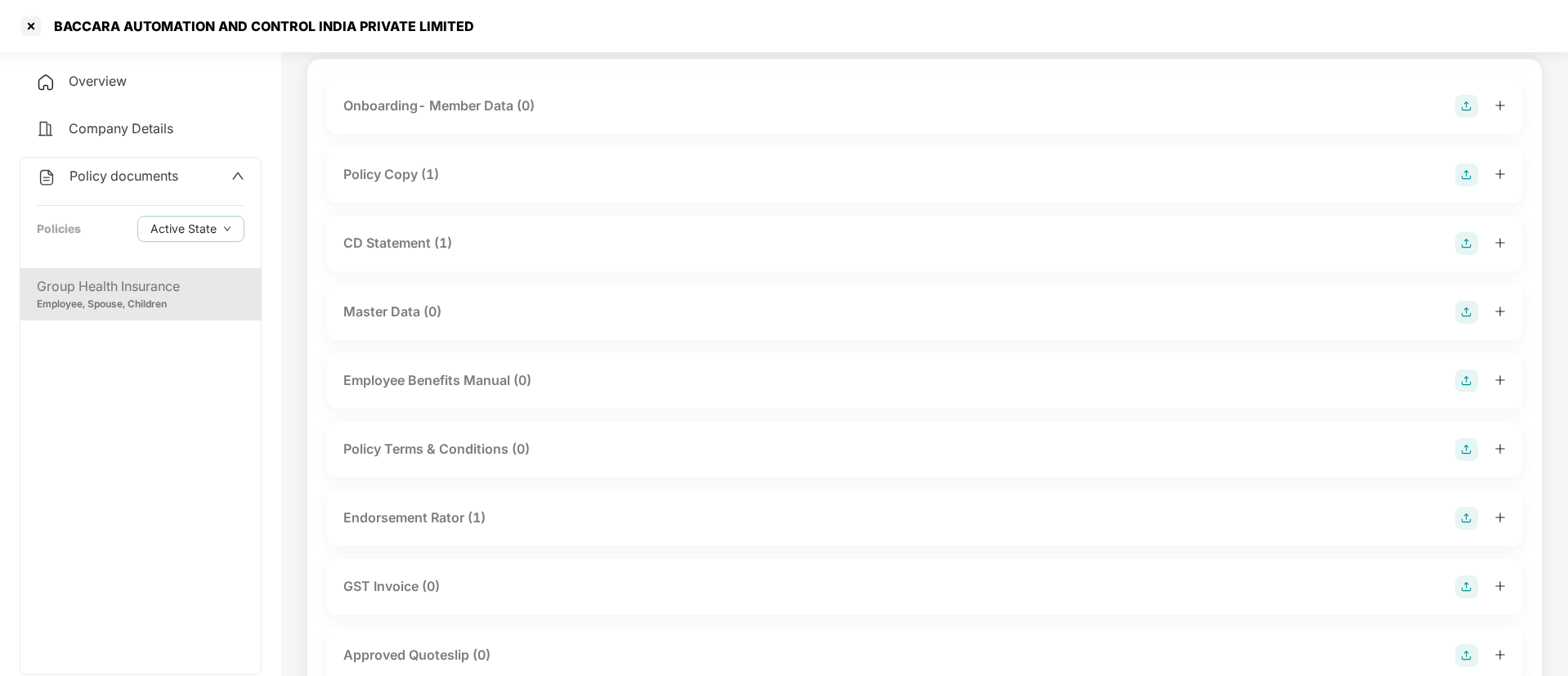
scroll to position [490, 0]
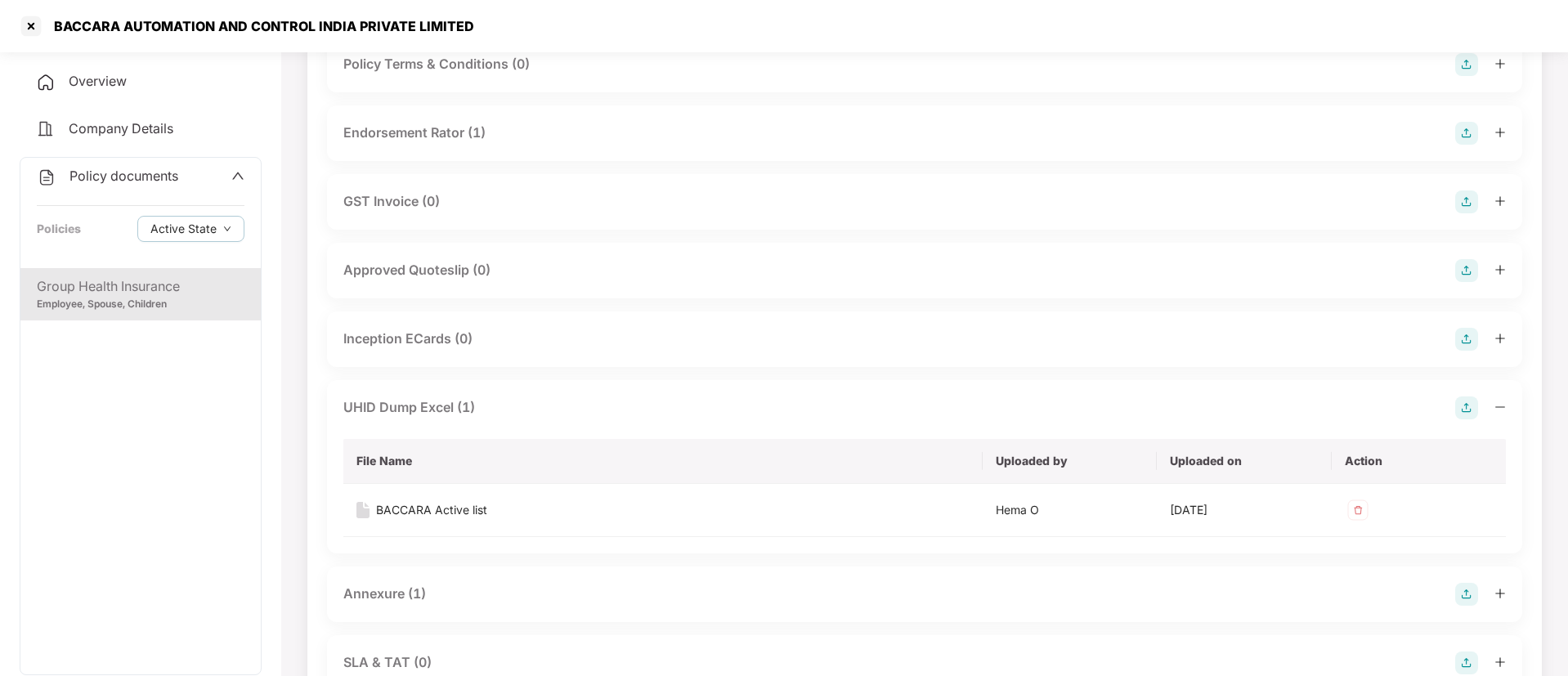
click at [1464, 405] on img at bounding box center [1467, 408] width 23 height 23
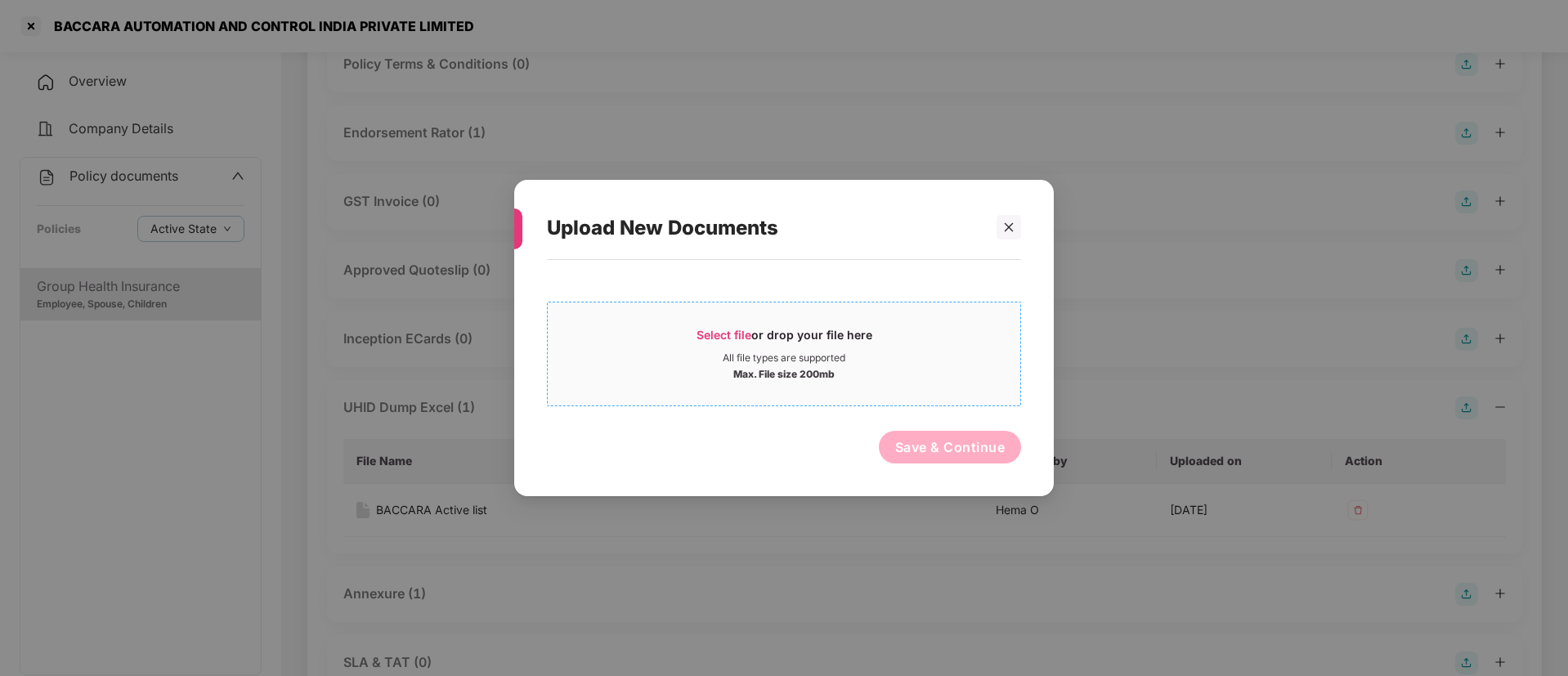
click at [741, 336] on span "Select file" at bounding box center [724, 335] width 55 height 14
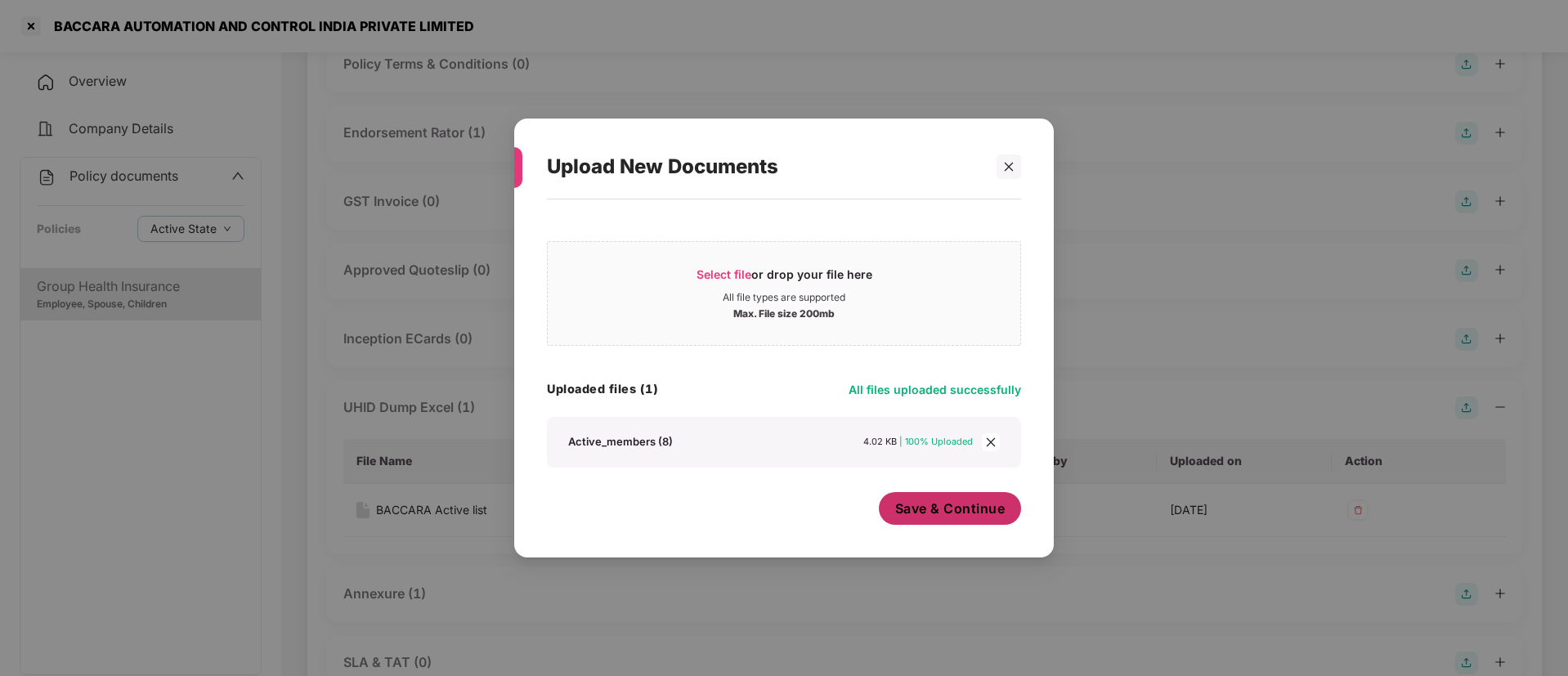
click at [976, 509] on span "Save & Continue" at bounding box center [950, 508] width 110 height 18
